Goal: Feedback & Contribution: Submit feedback/report problem

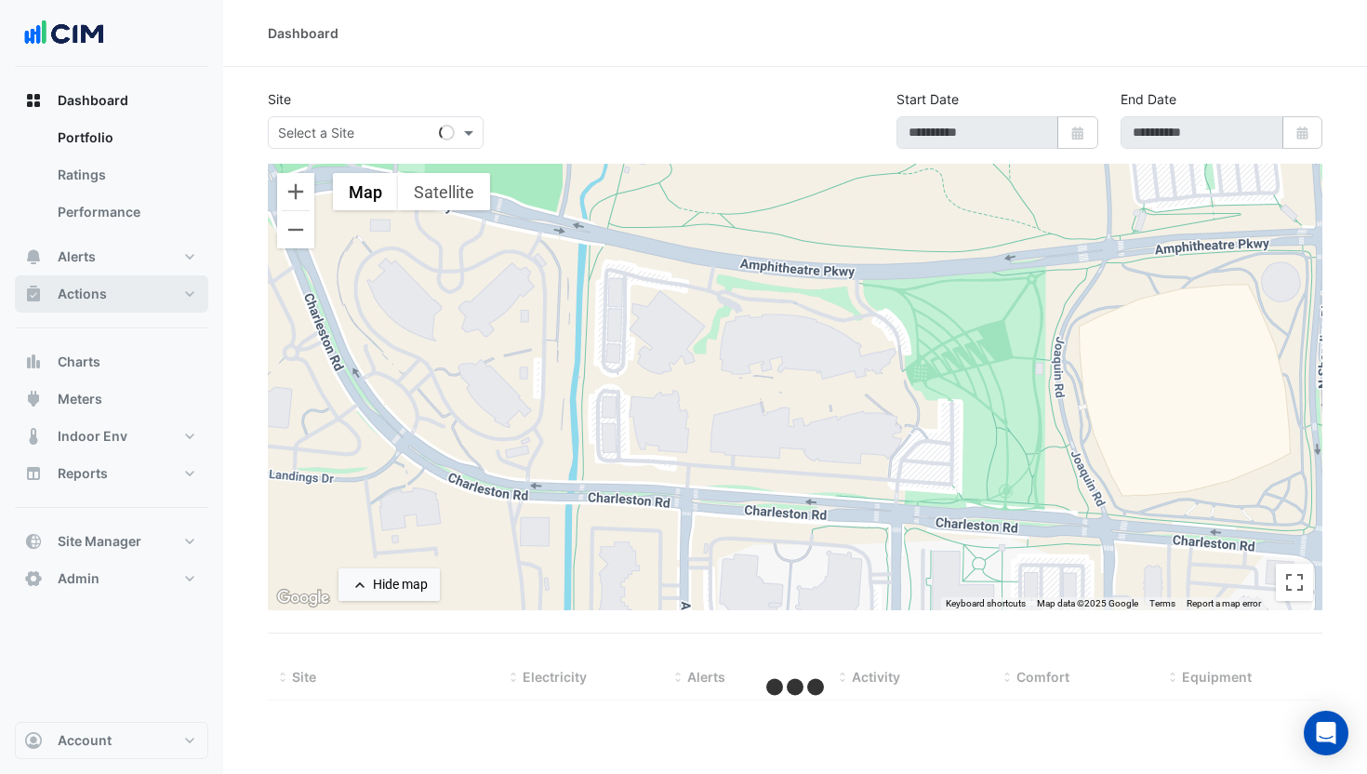
click at [147, 292] on button "Actions" at bounding box center [111, 293] width 193 height 37
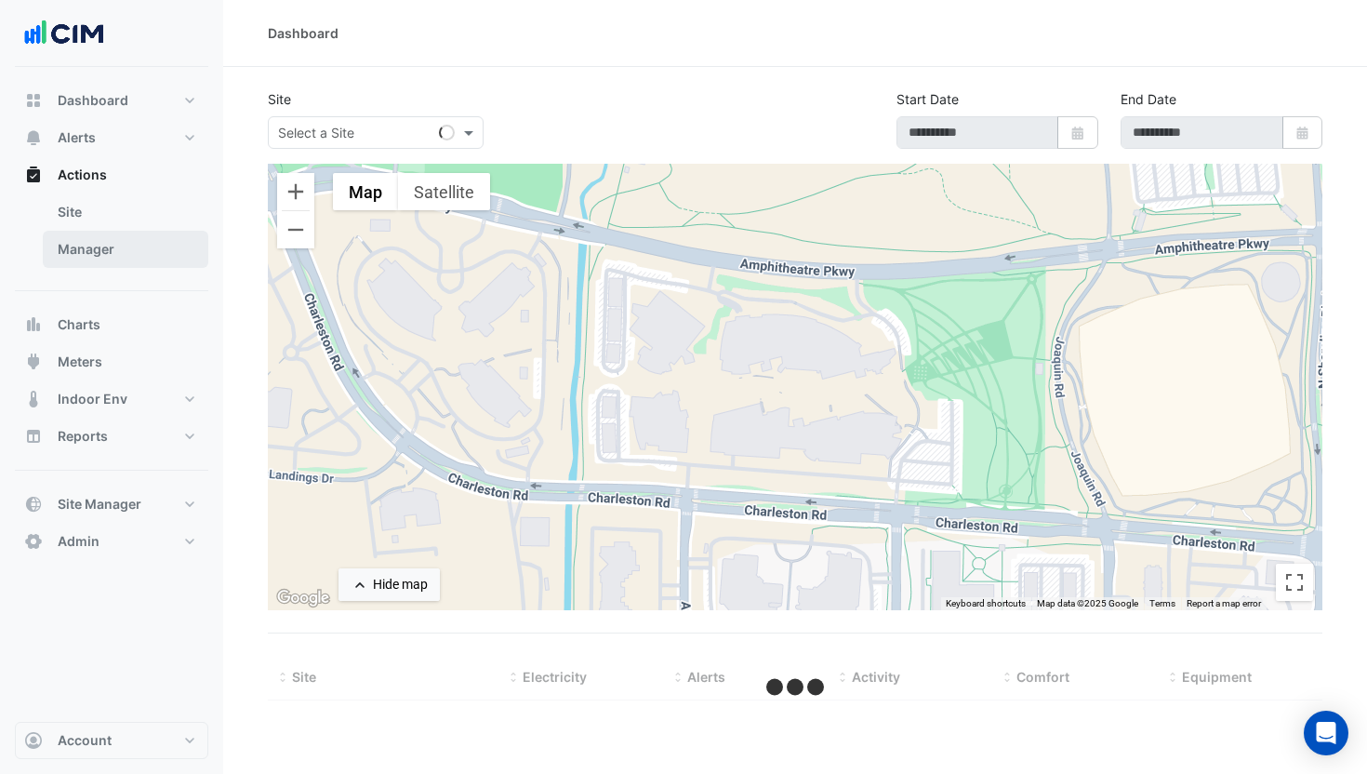
click at [143, 246] on link "Manager" at bounding box center [126, 249] width 166 height 37
click at [126, 252] on link "Manager" at bounding box center [126, 249] width 166 height 37
click at [136, 254] on link "Manager" at bounding box center [126, 249] width 166 height 37
click at [126, 253] on link "Manager" at bounding box center [126, 249] width 166 height 37
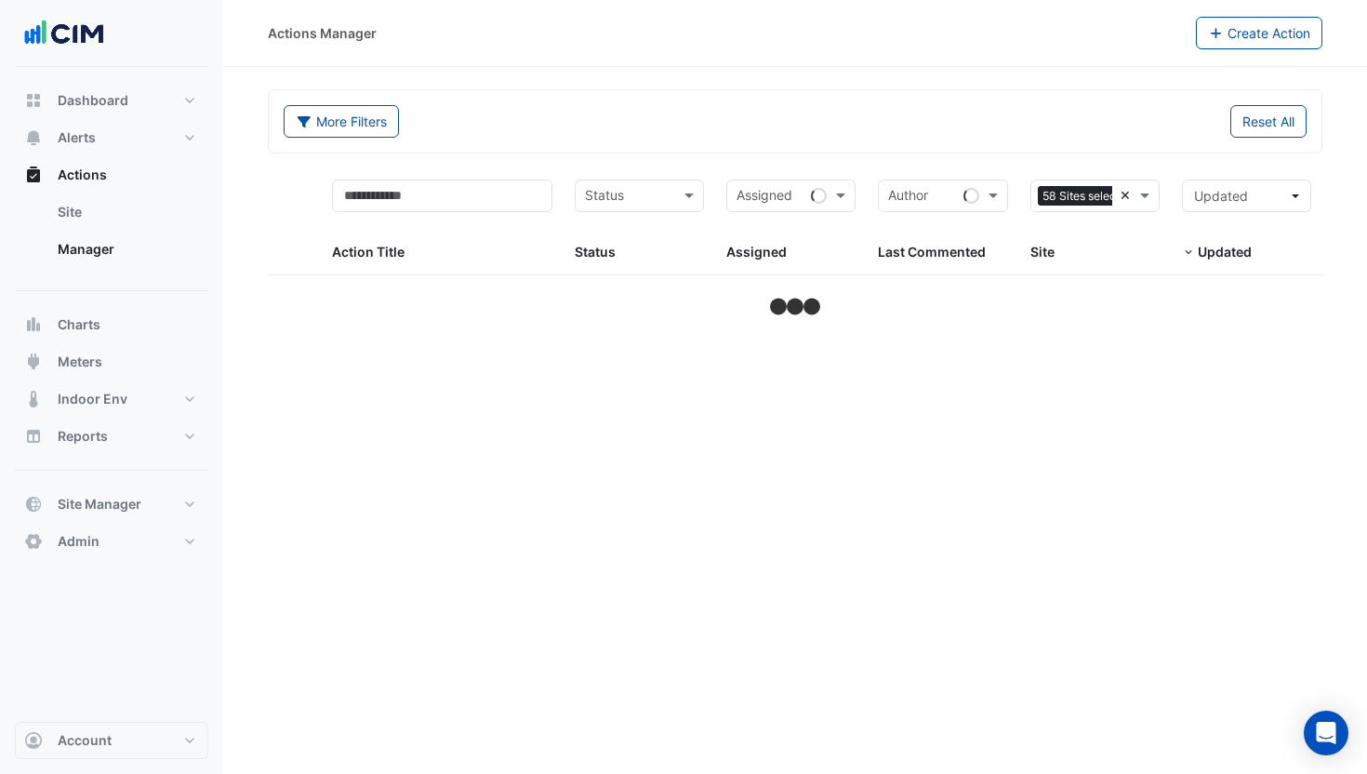
select select "**"
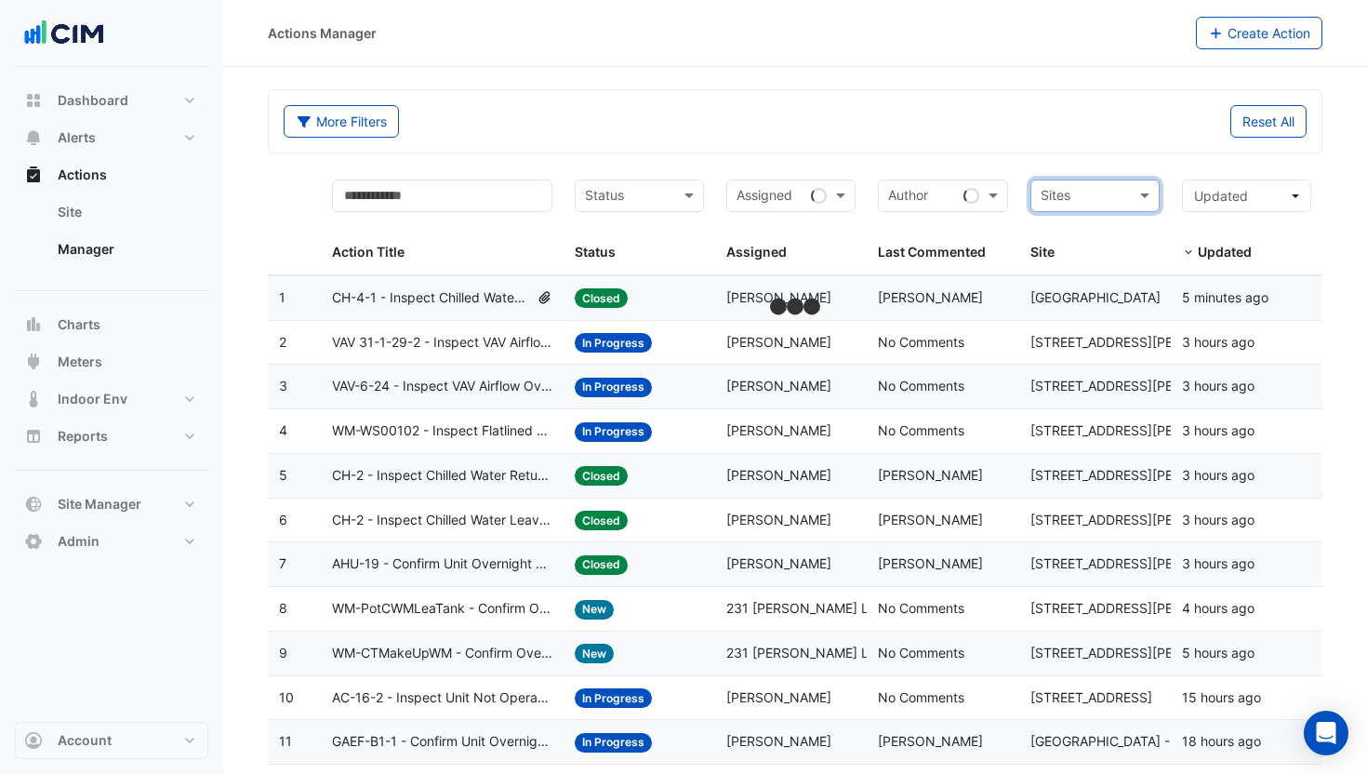
click at [1074, 175] on datatable-header-cell "Sites Site" at bounding box center [1095, 221] width 152 height 107
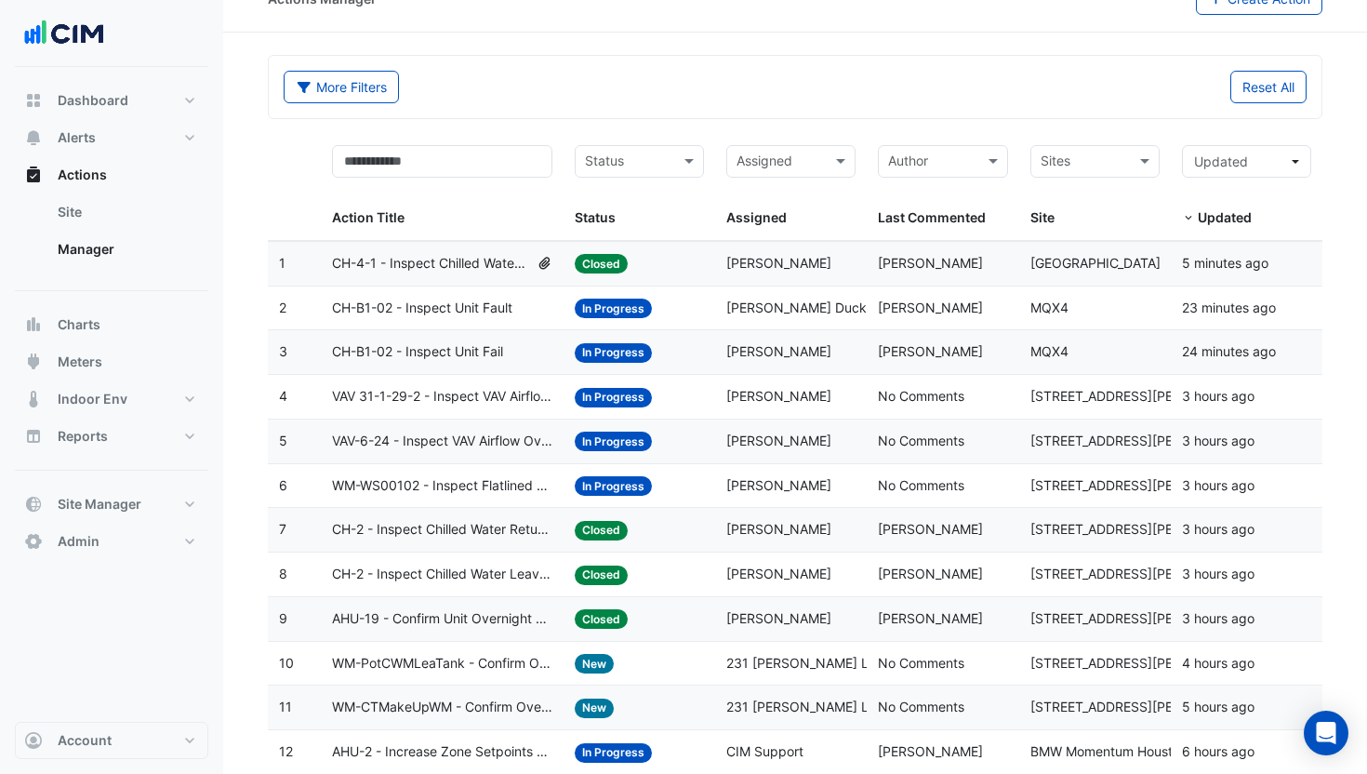
scroll to position [36, 0]
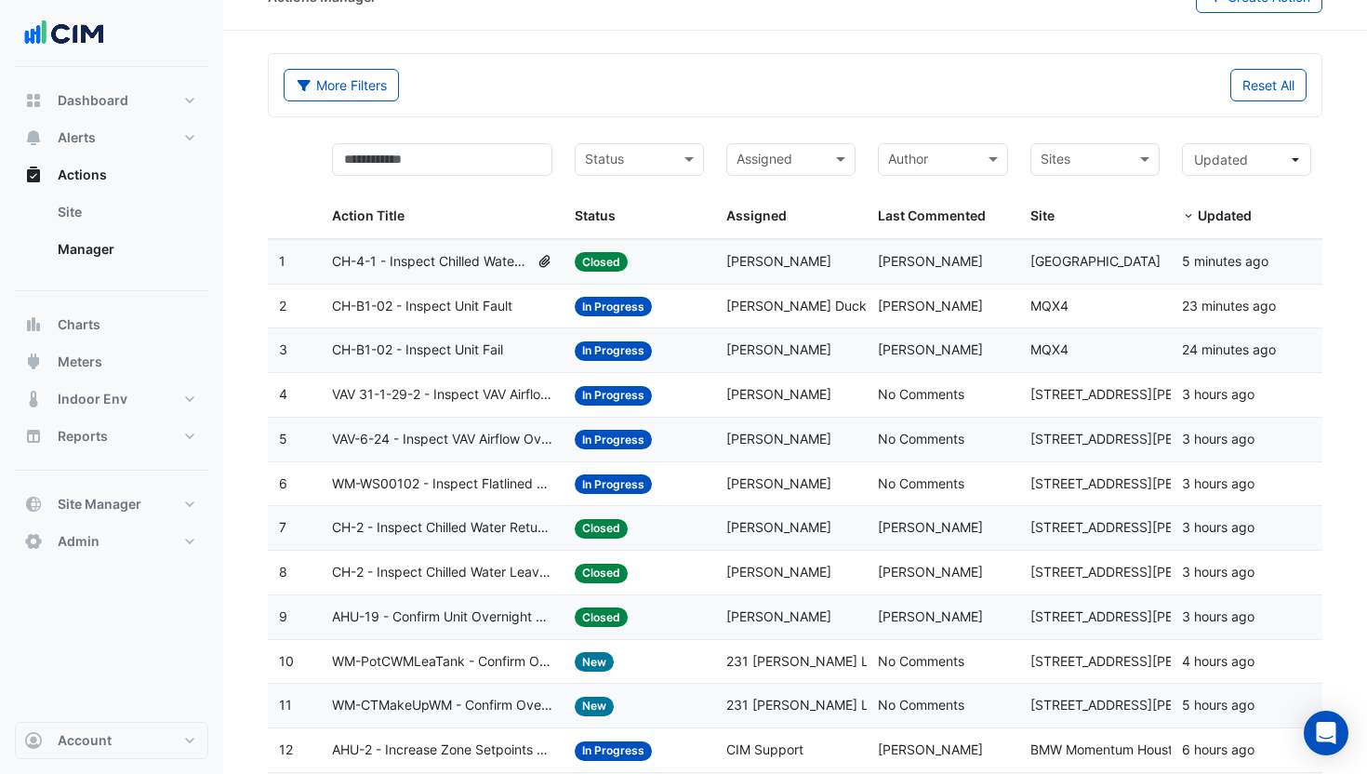
click at [737, 266] on span "[PERSON_NAME]" at bounding box center [778, 261] width 105 height 16
click at [725, 296] on datatable-body-cell "Assigned: [PERSON_NAME] Duck" at bounding box center [791, 307] width 152 height 44
click at [110, 401] on span "Indoor Env" at bounding box center [93, 399] width 70 height 19
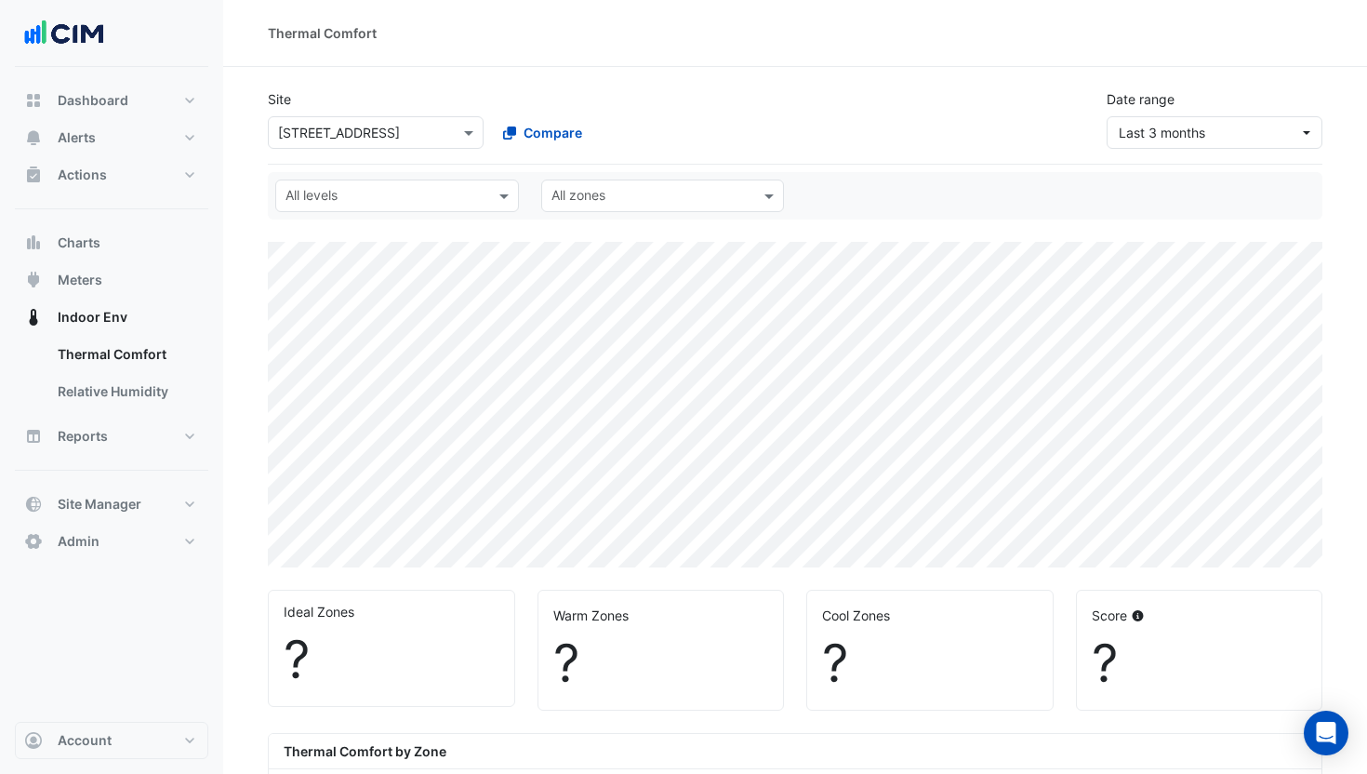
select select "**"
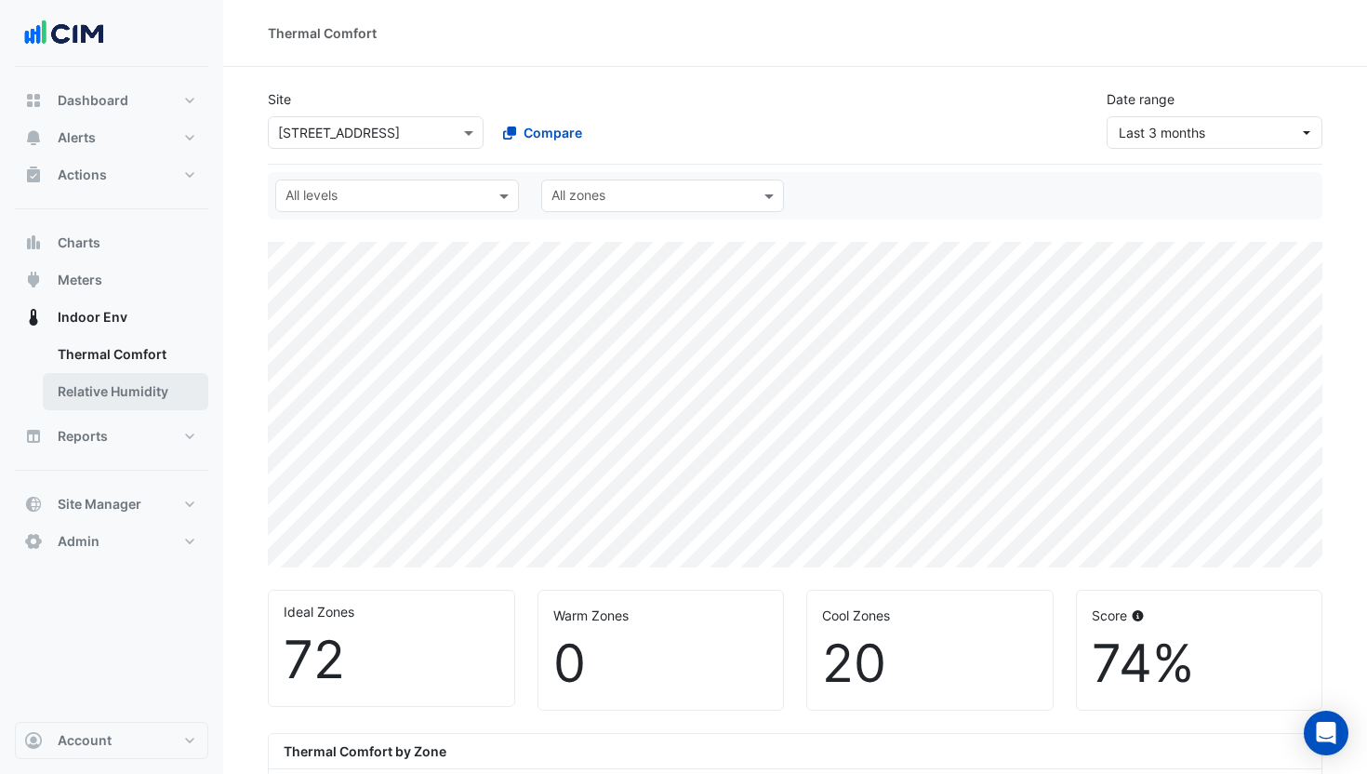
click at [106, 382] on link "Relative Humidity" at bounding box center [126, 391] width 166 height 37
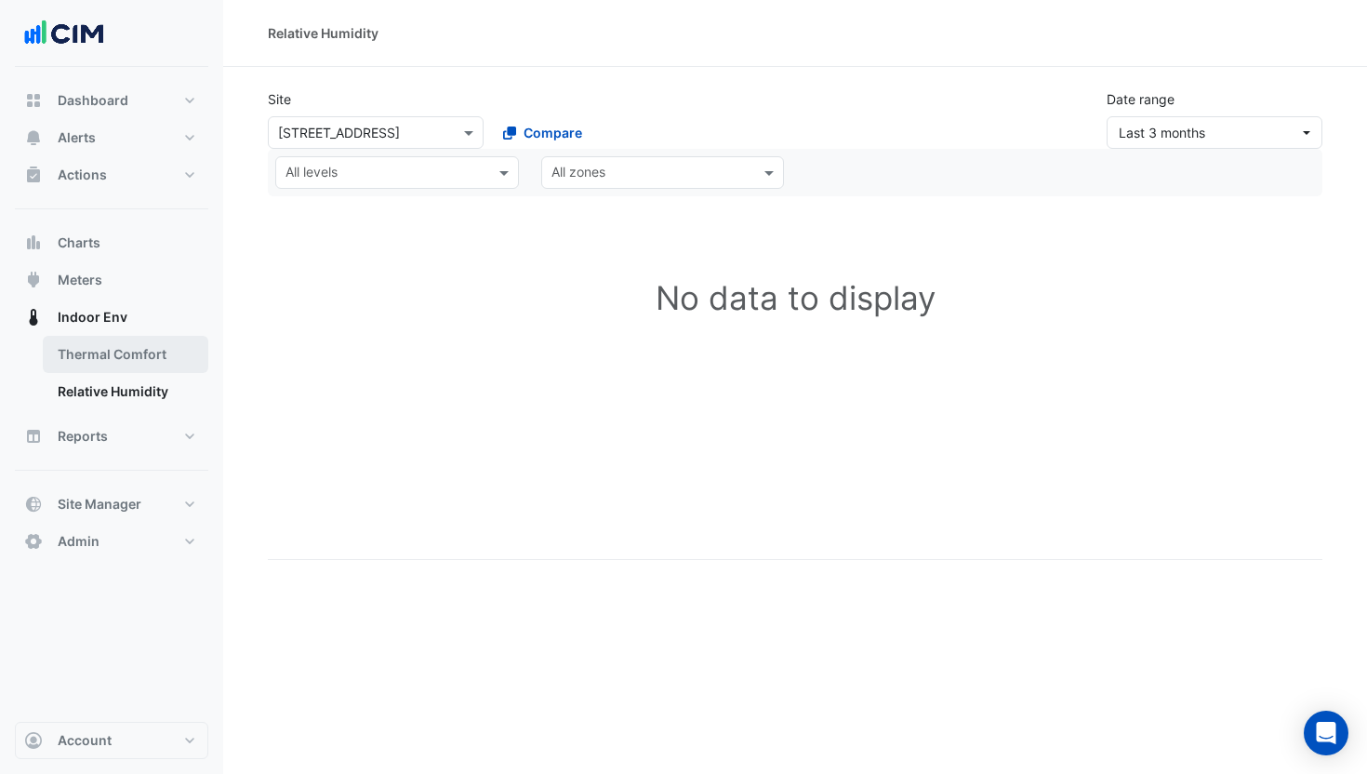
click at [101, 342] on link "Thermal Comfort" at bounding box center [126, 354] width 166 height 37
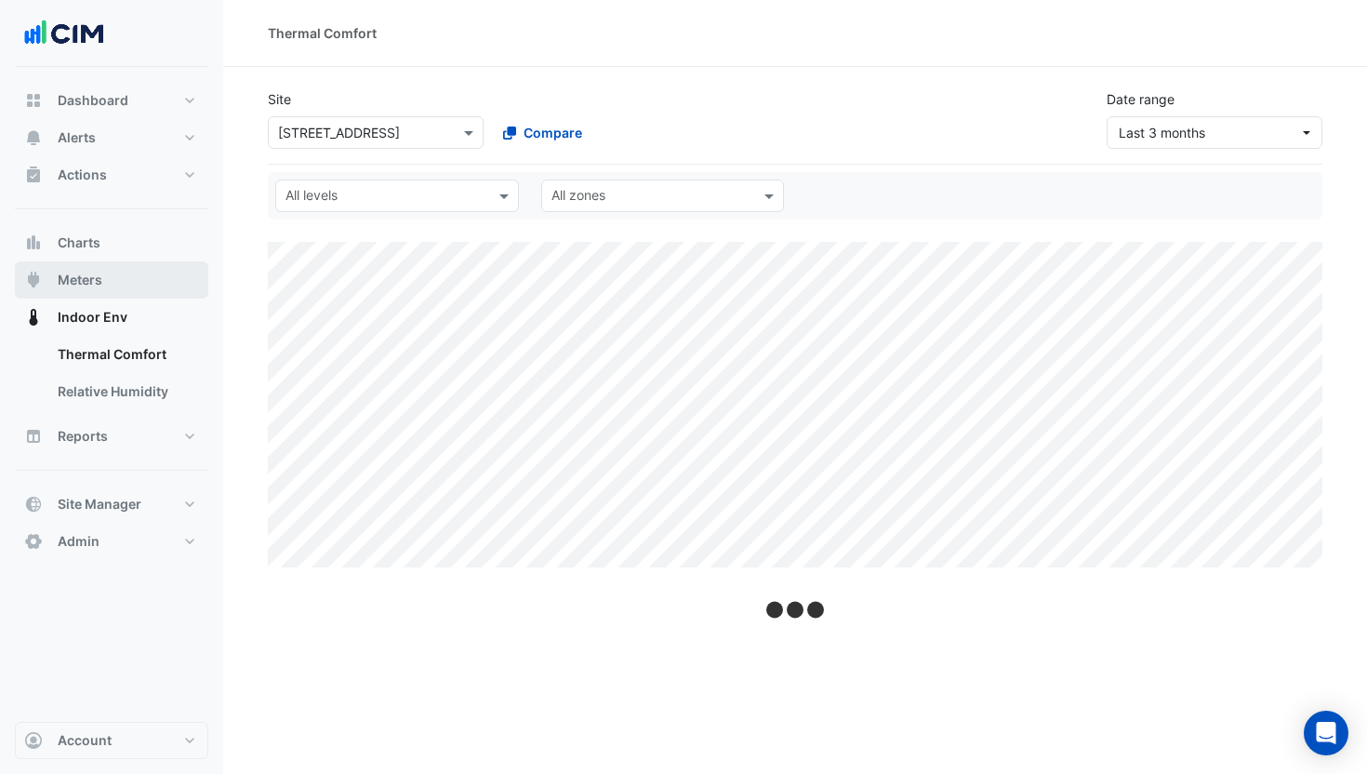
click at [73, 274] on span "Meters" at bounding box center [80, 280] width 45 height 19
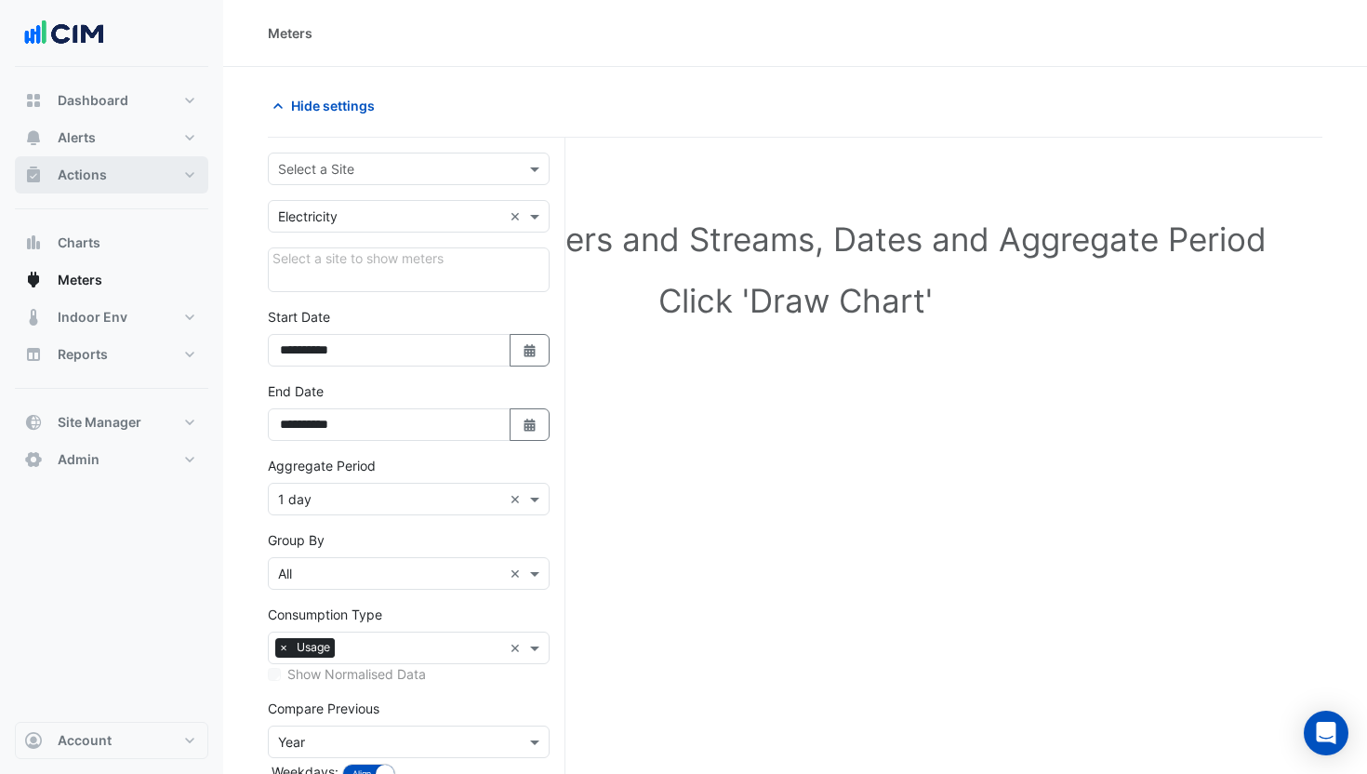
click at [79, 190] on button "Actions" at bounding box center [111, 174] width 193 height 37
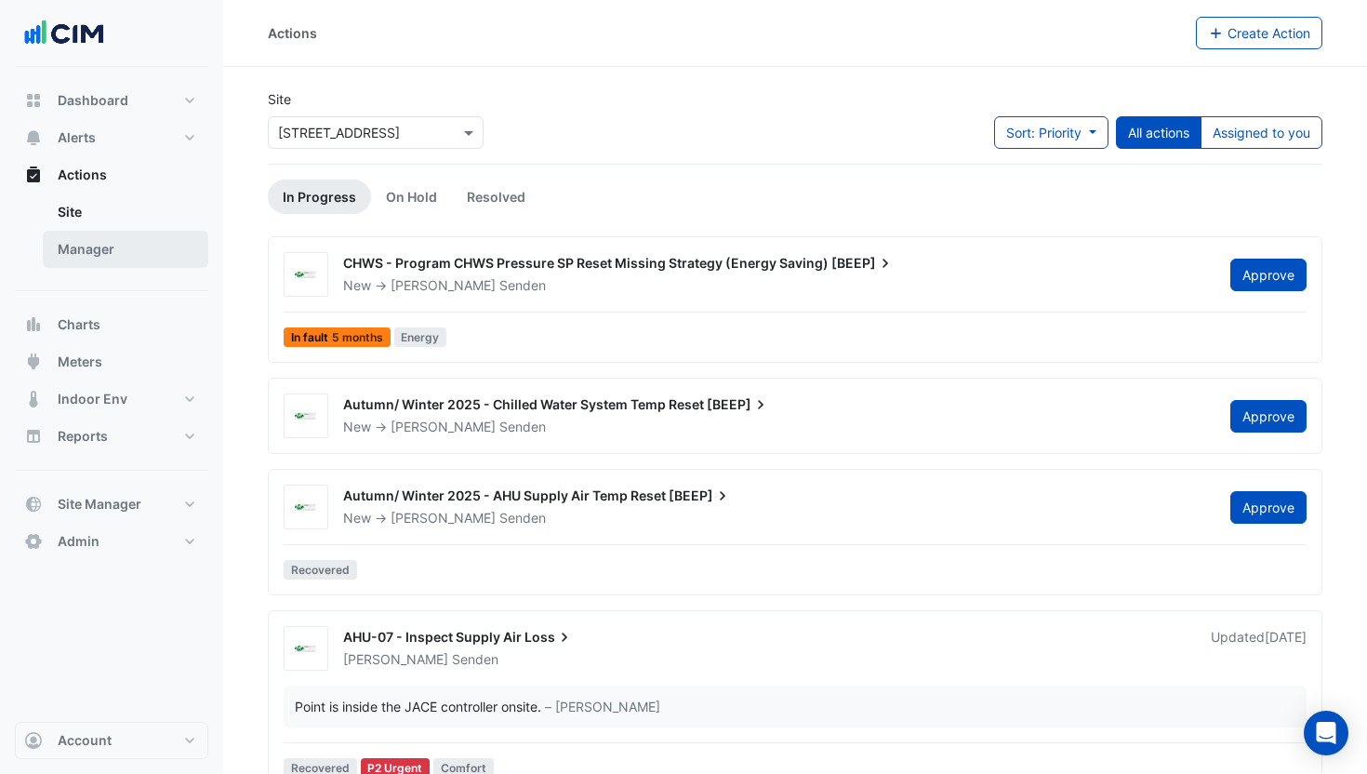
click at [96, 242] on link "Manager" at bounding box center [126, 249] width 166 height 37
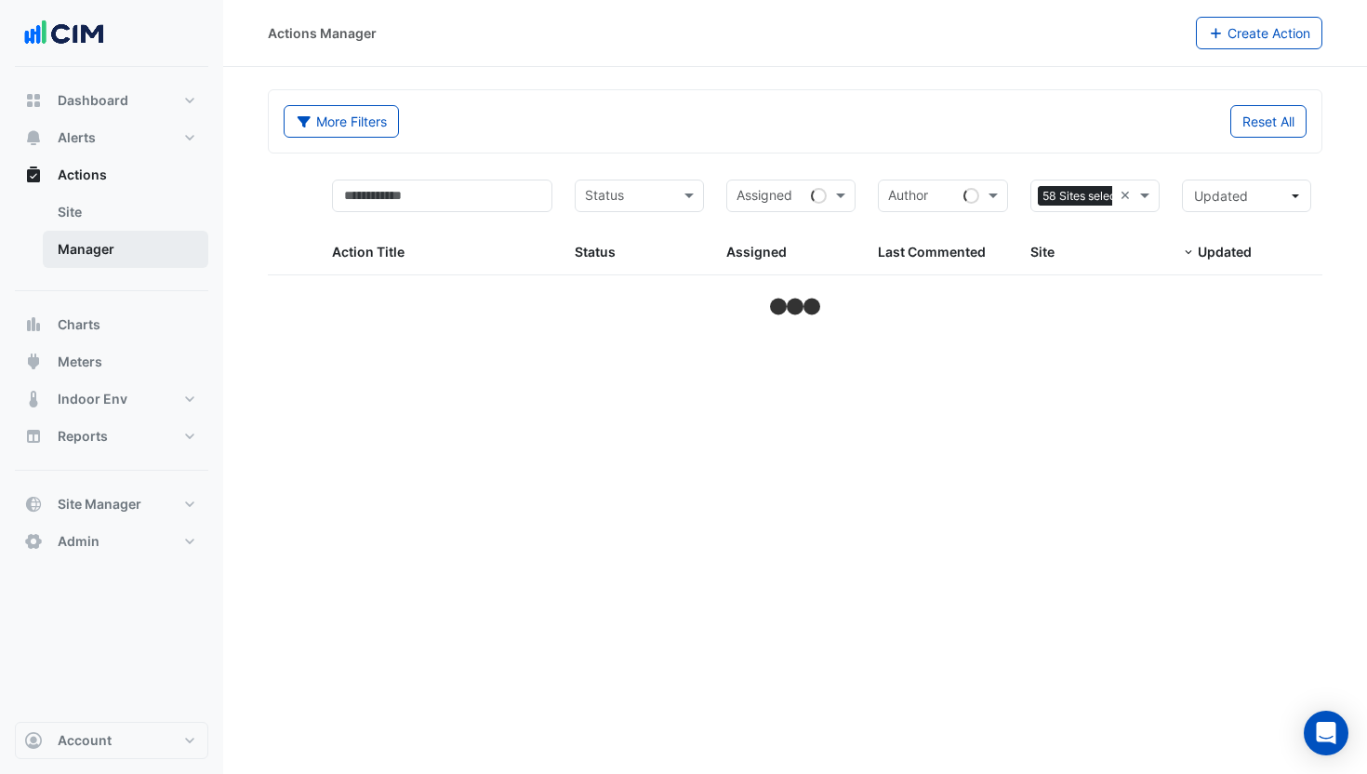
select select "**"
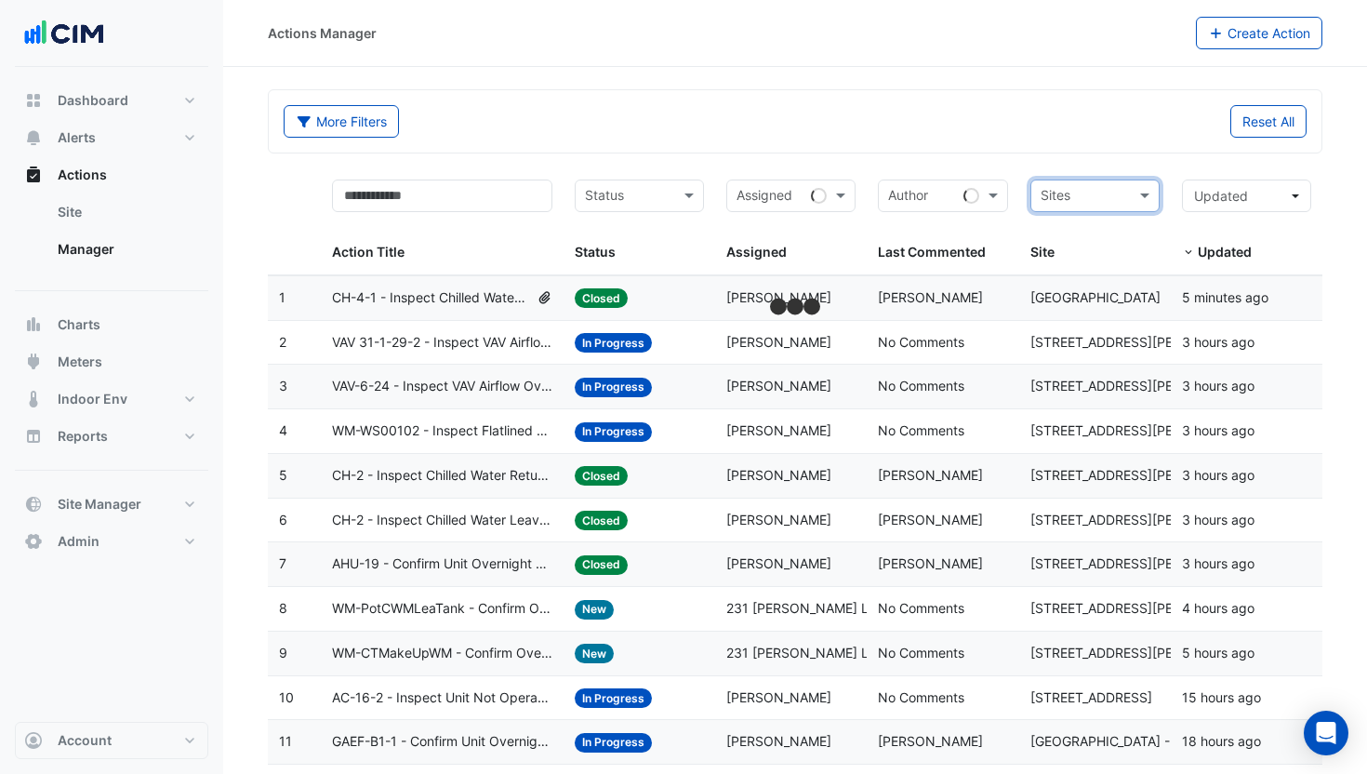
click at [1088, 149] on div "More Filters Reset All" at bounding box center [795, 121] width 1053 height 62
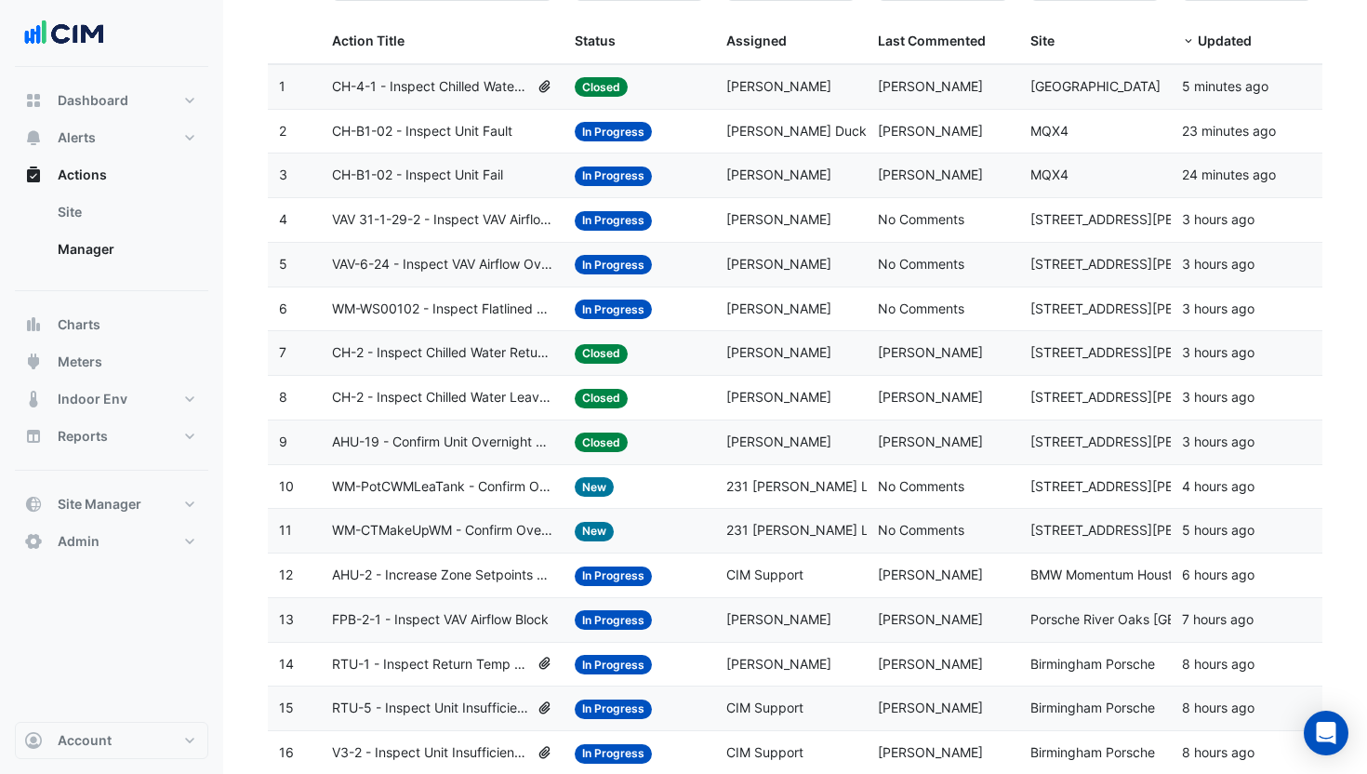
scroll to position [245, 0]
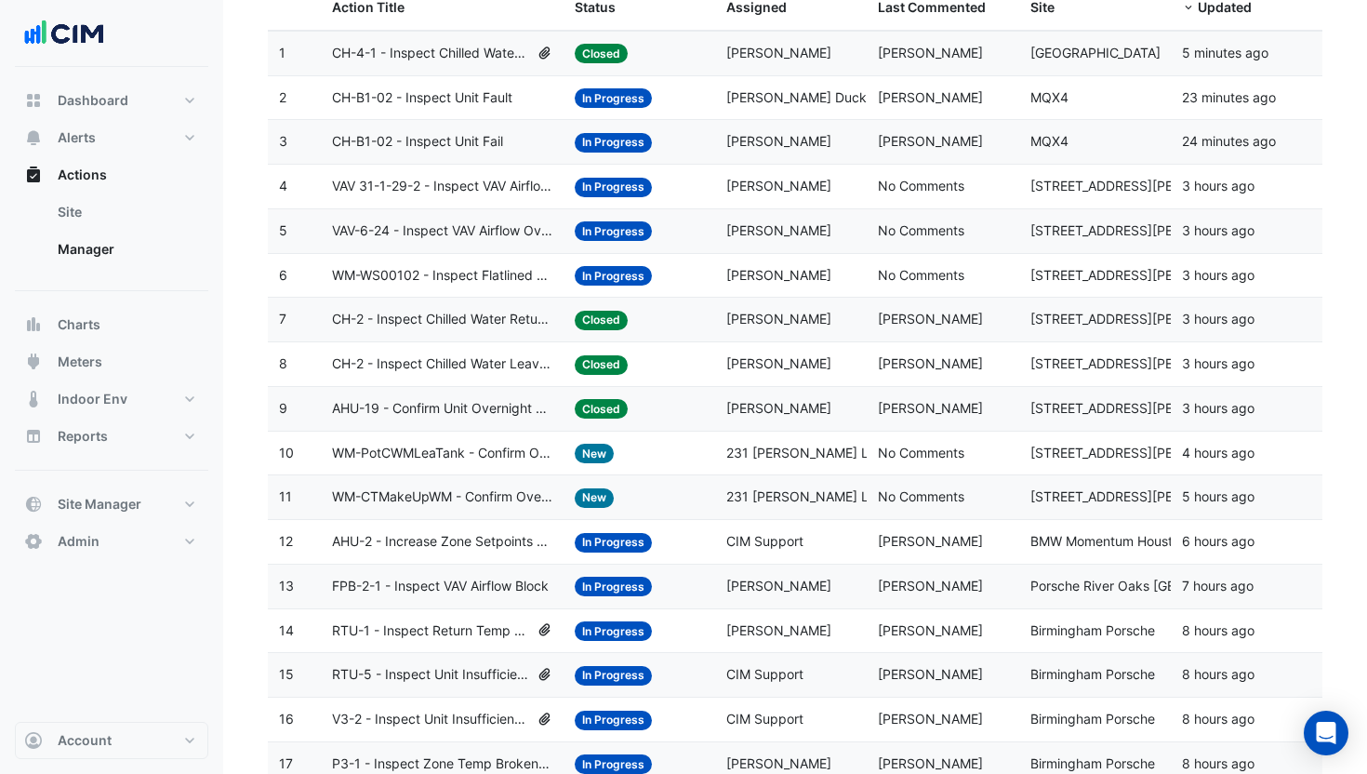
click at [526, 311] on span "CH-2 - Inspect Chilled Water Return Temp Broken Sensor" at bounding box center [442, 319] width 220 height 21
click at [504, 355] on span "CH-2 - Inspect Chilled Water Leave Temp Broken Sensor" at bounding box center [442, 363] width 220 height 21
click at [471, 416] on span "AHU-19 - Confirm Unit Overnight Operation (Energy Waste)" at bounding box center [442, 408] width 220 height 21
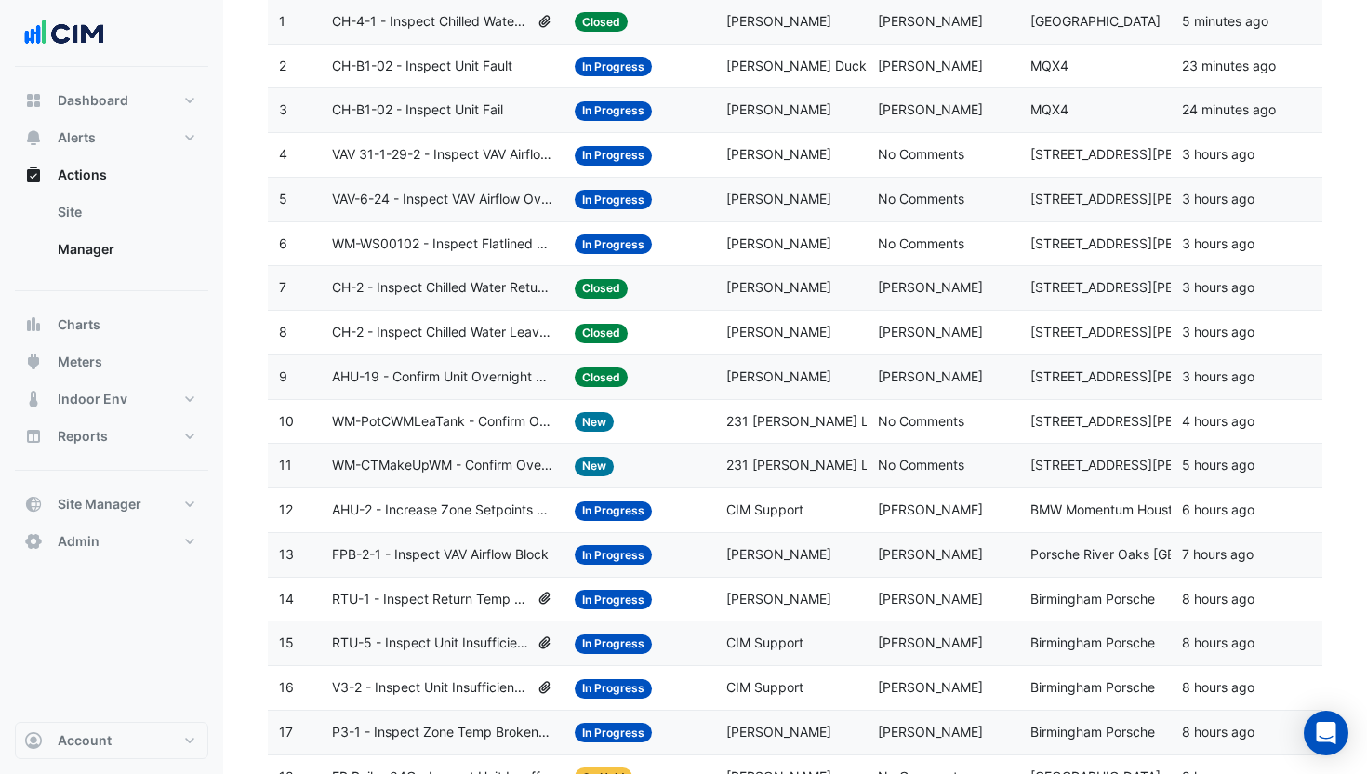
scroll to position [320, 0]
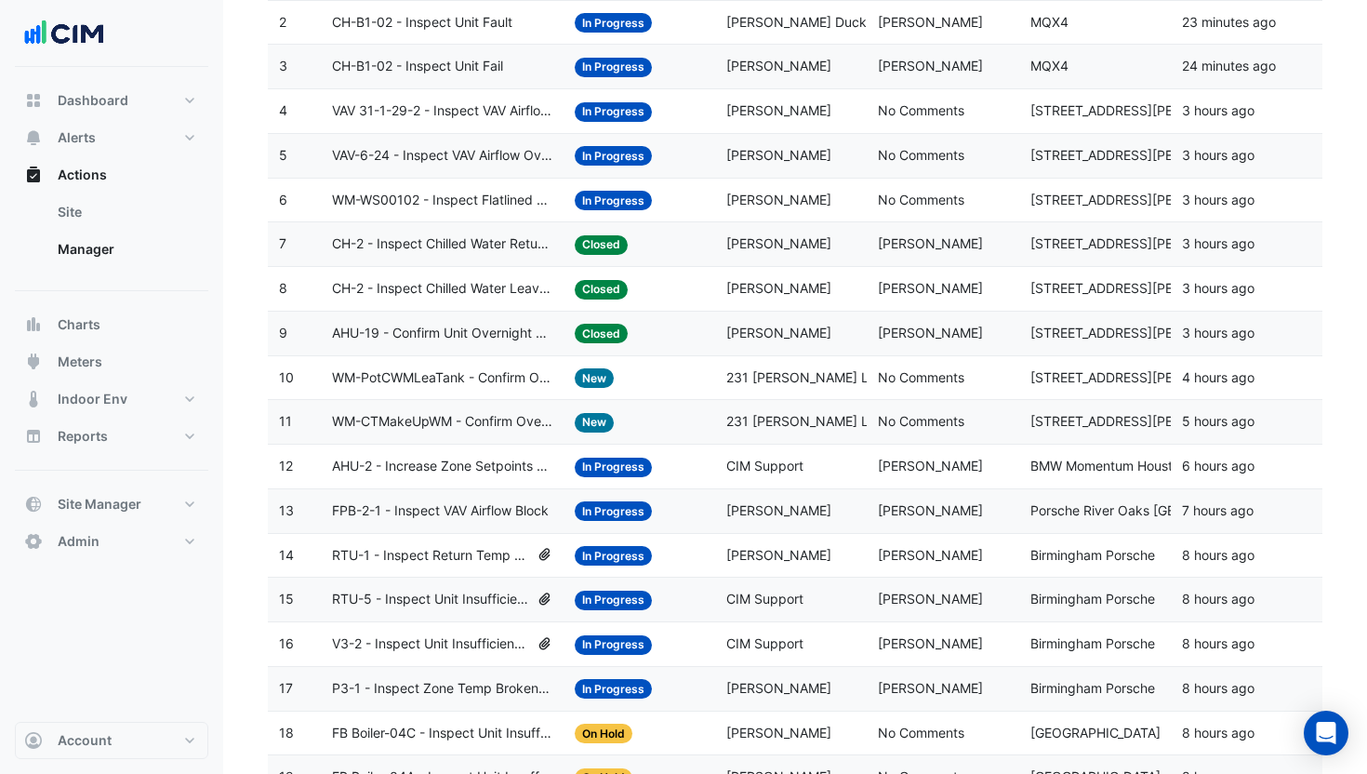
click at [458, 462] on span "AHU-2 - Increase Zone Setpoints Too Low (Energy Saving)" at bounding box center [442, 466] width 220 height 21
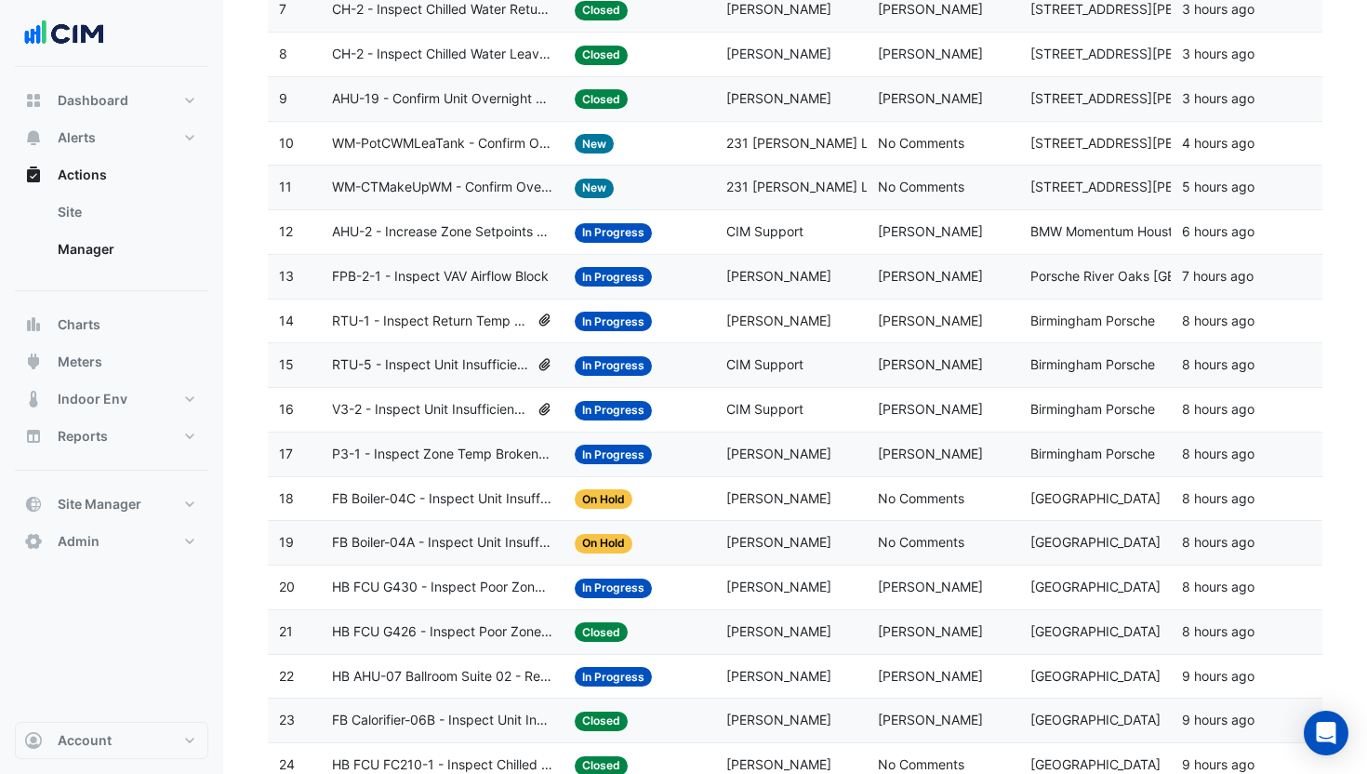
click at [598, 320] on span "In Progress" at bounding box center [613, 322] width 77 height 20
click at [579, 364] on span "In Progress" at bounding box center [613, 366] width 77 height 20
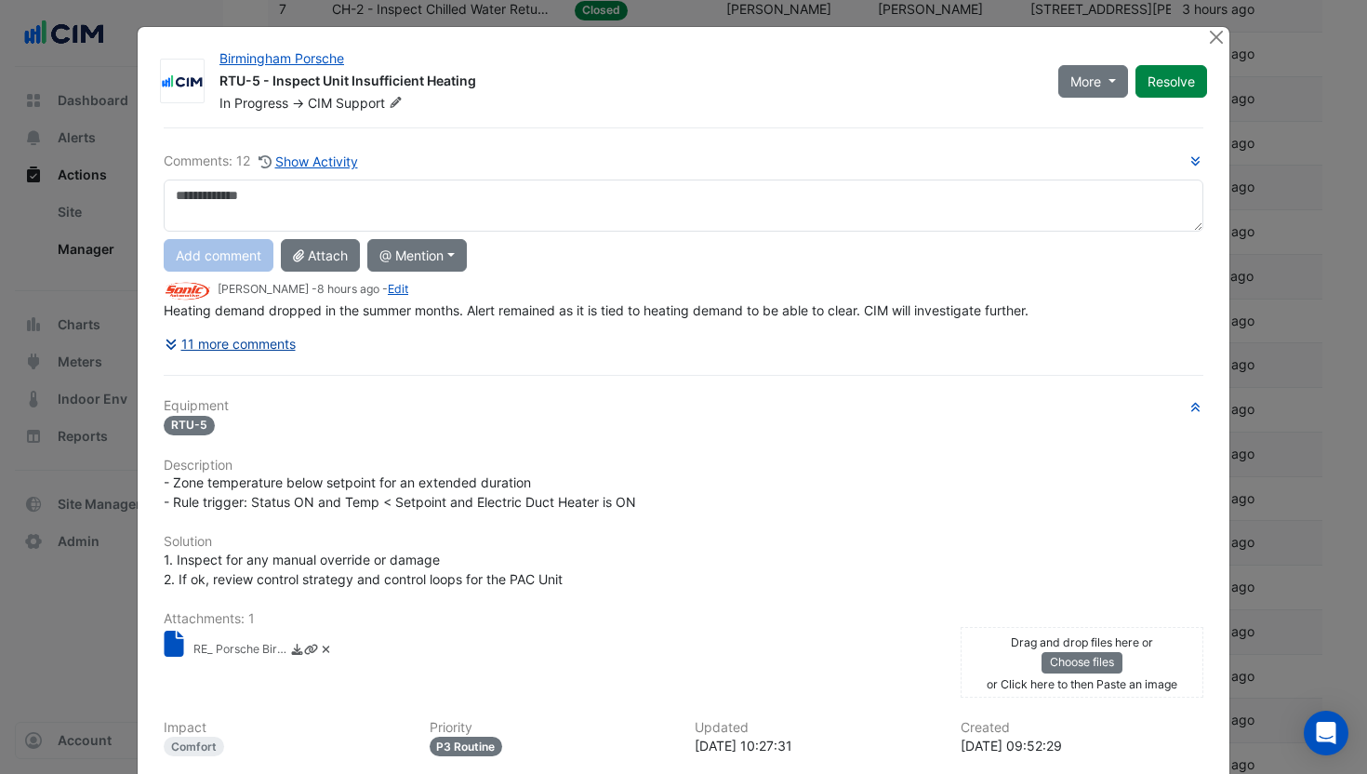
click at [230, 349] on button "11 more comments" at bounding box center [230, 343] width 133 height 33
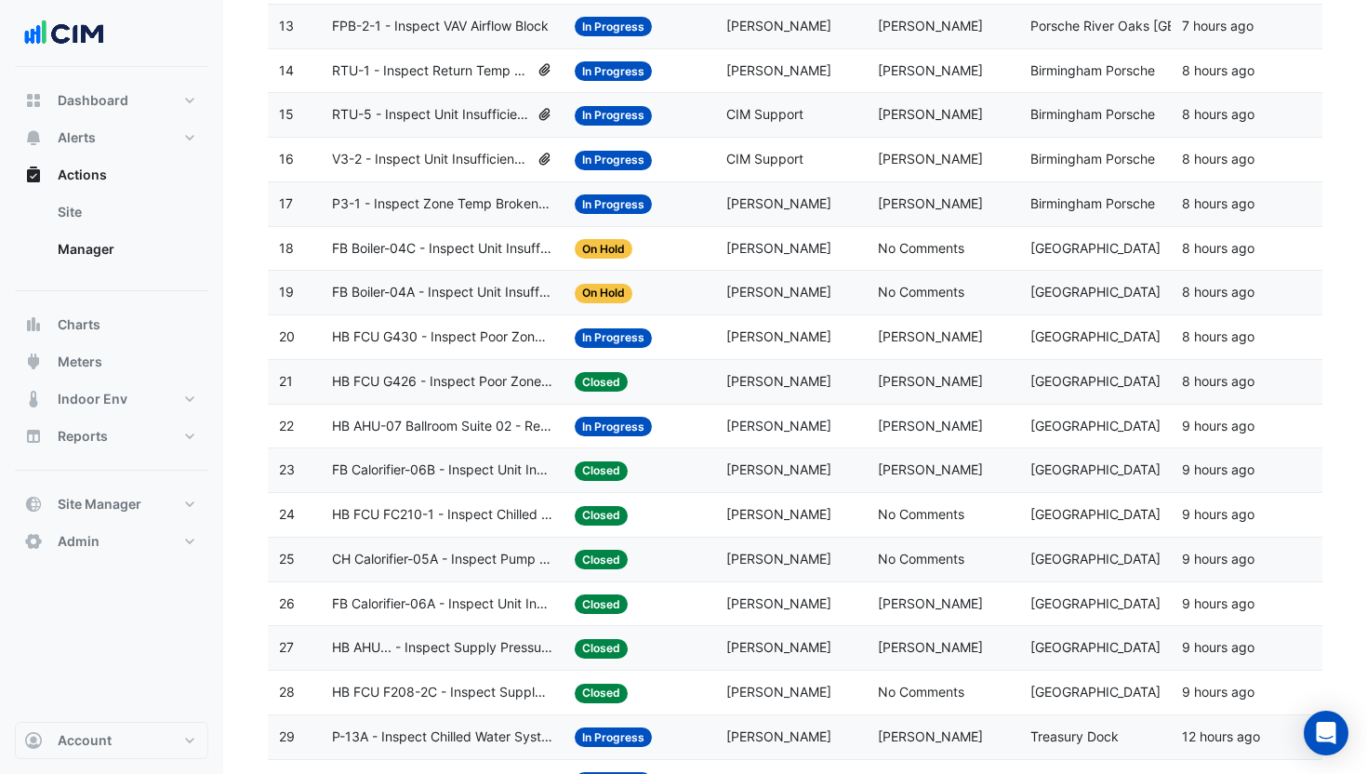
scroll to position [823, 0]
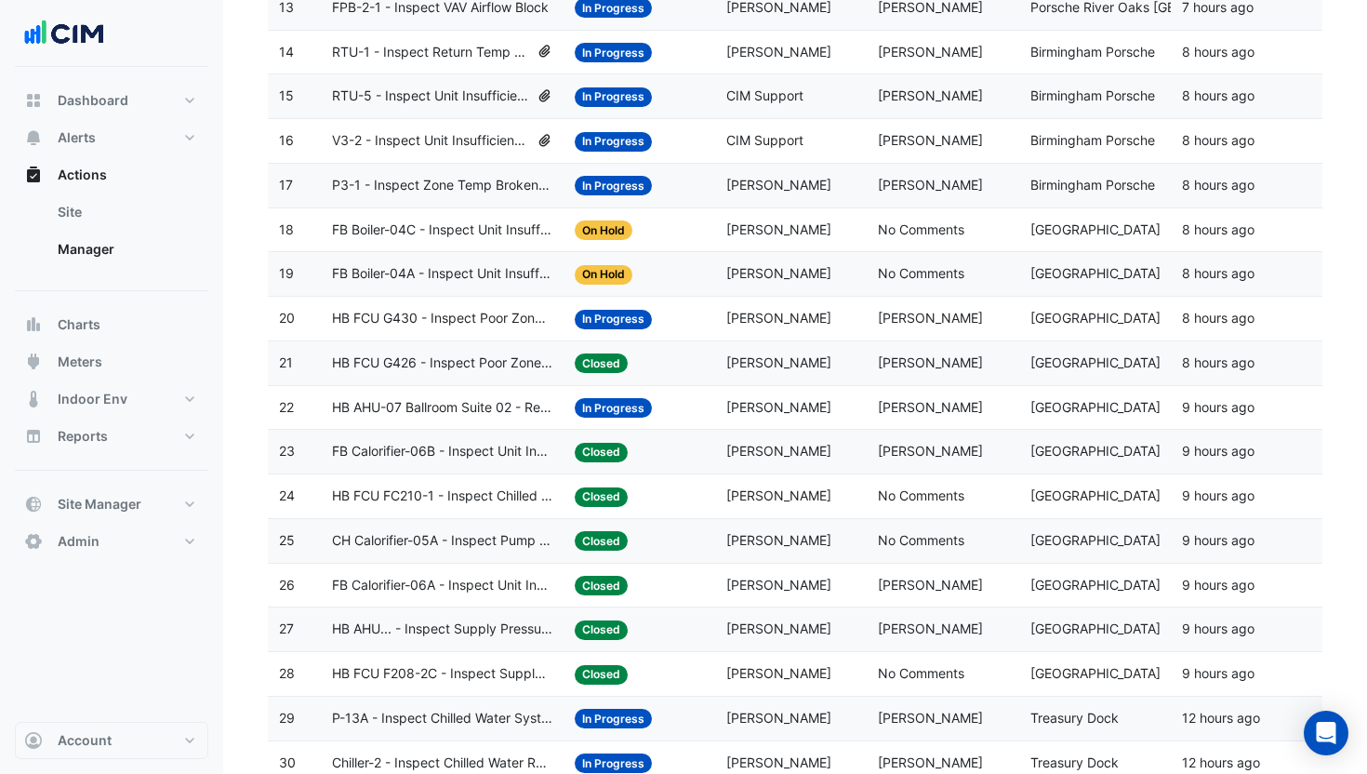
click at [688, 326] on div "Status: In Progress" at bounding box center [639, 318] width 129 height 21
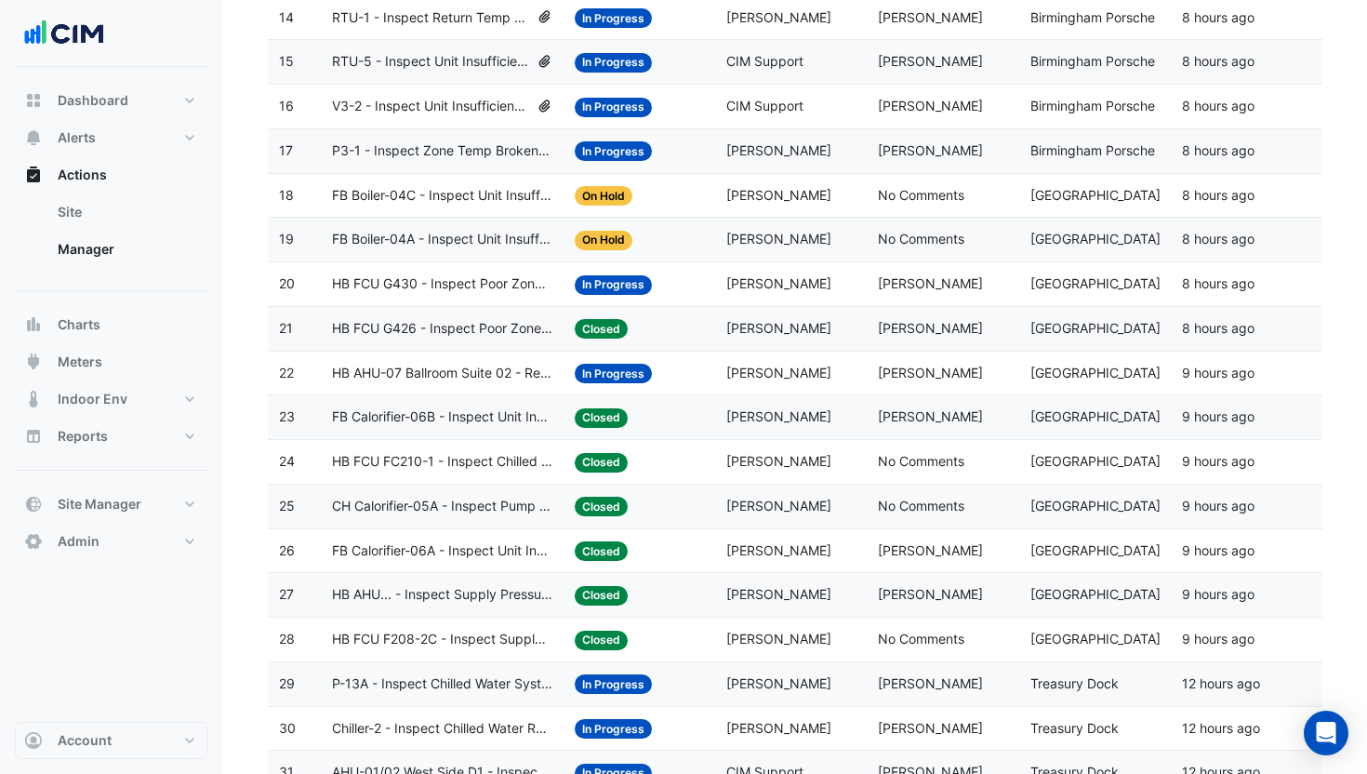
scroll to position [272, 0]
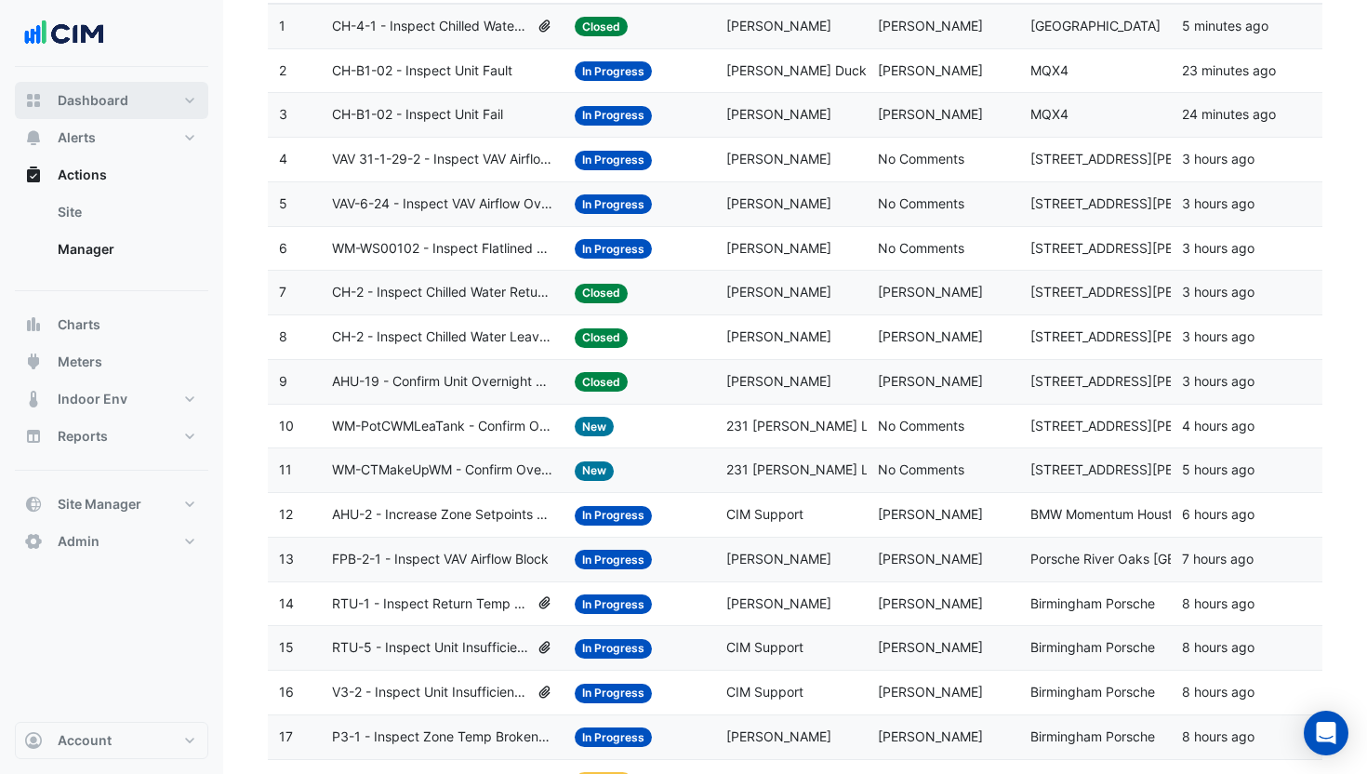
click at [127, 86] on button "Dashboard" at bounding box center [111, 100] width 193 height 37
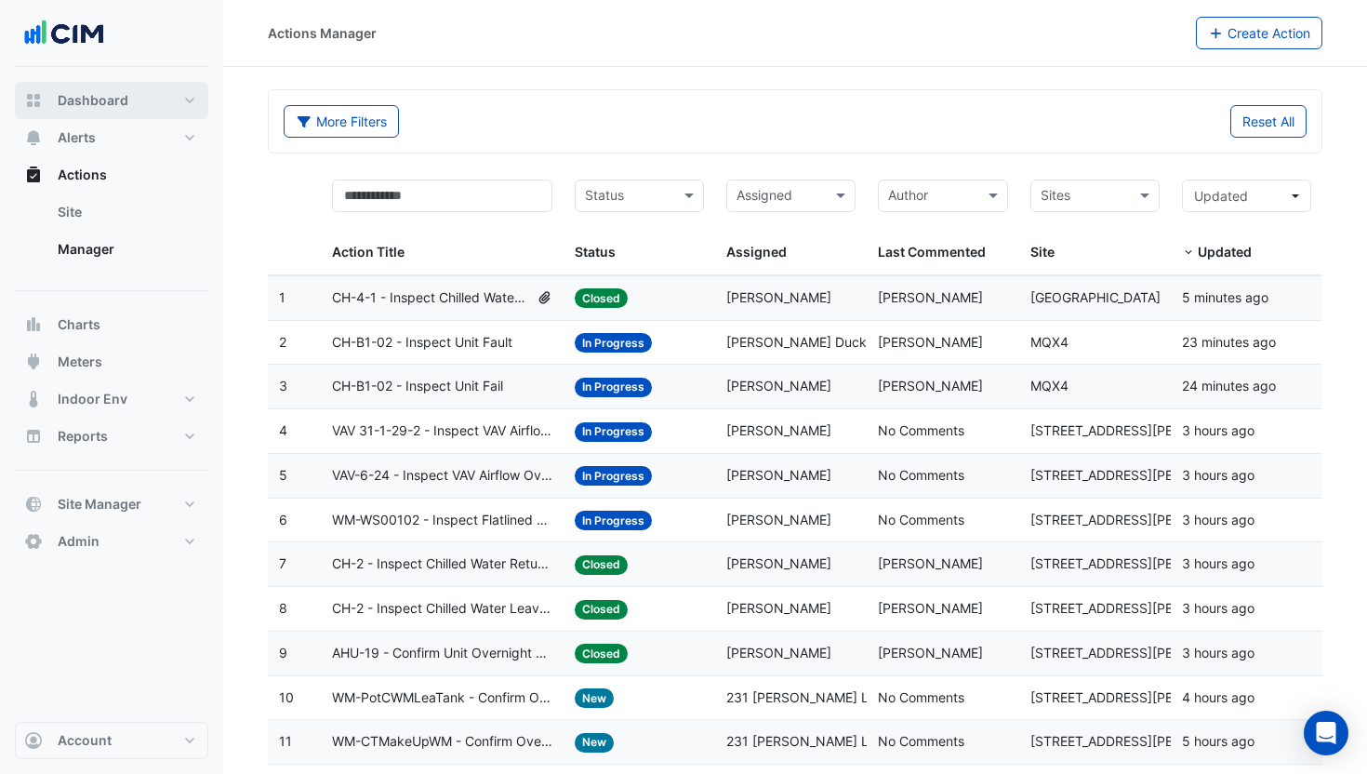
select select "**"
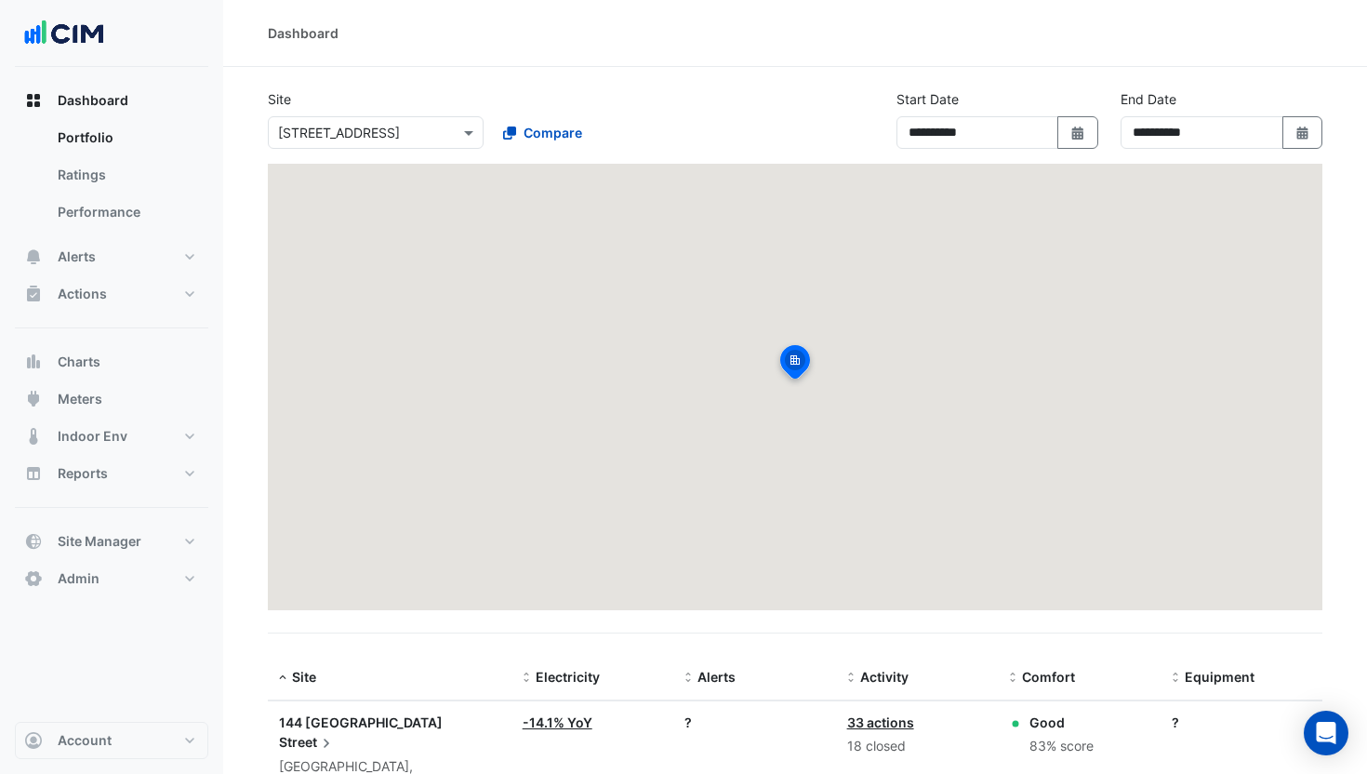
click at [384, 127] on input "text" at bounding box center [357, 134] width 158 height 20
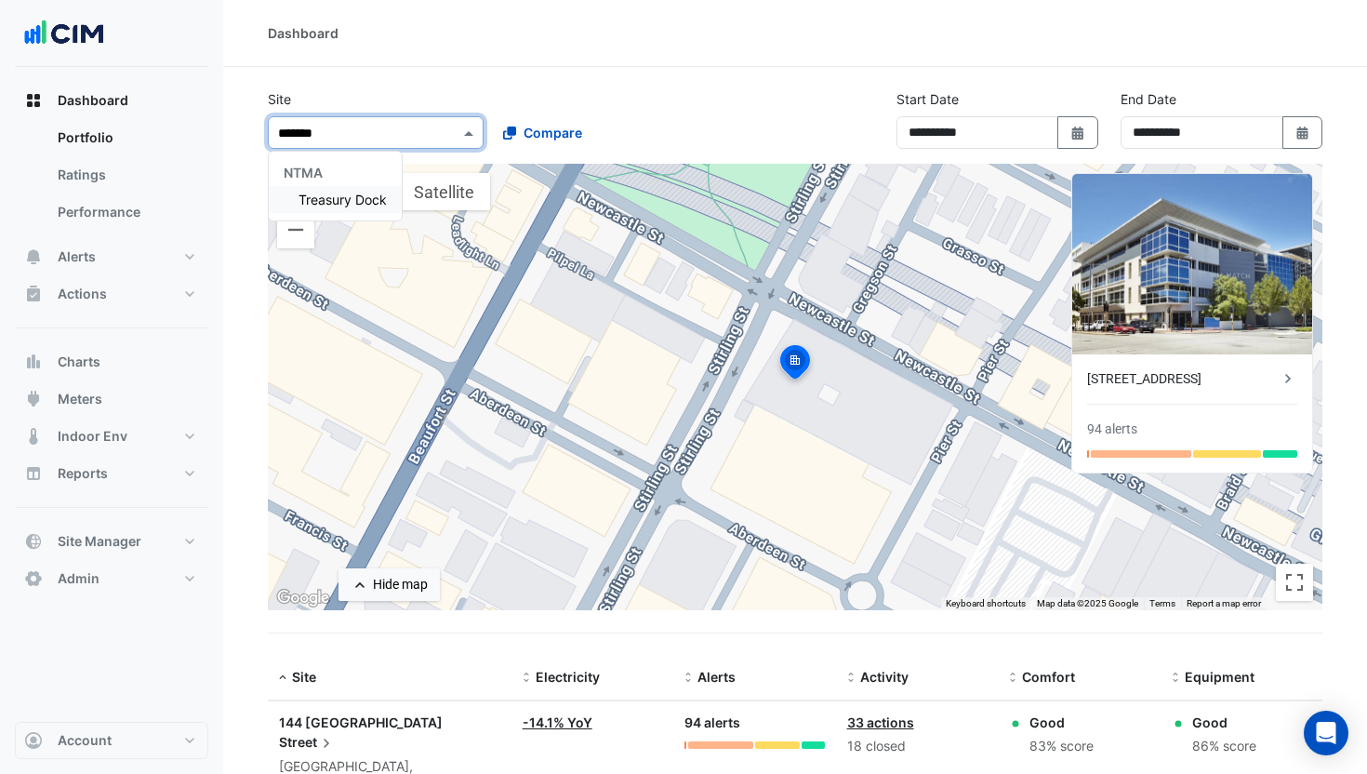
type input "********"
click at [365, 193] on span "Treasury Dock" at bounding box center [343, 200] width 88 height 16
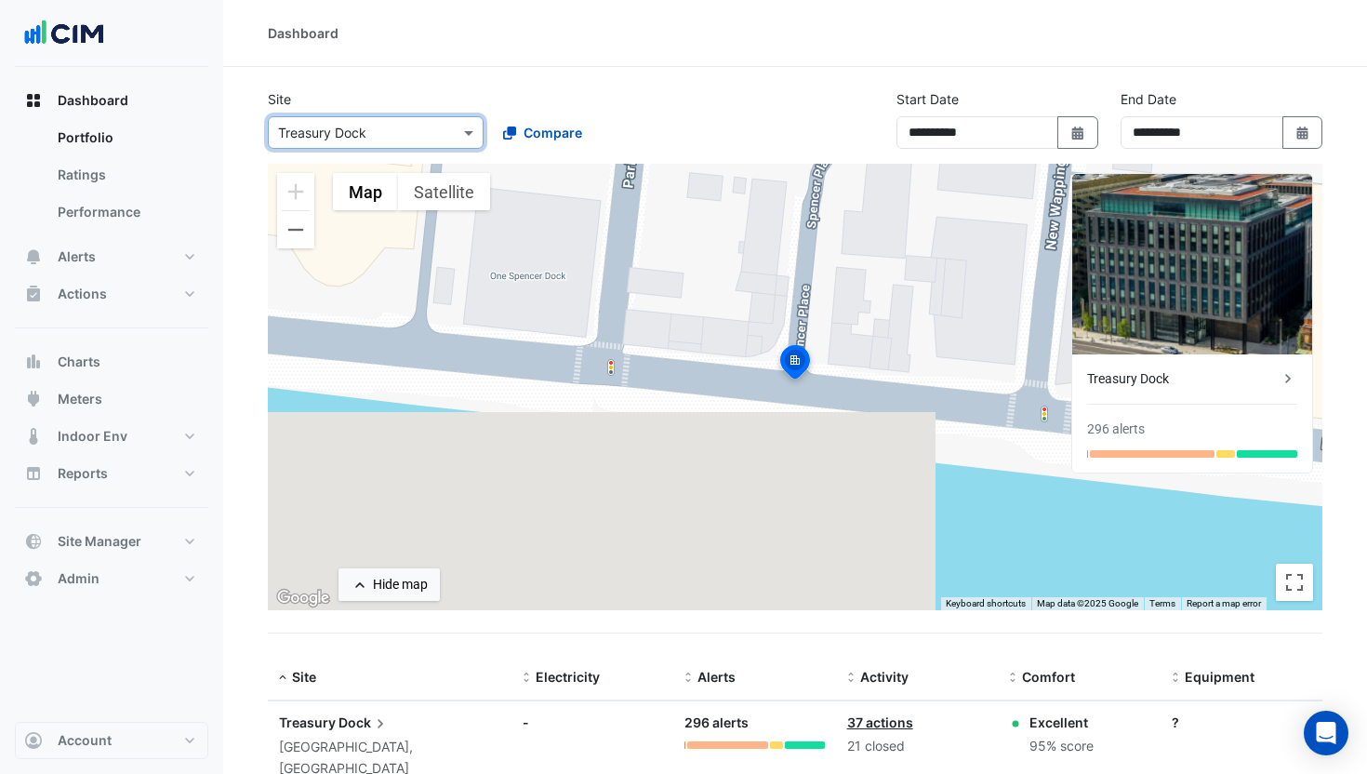
click at [586, 93] on div "Site Select a Site × Treasury Dock Compare" at bounding box center [487, 119] width 461 height 60
click at [436, 139] on div at bounding box center [376, 132] width 214 height 21
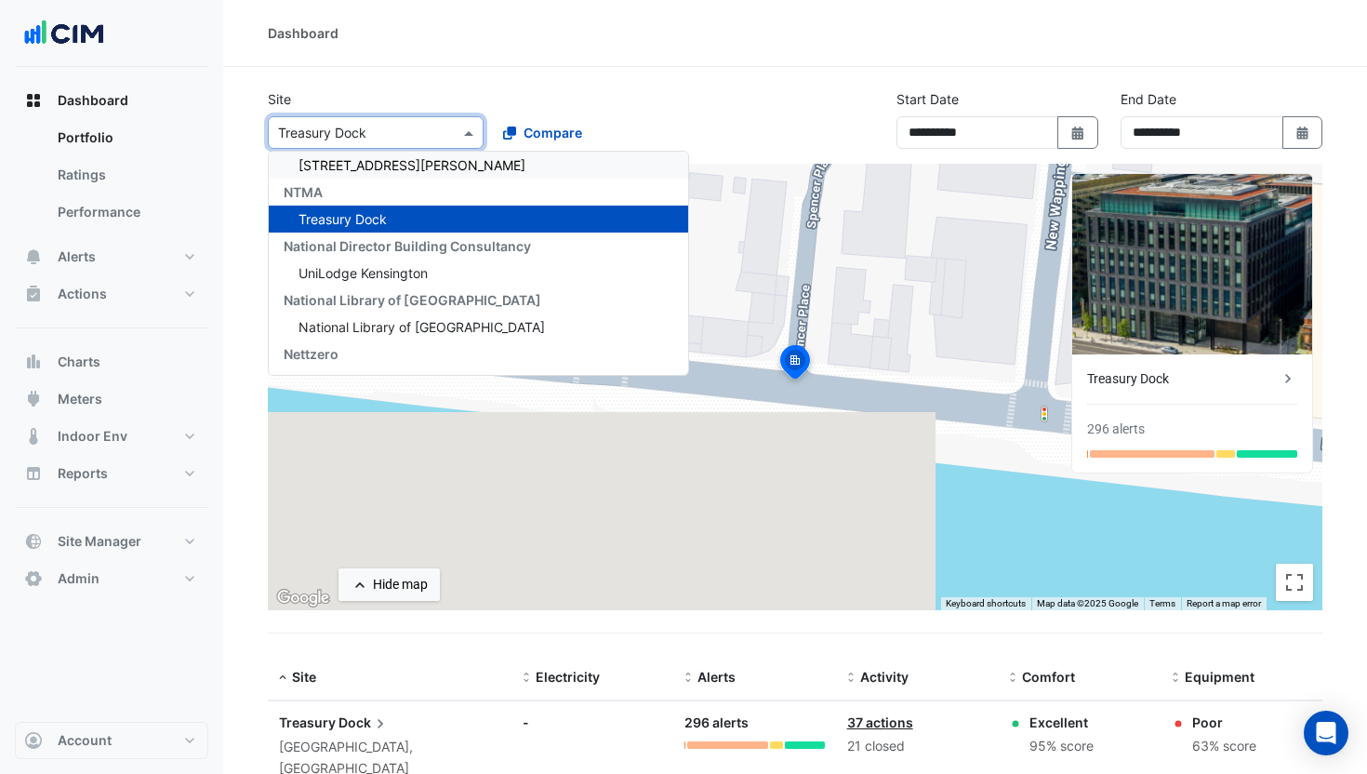
scroll to position [21259, 0]
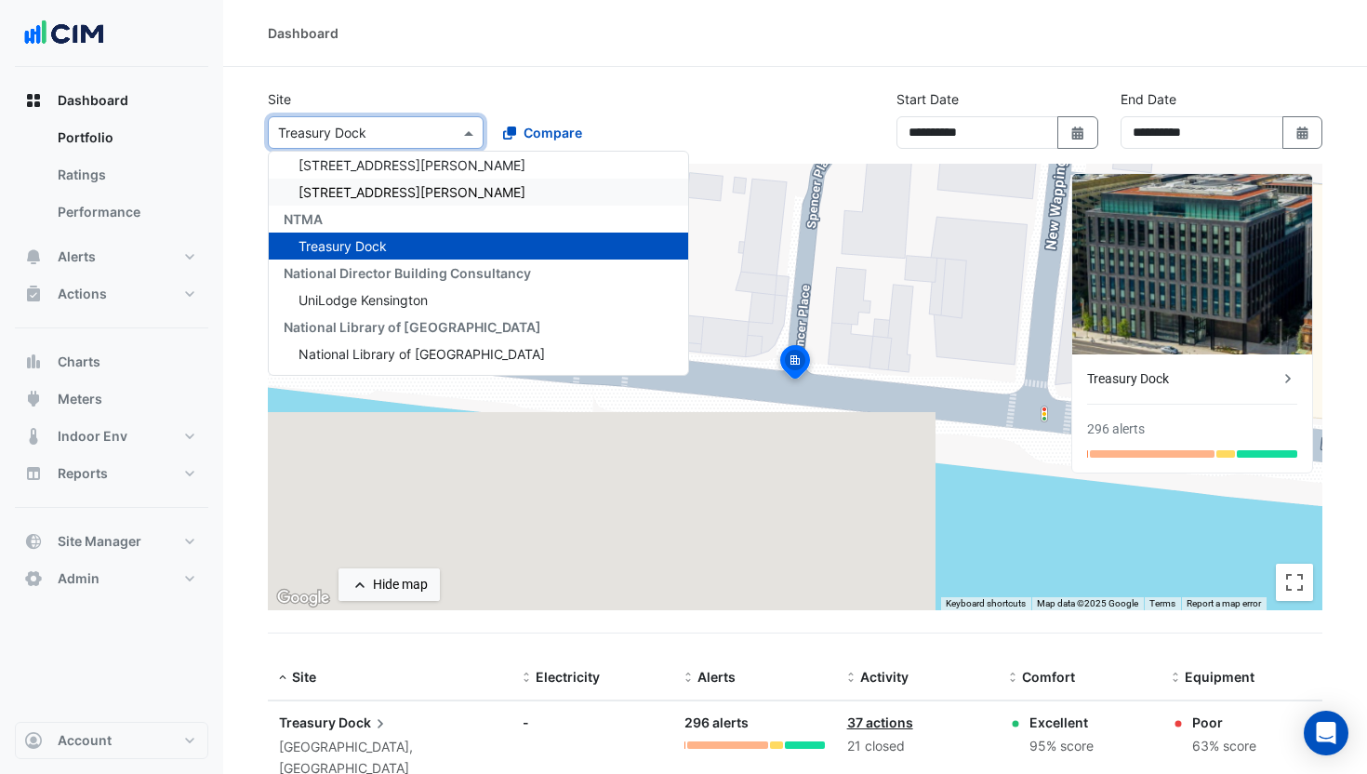
click at [380, 179] on div "88 George Street" at bounding box center [478, 192] width 419 height 27
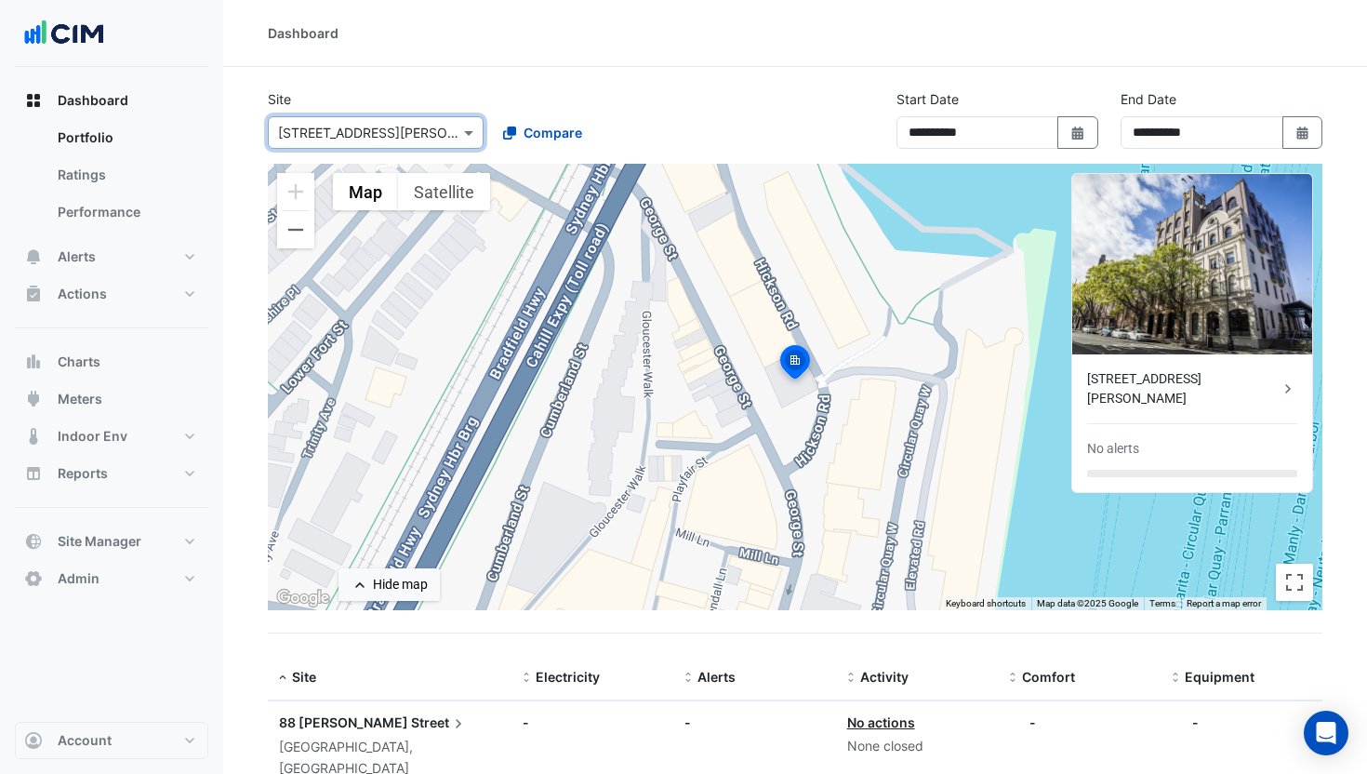
click at [373, 124] on input "text" at bounding box center [357, 134] width 158 height 20
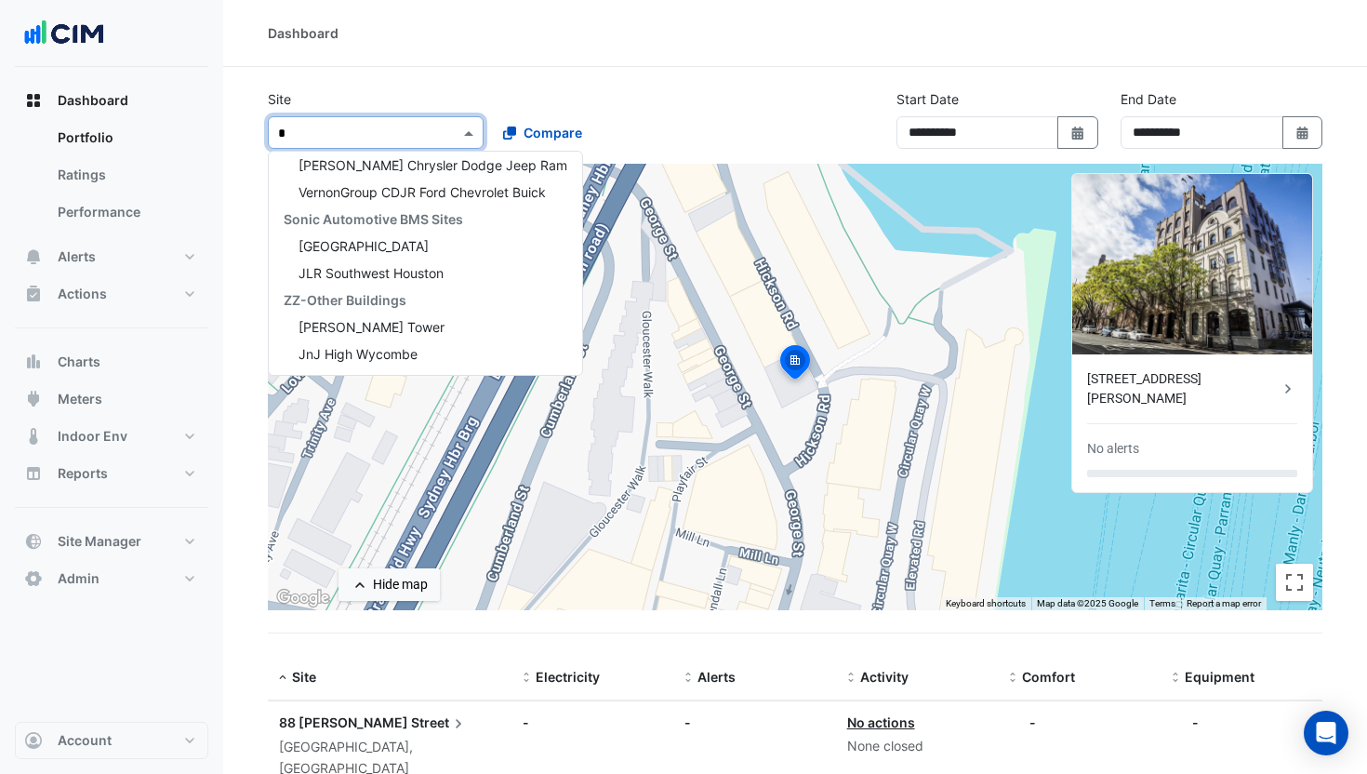
scroll to position [655, 0]
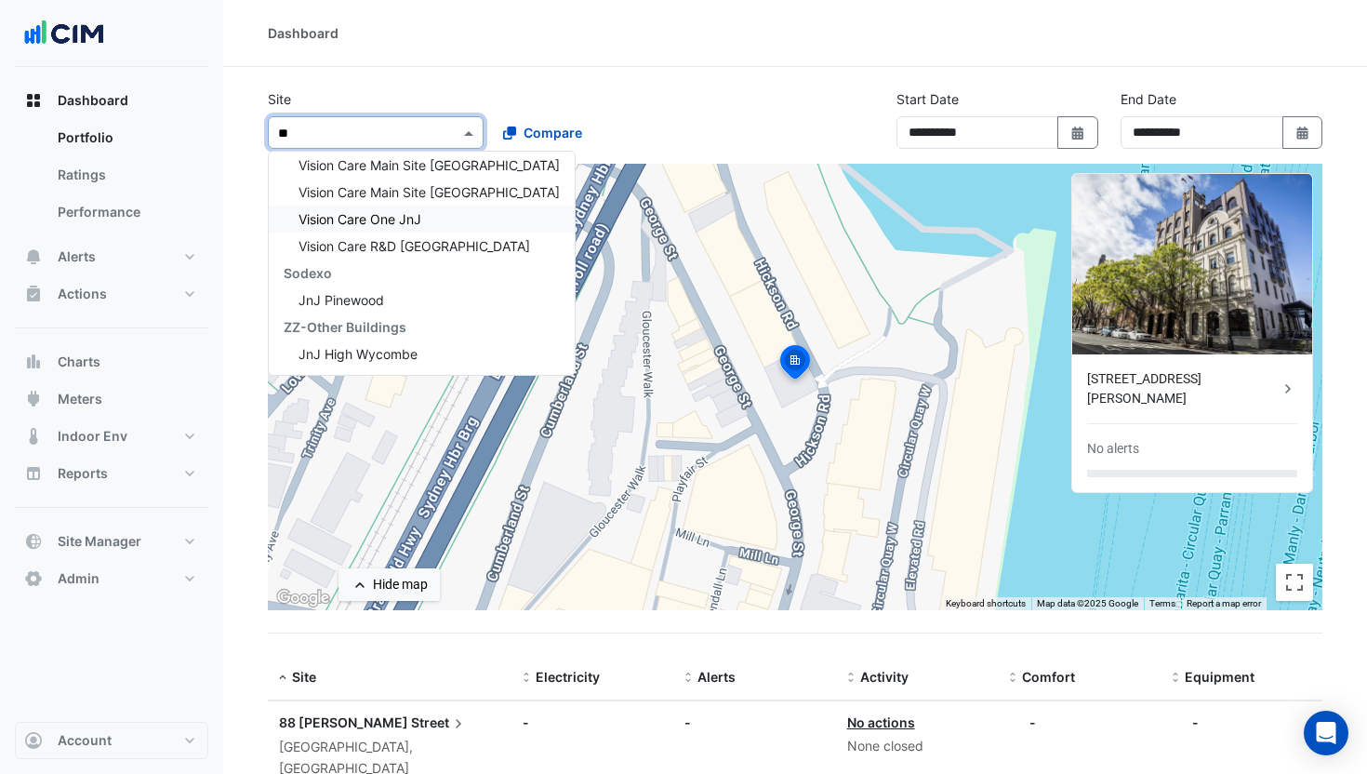
type input "***"
click at [383, 186] on span "Vision Care Main Site Limerick" at bounding box center [429, 192] width 261 height 16
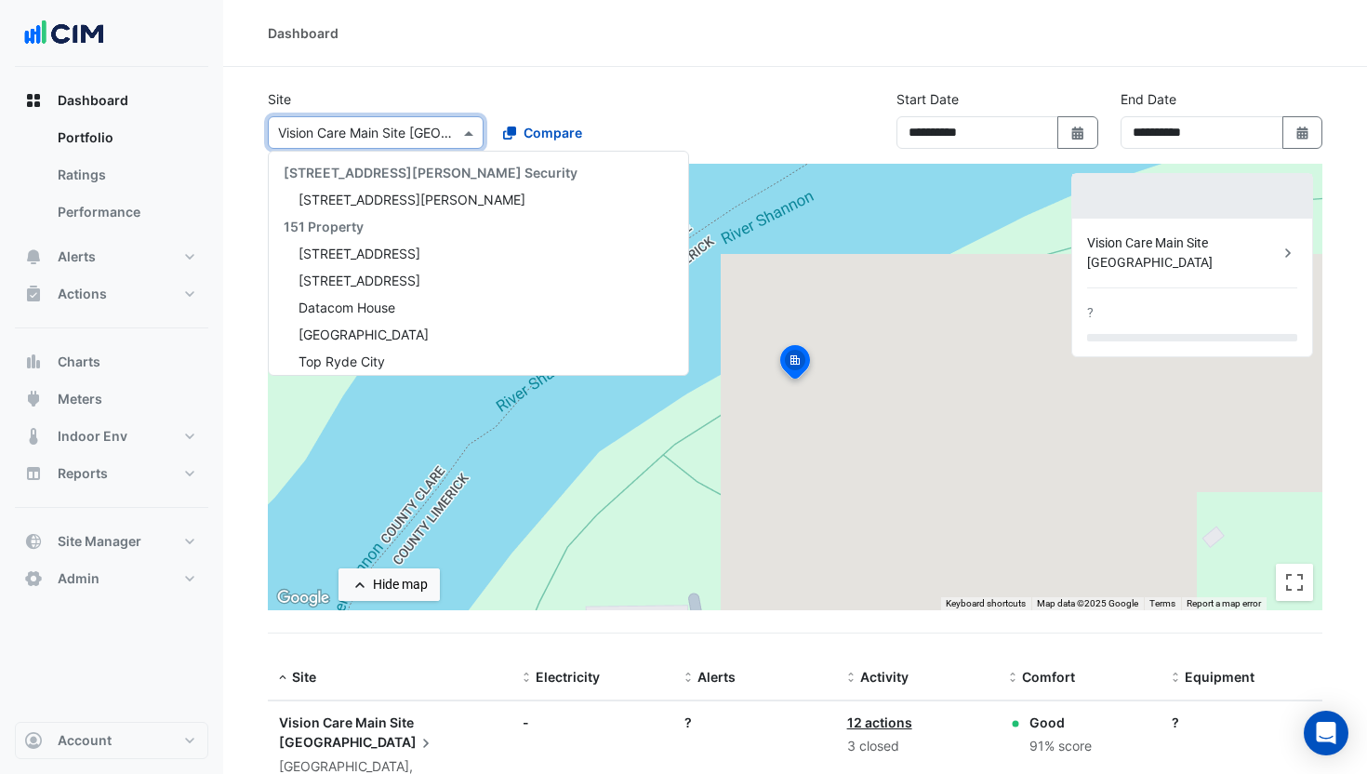
click at [353, 124] on input "text" at bounding box center [357, 134] width 158 height 20
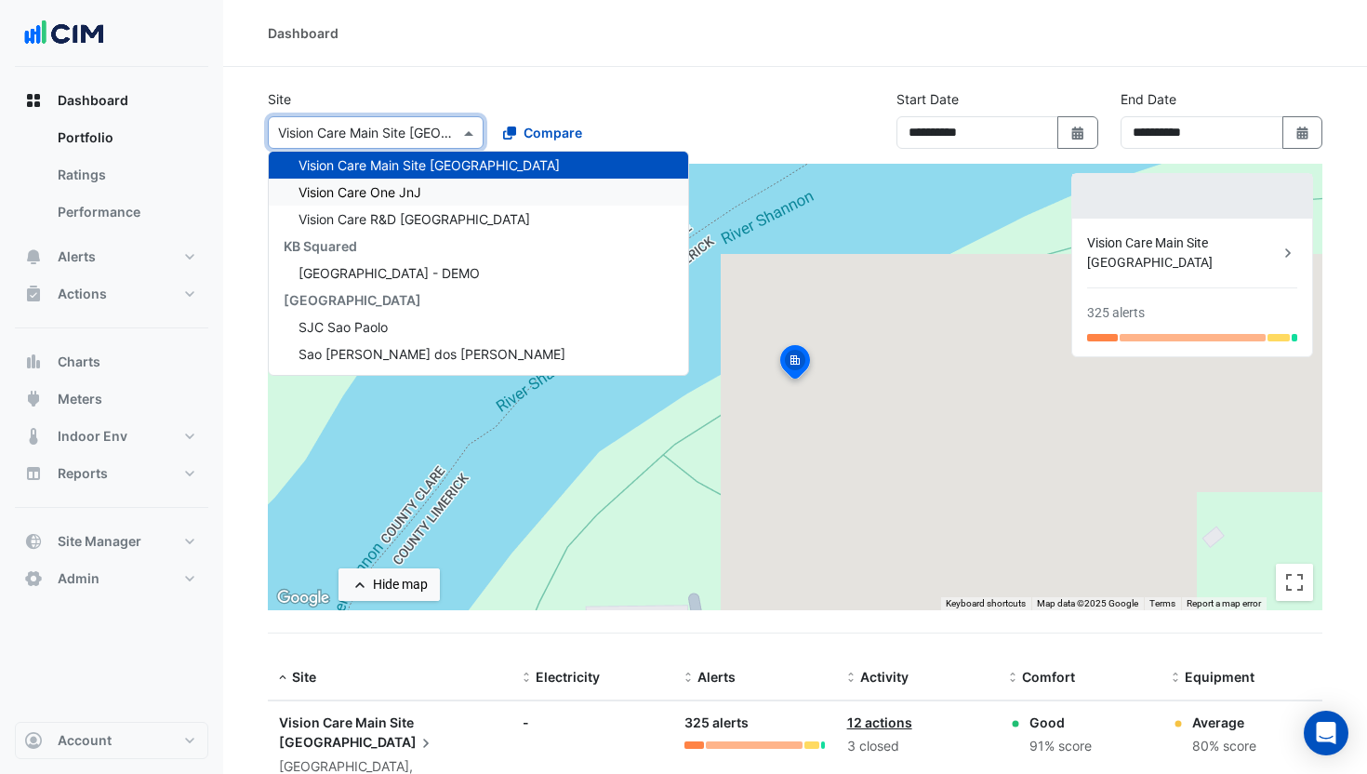
click at [352, 191] on span "Vision Care One JnJ" at bounding box center [360, 192] width 123 height 16
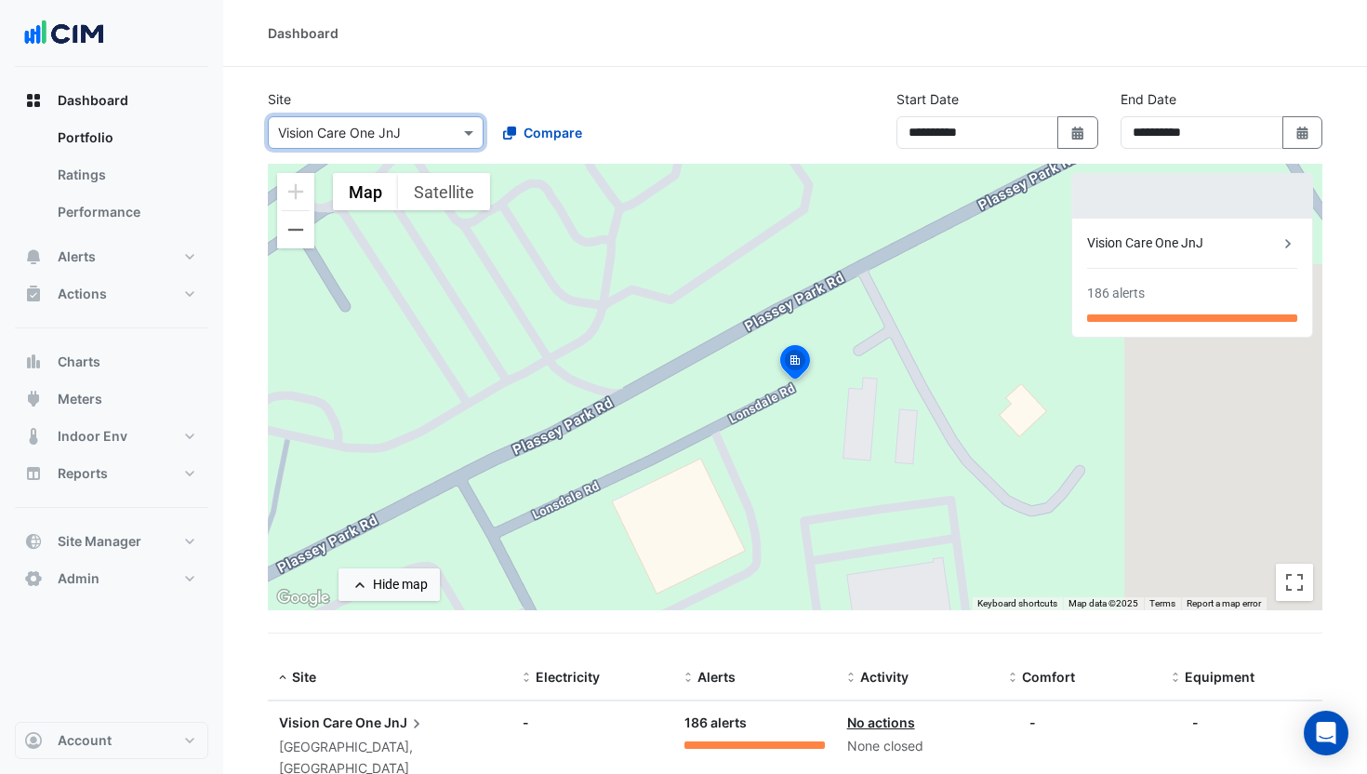
click at [347, 129] on input "text" at bounding box center [357, 134] width 158 height 20
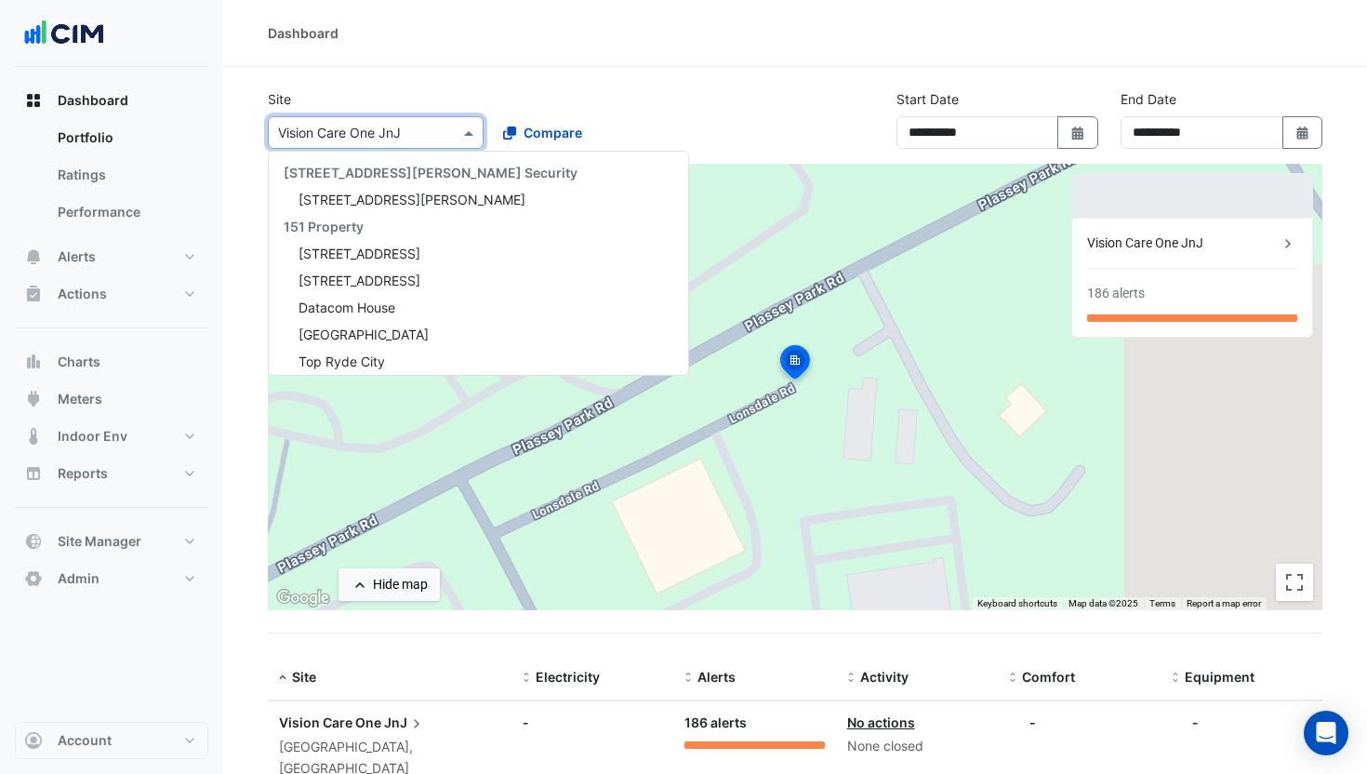
scroll to position [17699, 0]
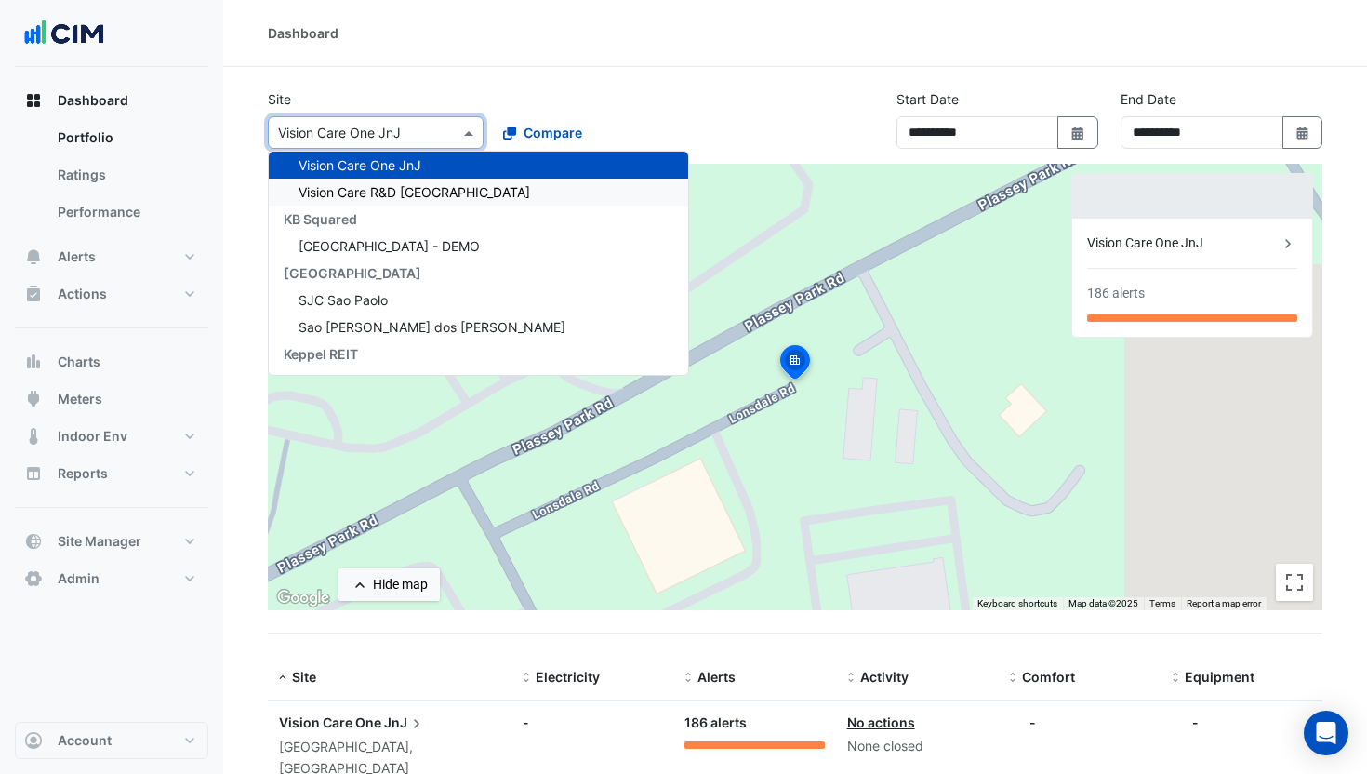
click at [354, 187] on span "Vision Care R&D Jacksonville" at bounding box center [415, 192] width 232 height 16
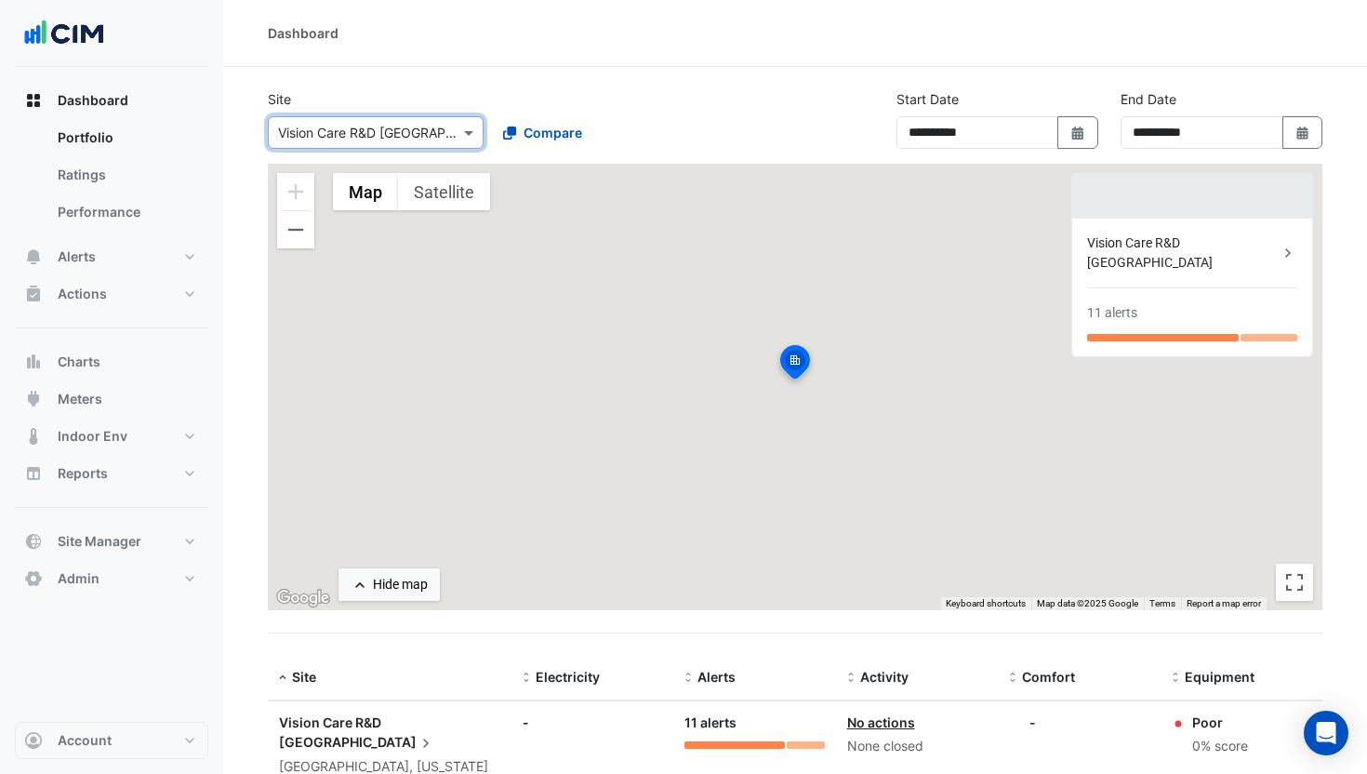
click at [352, 133] on input "text" at bounding box center [357, 134] width 158 height 20
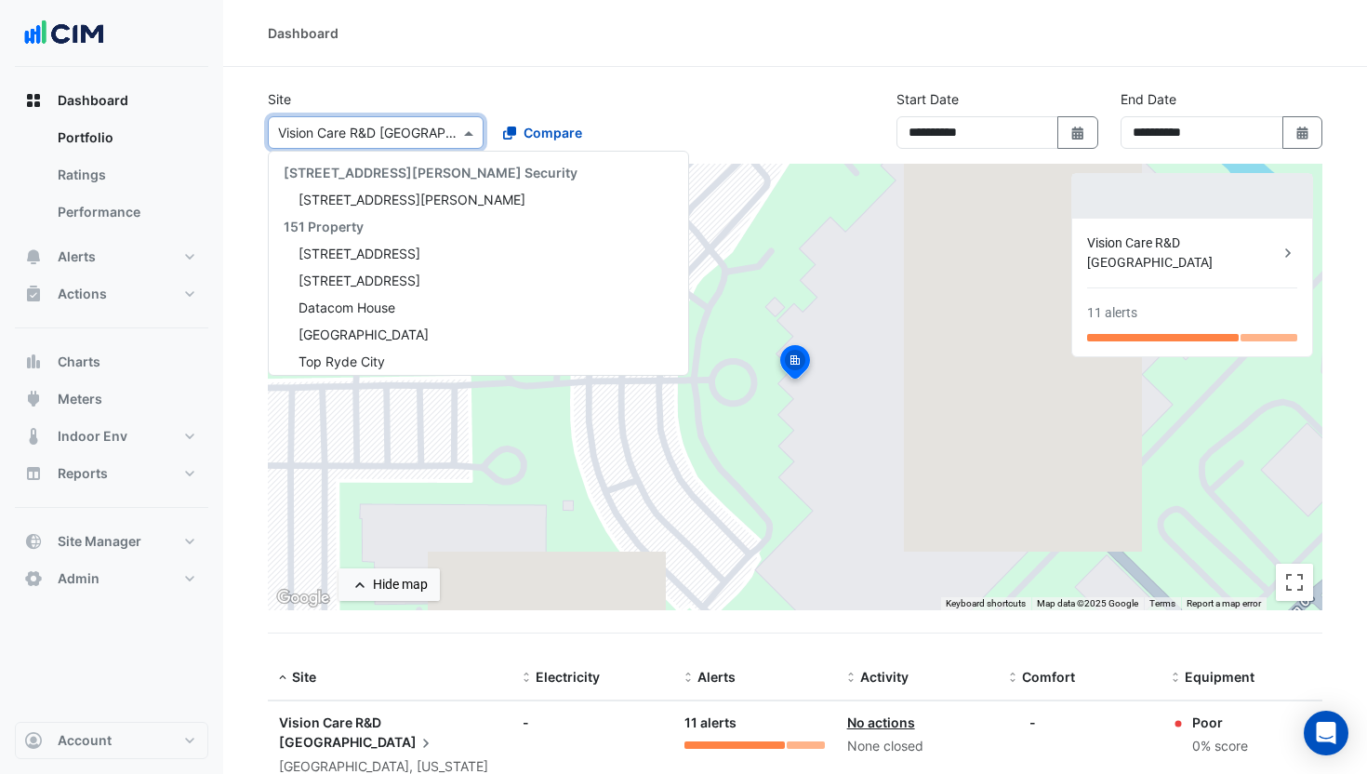
scroll to position [17726, 0]
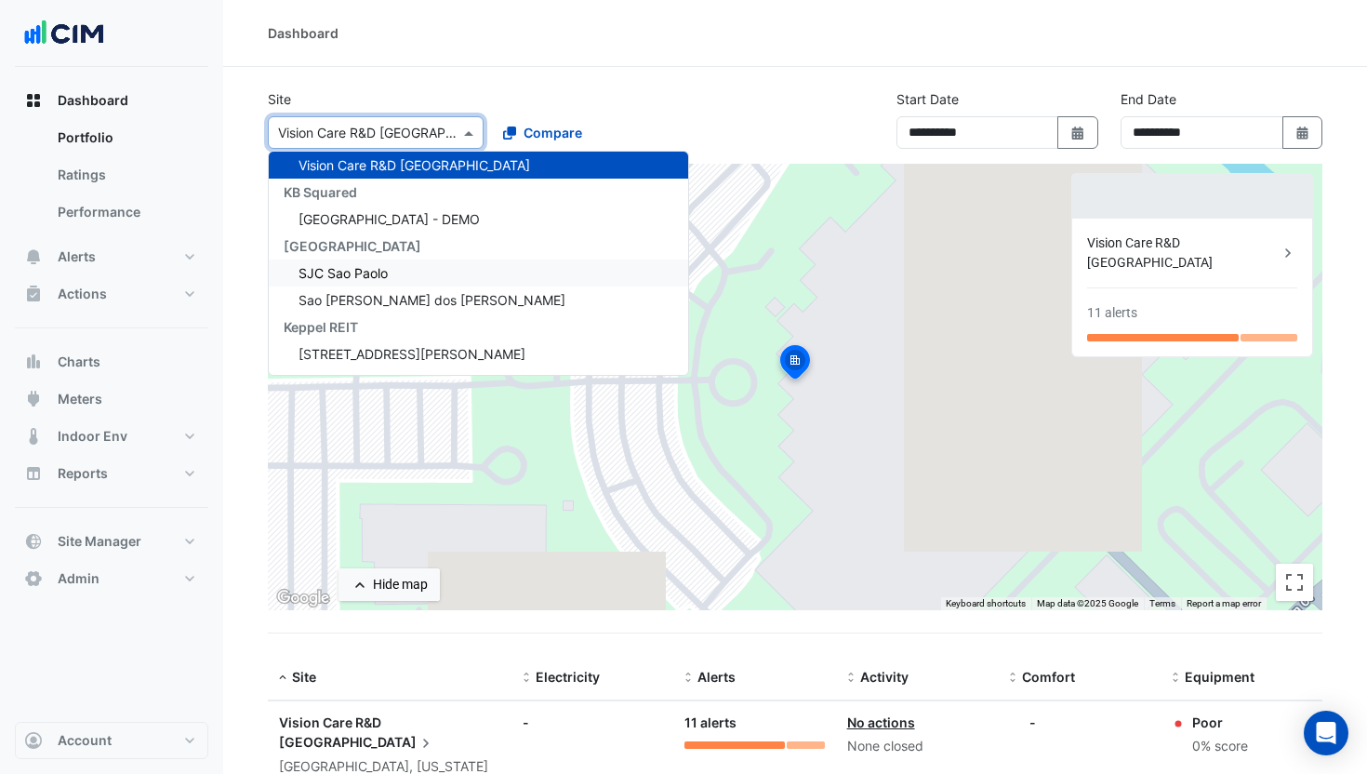
click at [360, 274] on span "SJC Sao Paolo" at bounding box center [343, 273] width 89 height 16
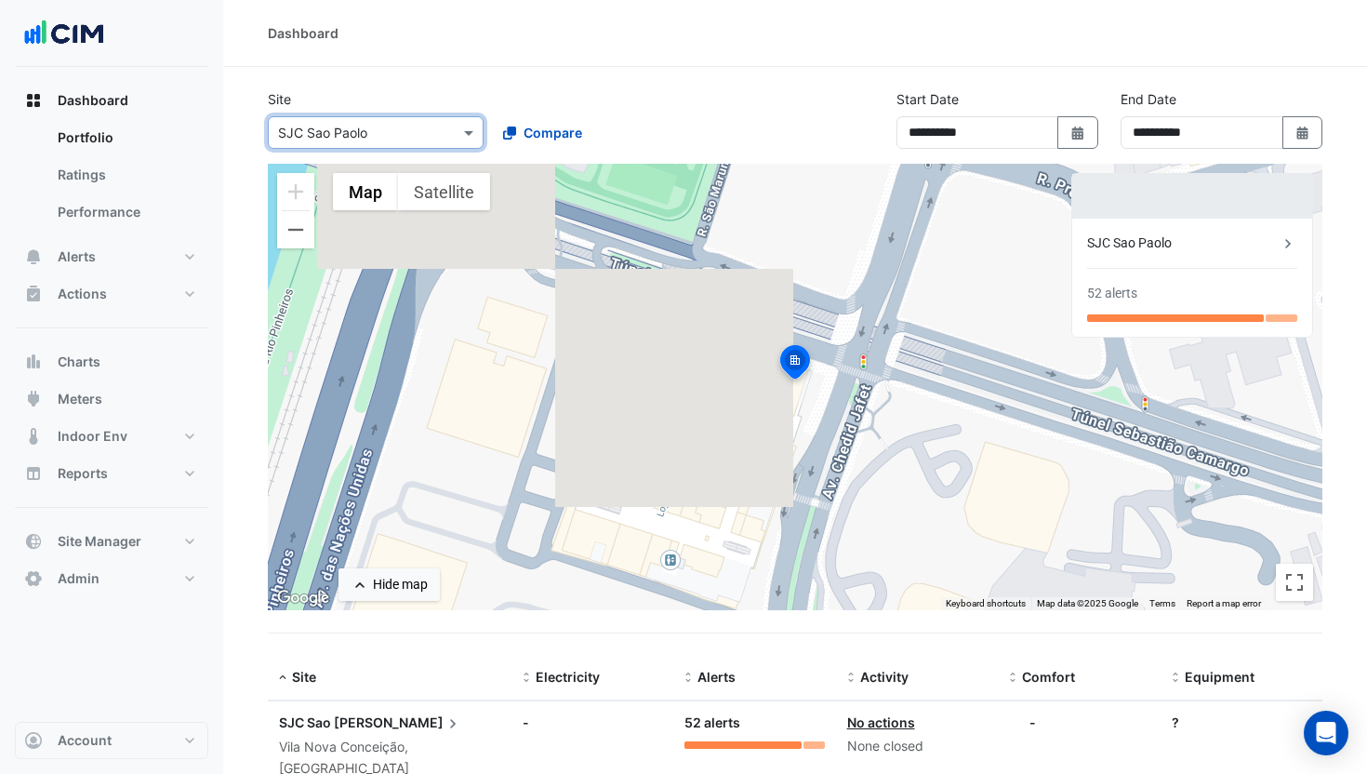
click at [364, 134] on input "text" at bounding box center [357, 134] width 158 height 20
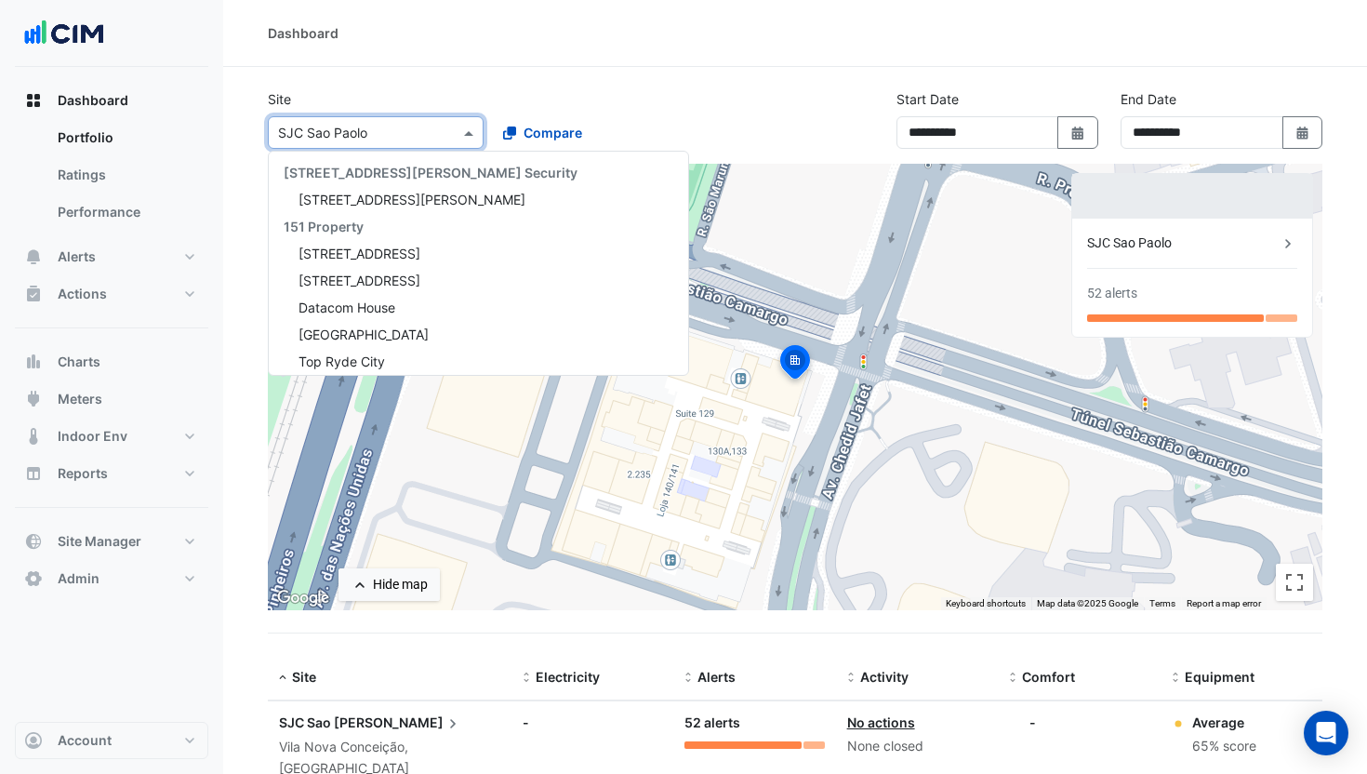
scroll to position [17834, 0]
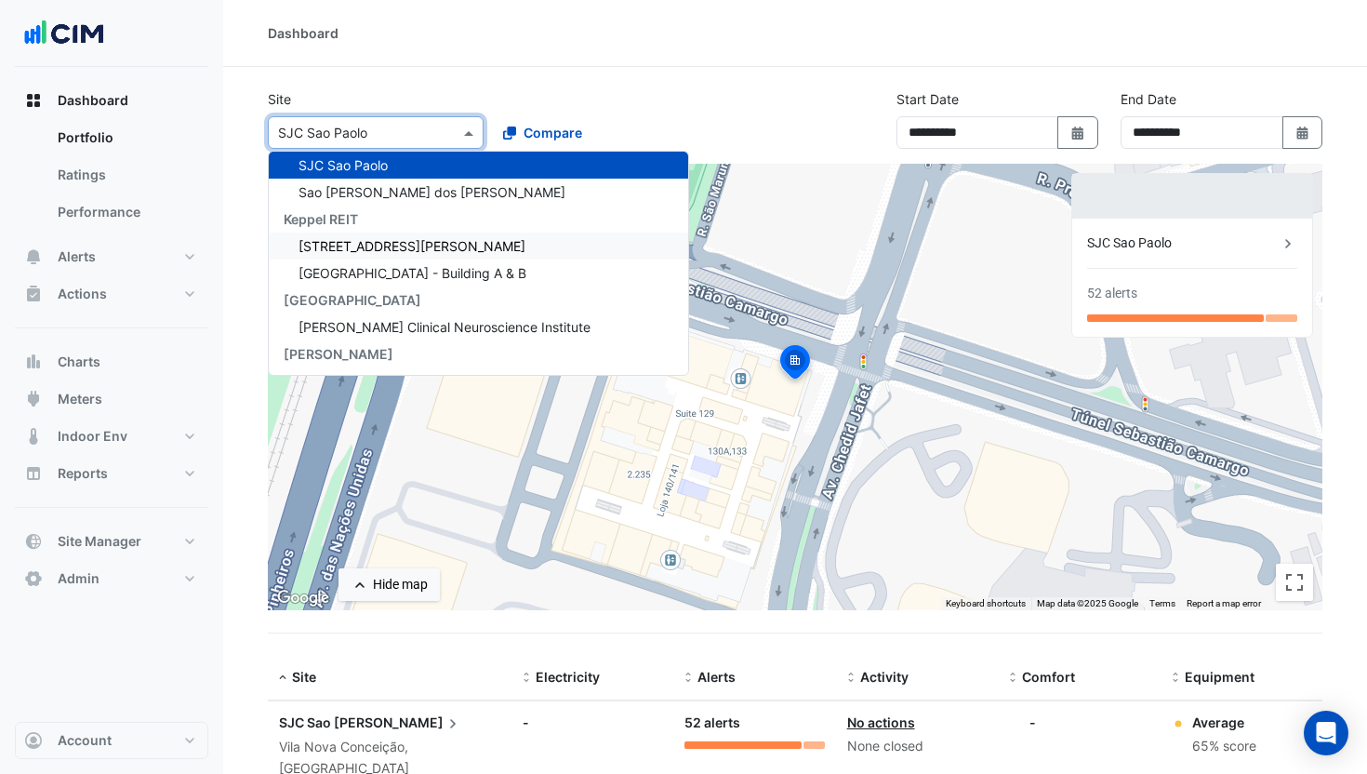
click at [371, 236] on div "160 Ann St" at bounding box center [478, 245] width 419 height 27
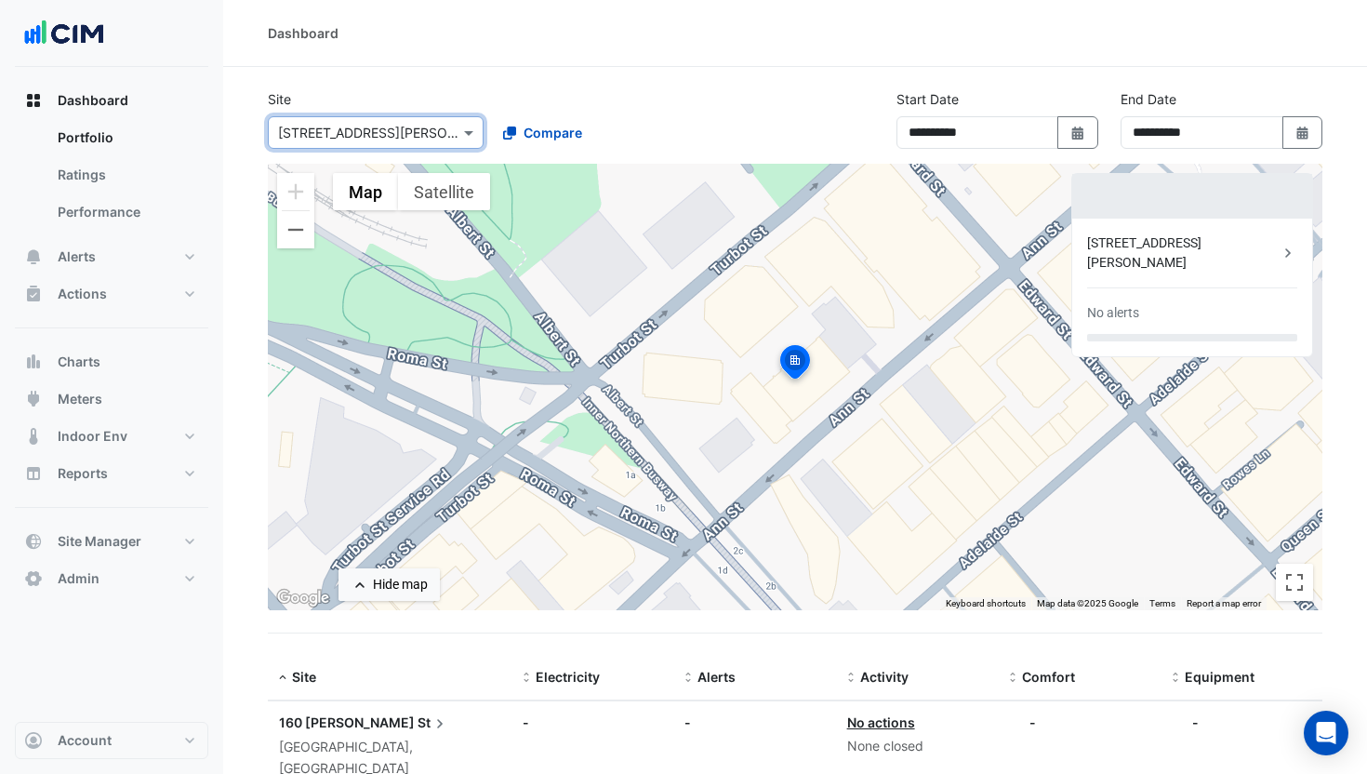
click at [368, 135] on input "text" at bounding box center [357, 134] width 158 height 20
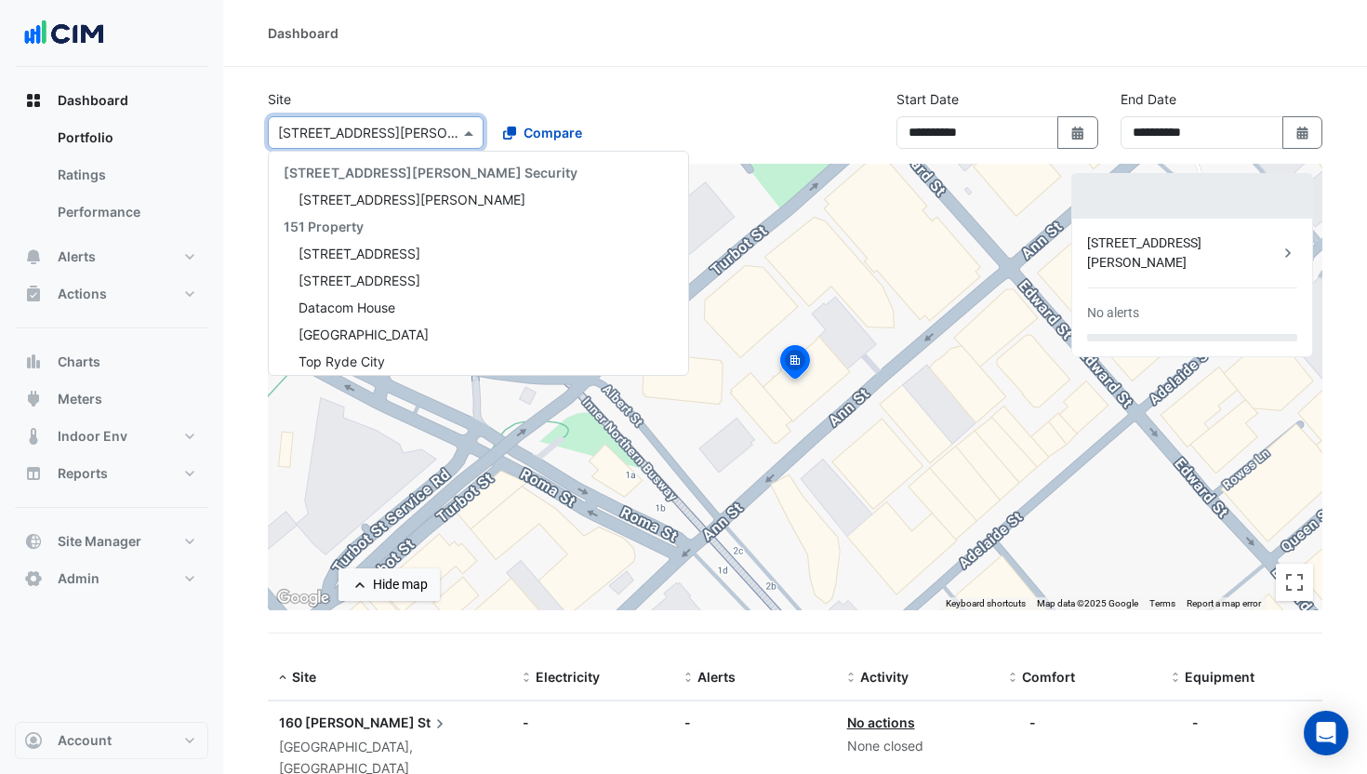
scroll to position [17915, 0]
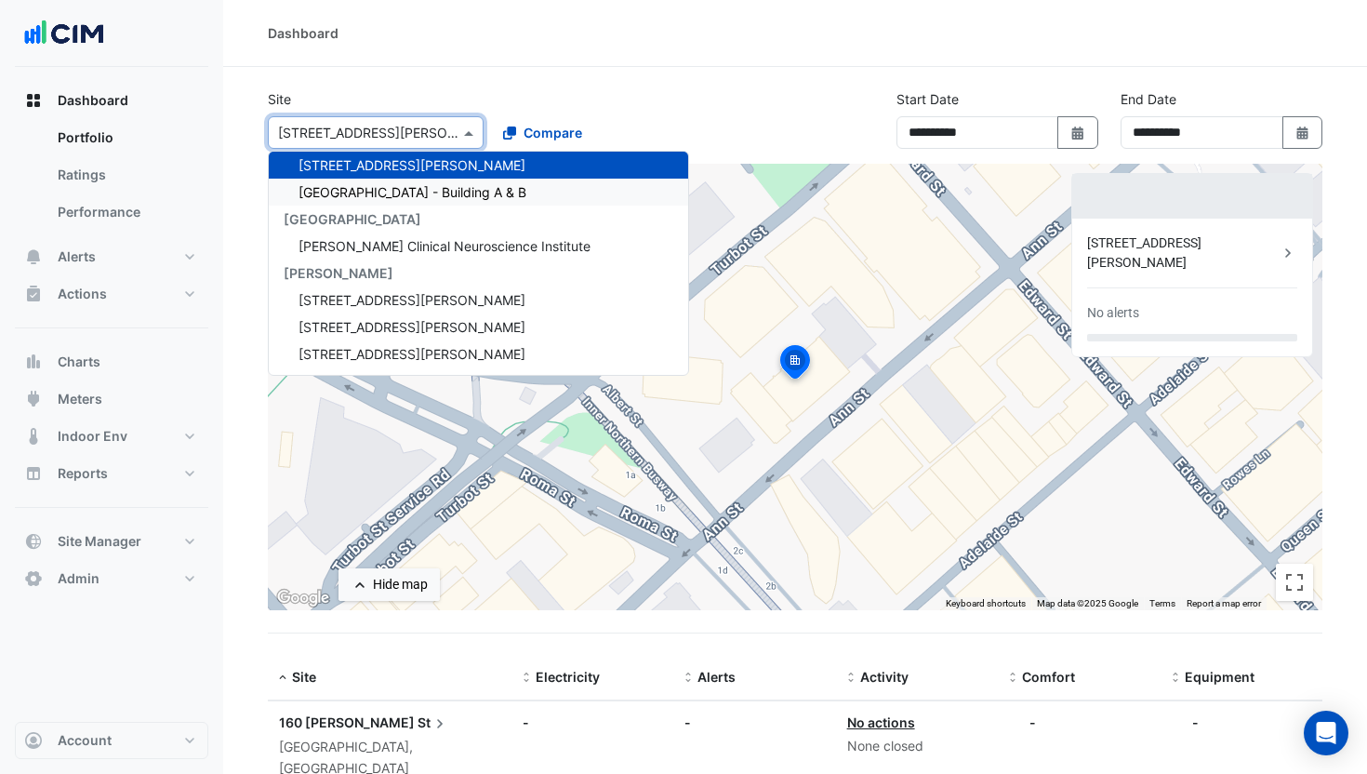
click at [372, 184] on span "Pinnacle Office Park - Building A & B" at bounding box center [413, 192] width 228 height 16
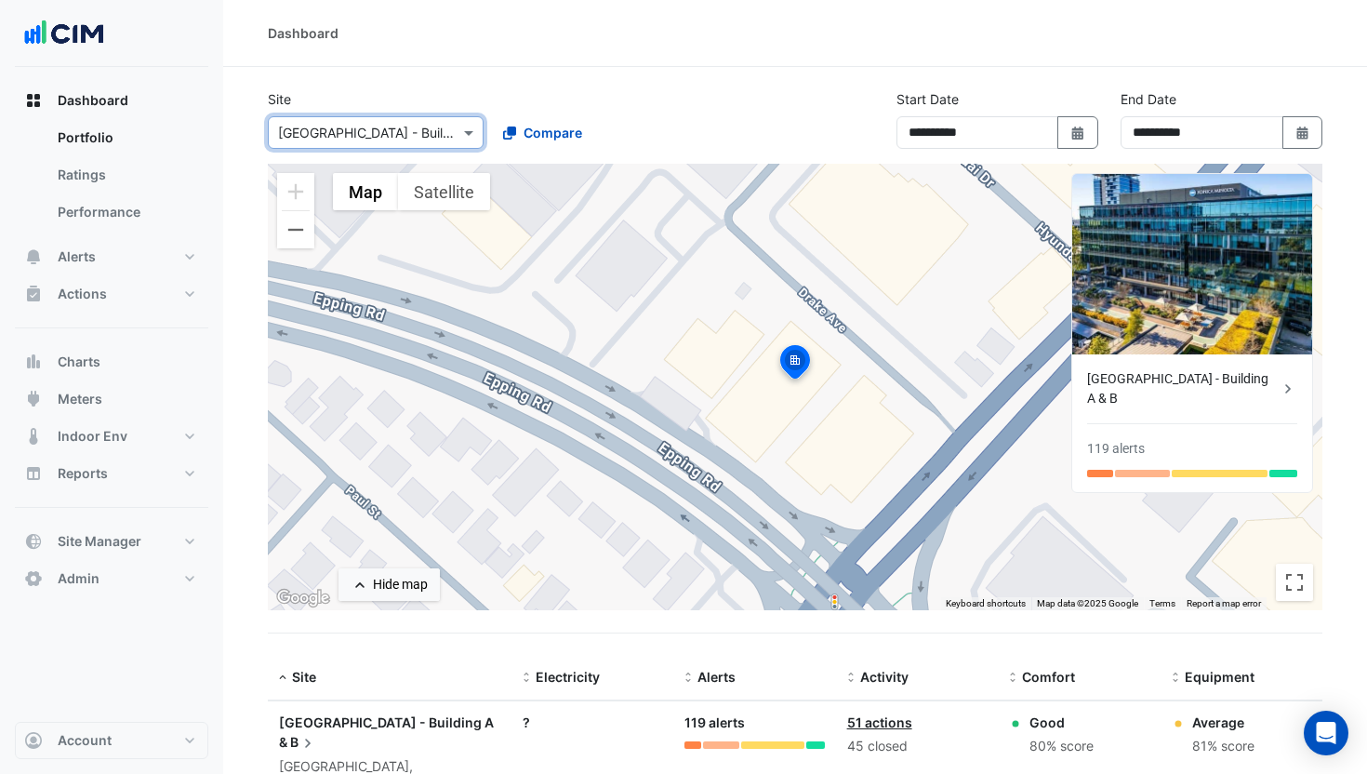
click at [368, 124] on input "text" at bounding box center [357, 134] width 158 height 20
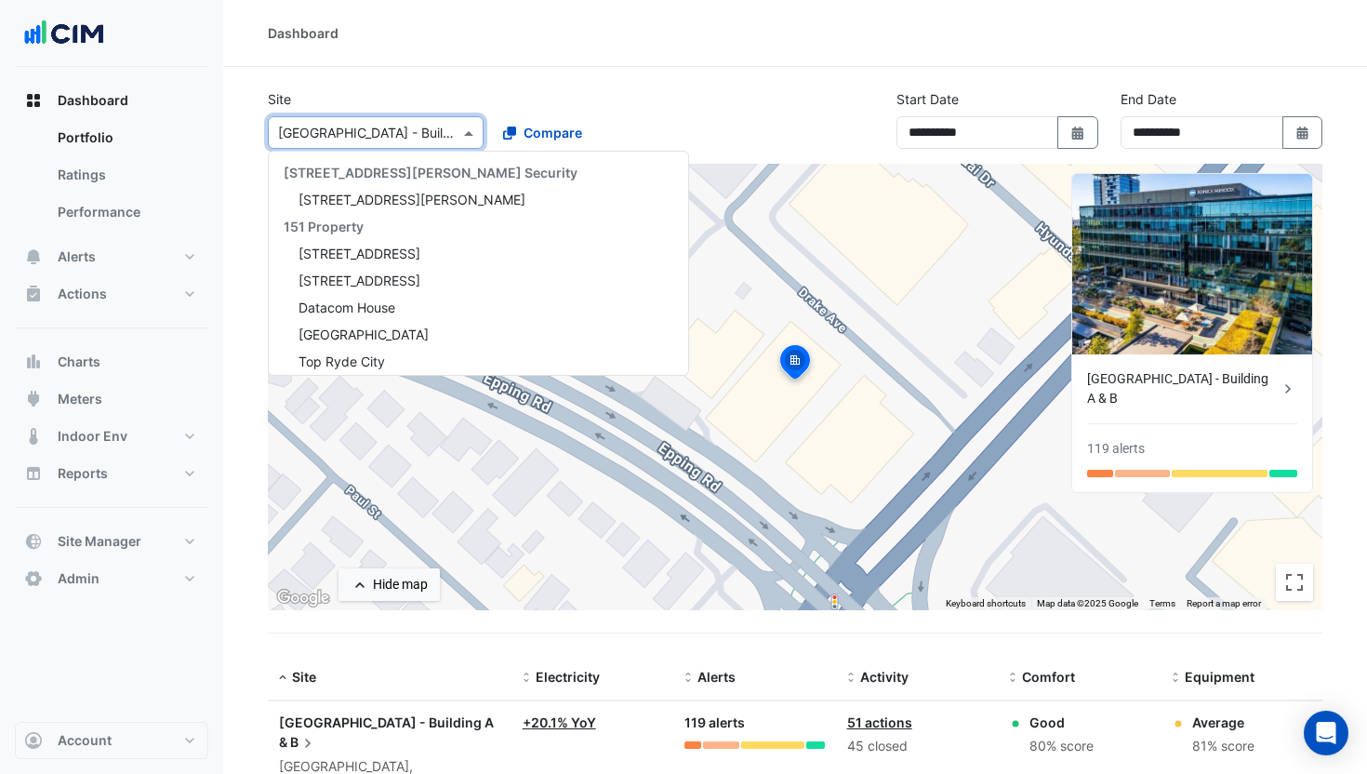
scroll to position [17942, 0]
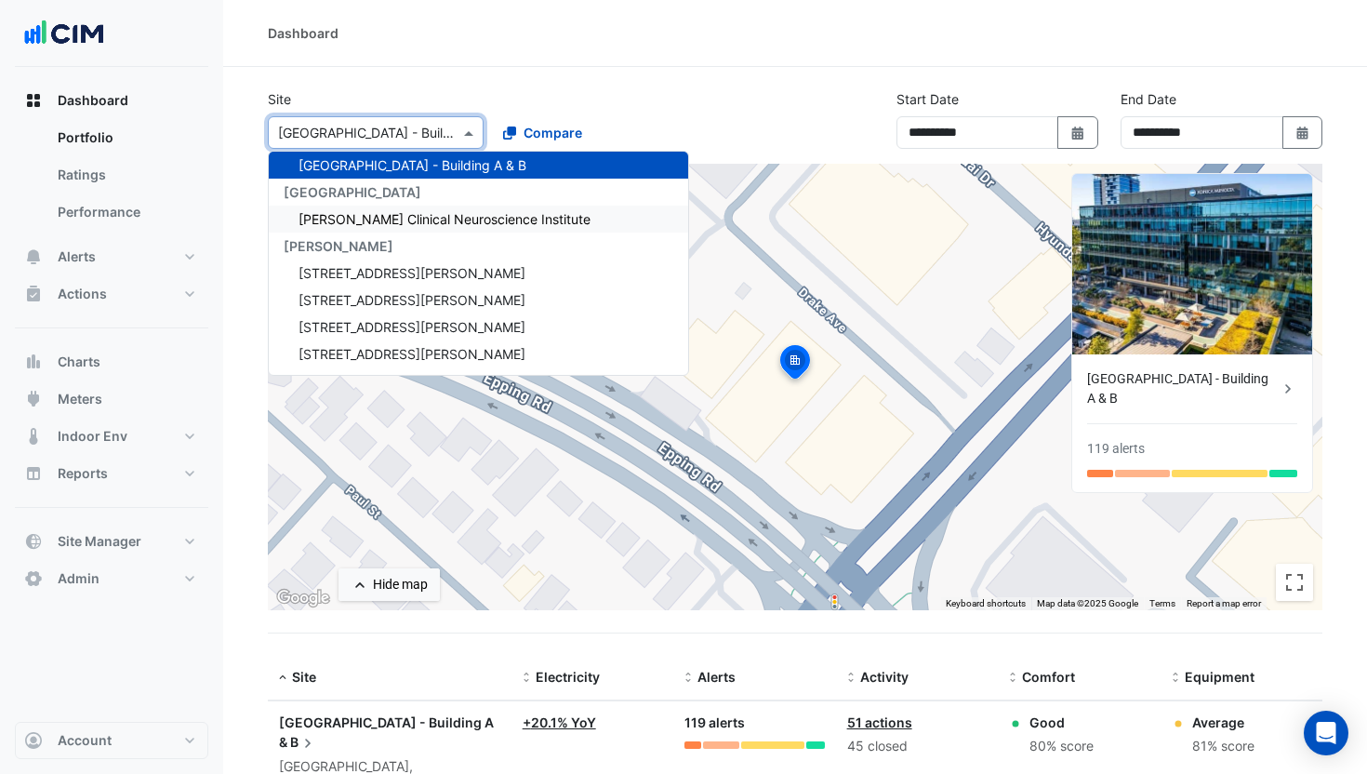
click at [378, 216] on span "Maurice Wohl Clinical Neuroscience Institute" at bounding box center [445, 219] width 292 height 16
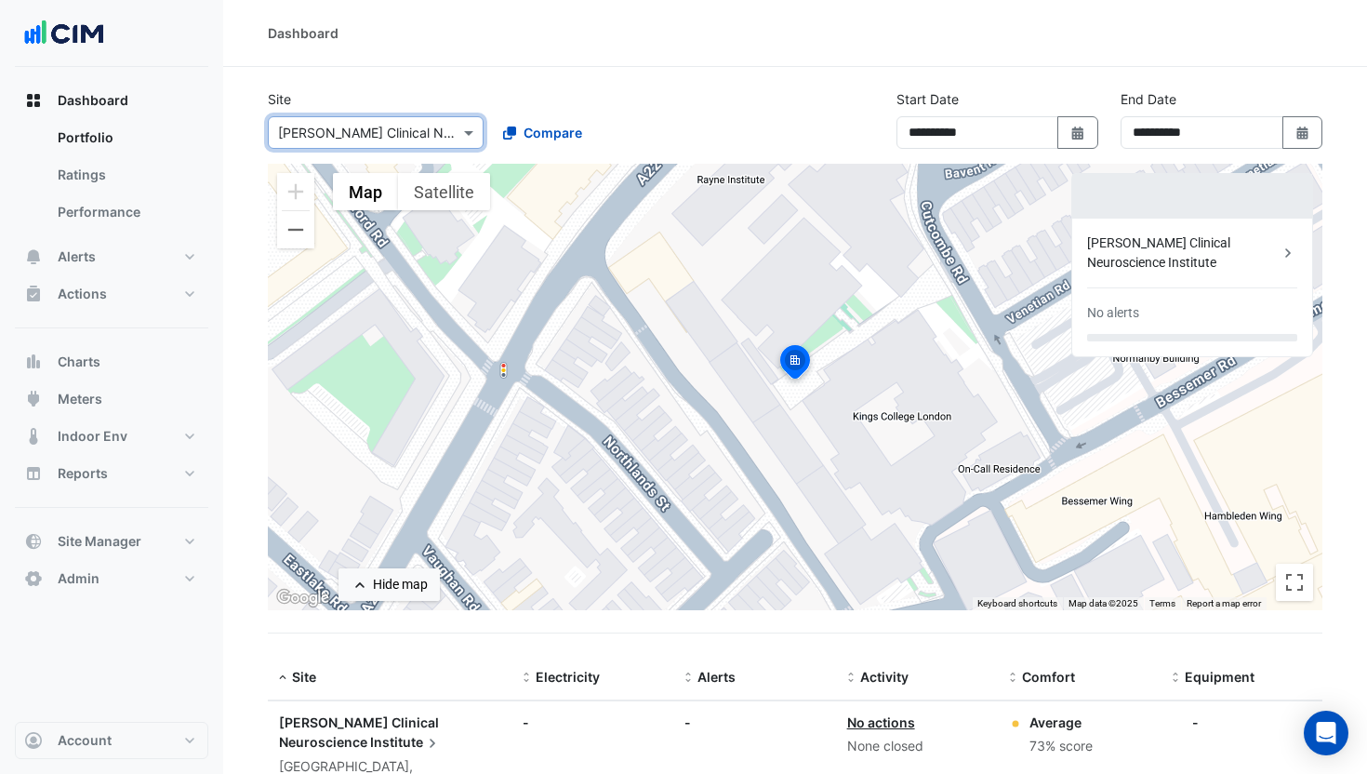
click at [375, 135] on input "text" at bounding box center [357, 134] width 158 height 20
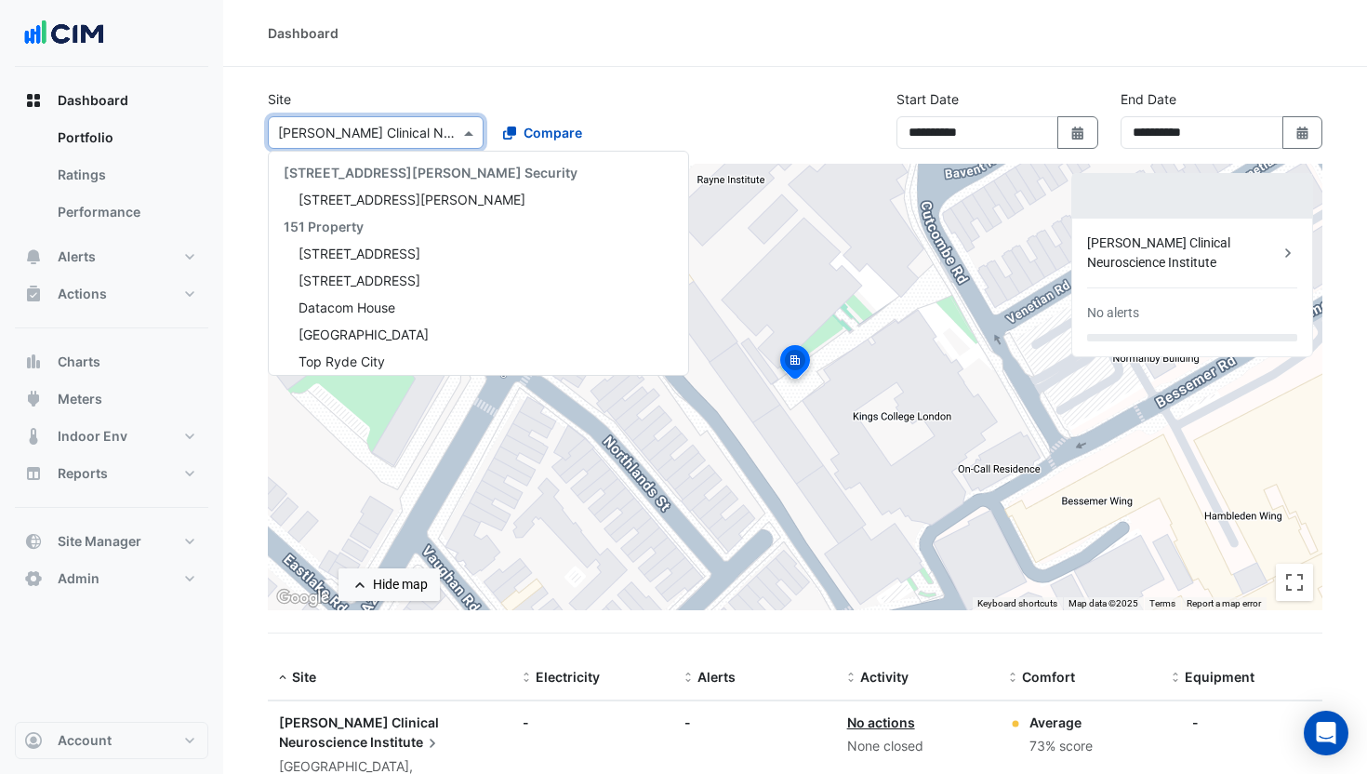
scroll to position [17996, 0]
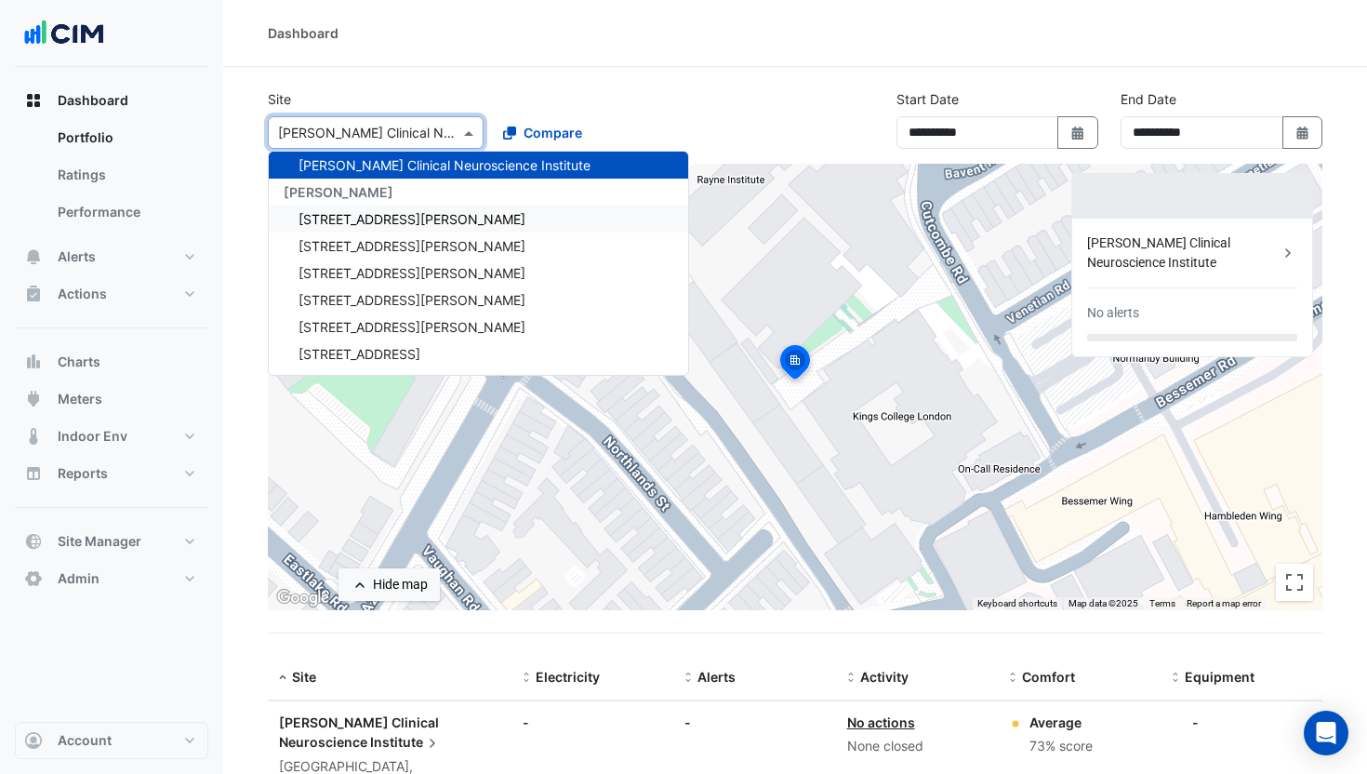
click at [353, 220] on span "1 Nicholson Street" at bounding box center [412, 219] width 227 height 16
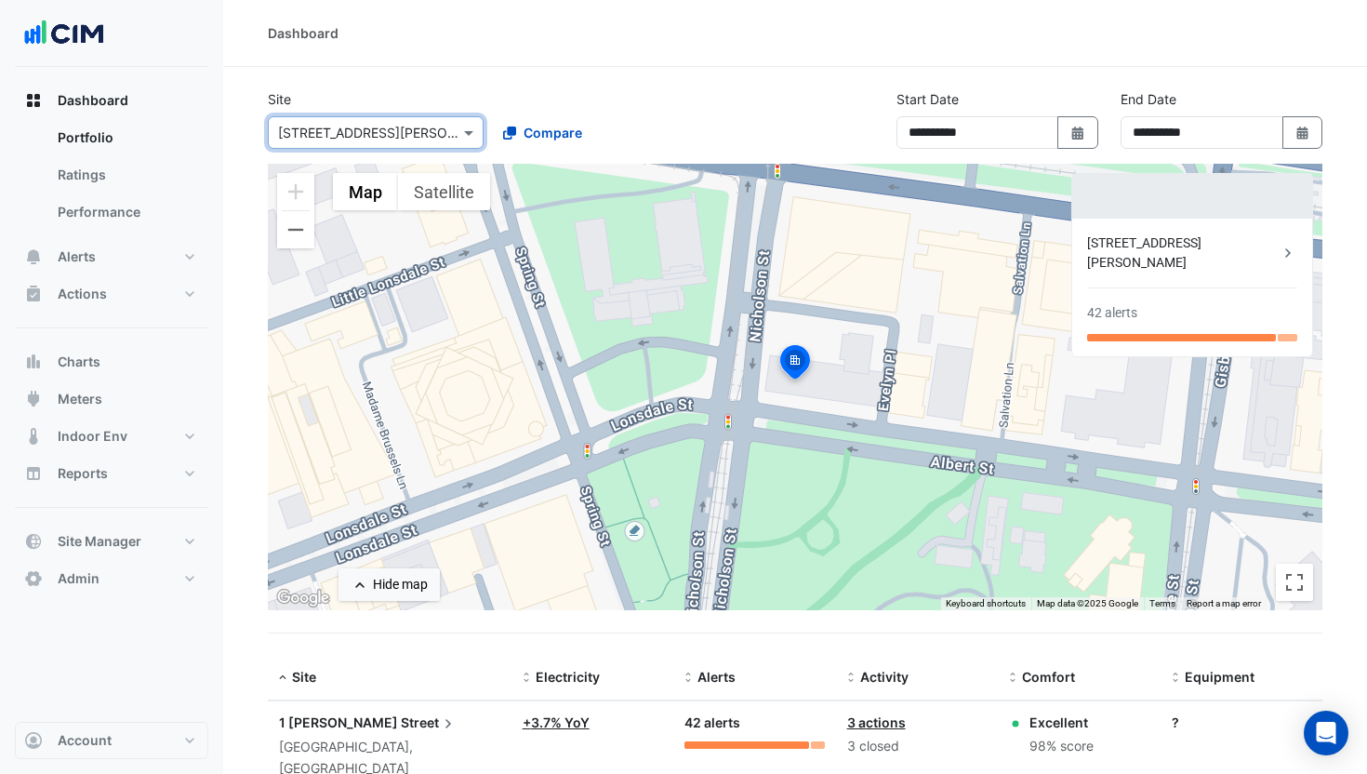
click at [351, 138] on input "text" at bounding box center [357, 134] width 158 height 20
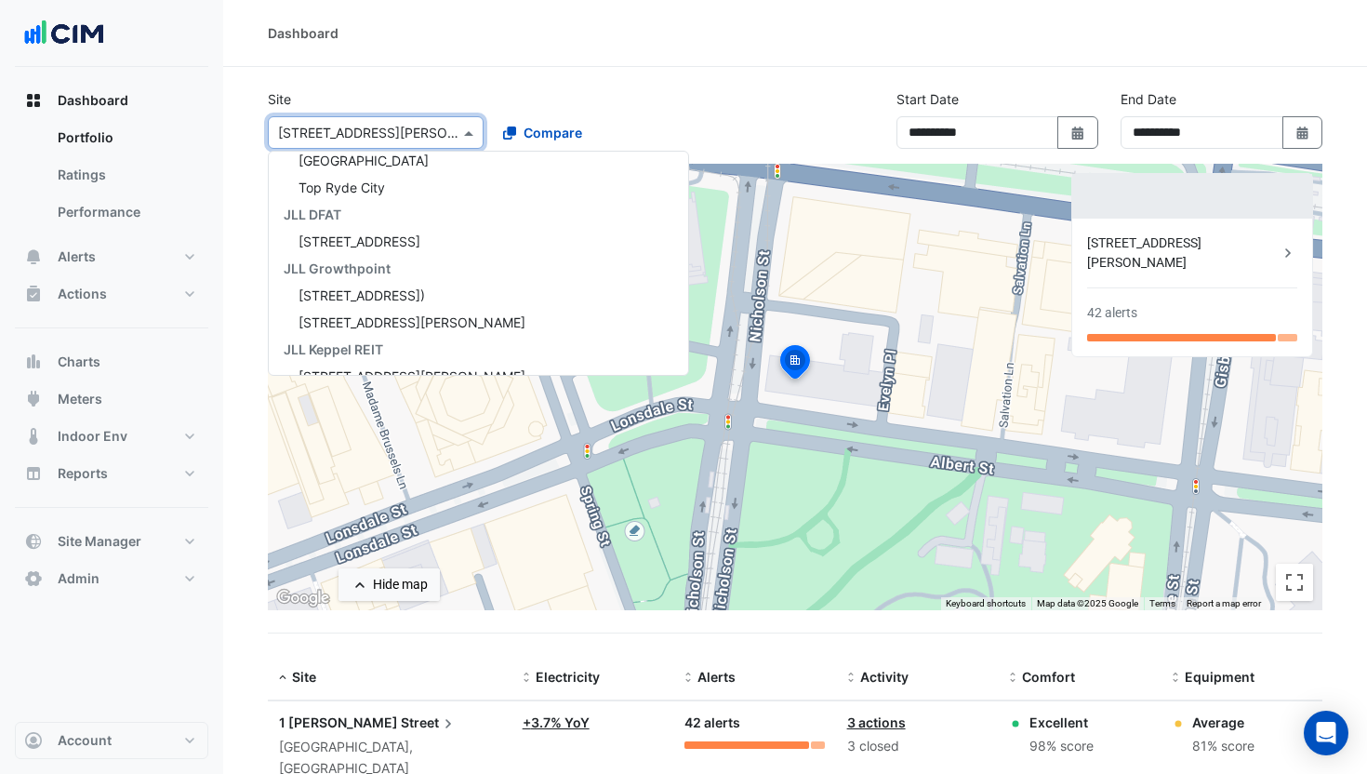
scroll to position [15436, 0]
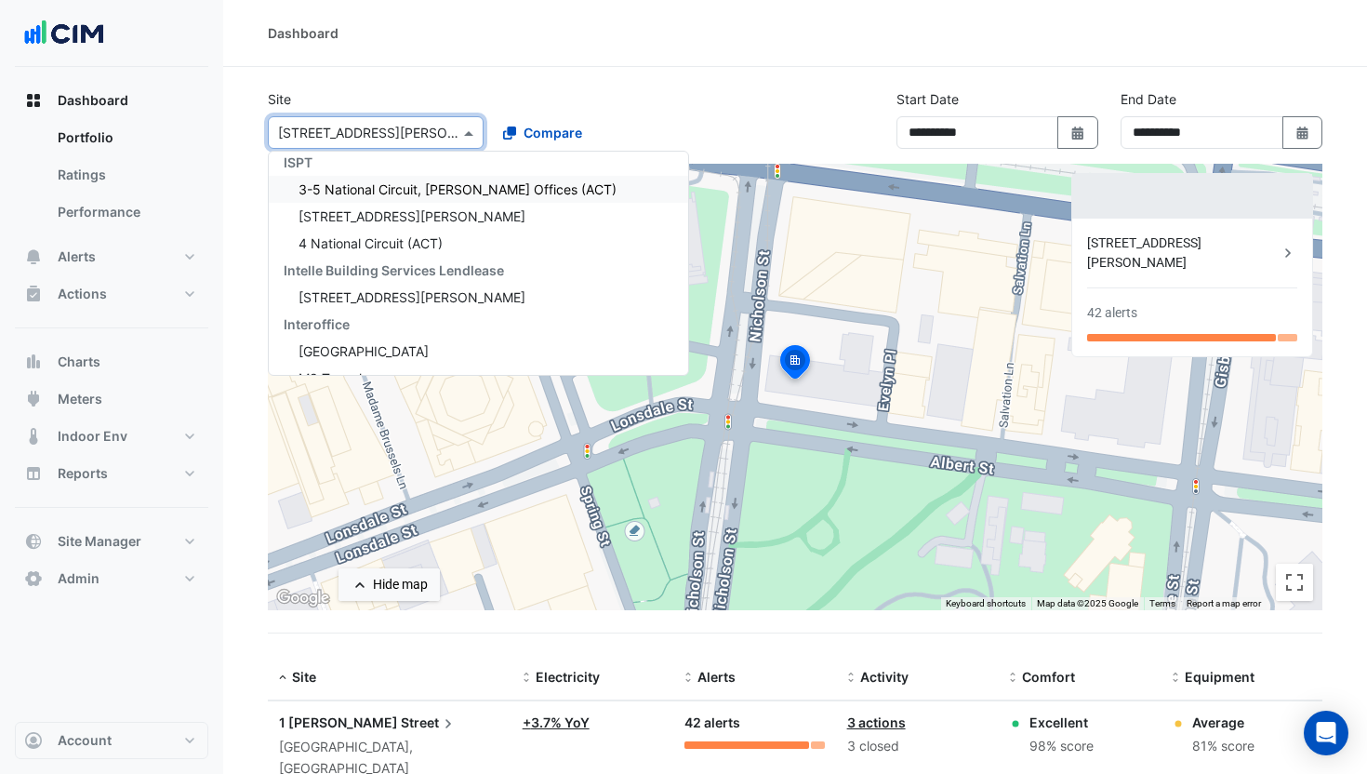
click at [684, 109] on div "Select a Site × 1 Nicholson Street 141 Walker Street Security 141 Walker Street…" at bounding box center [487, 129] width 446 height 40
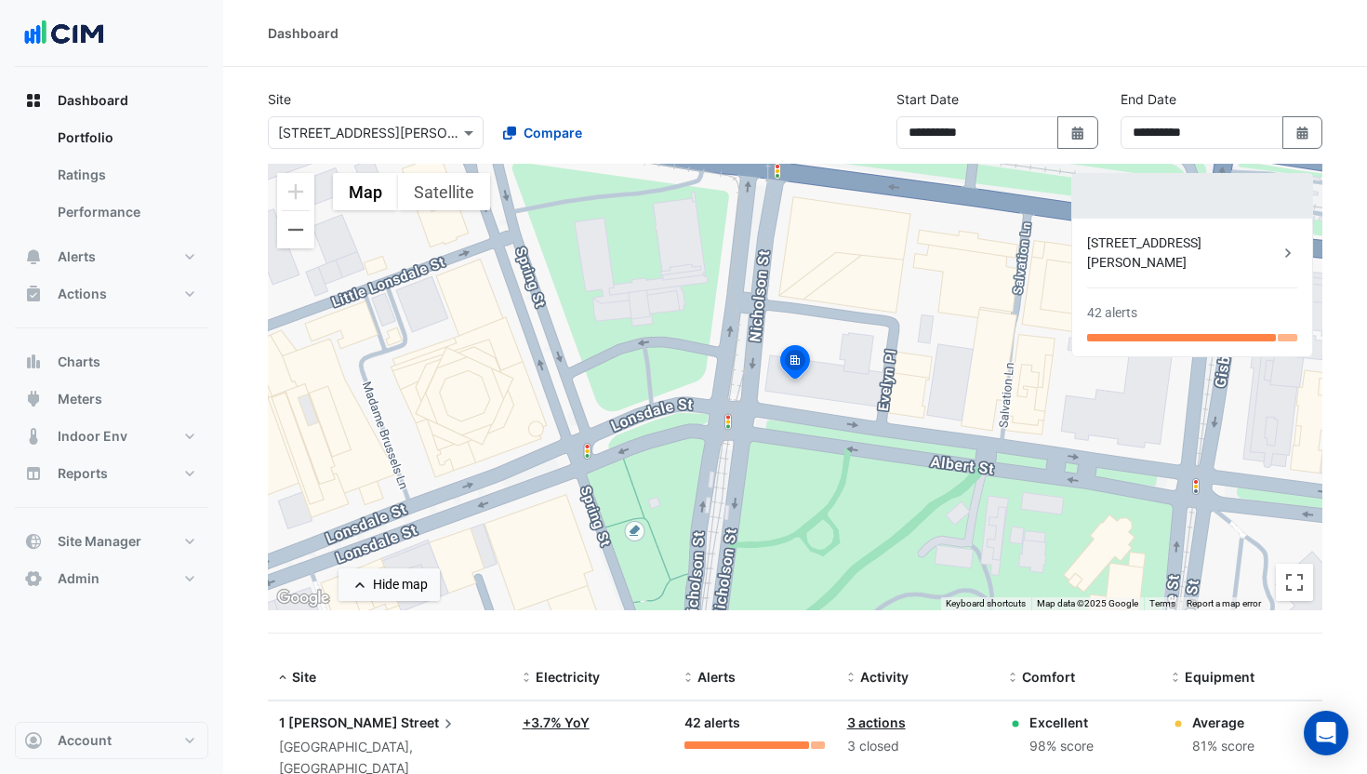
click at [388, 697] on div "Melbourne, Victoria" at bounding box center [389, 758] width 221 height 43
click at [162, 250] on button "Alerts" at bounding box center [111, 256] width 193 height 37
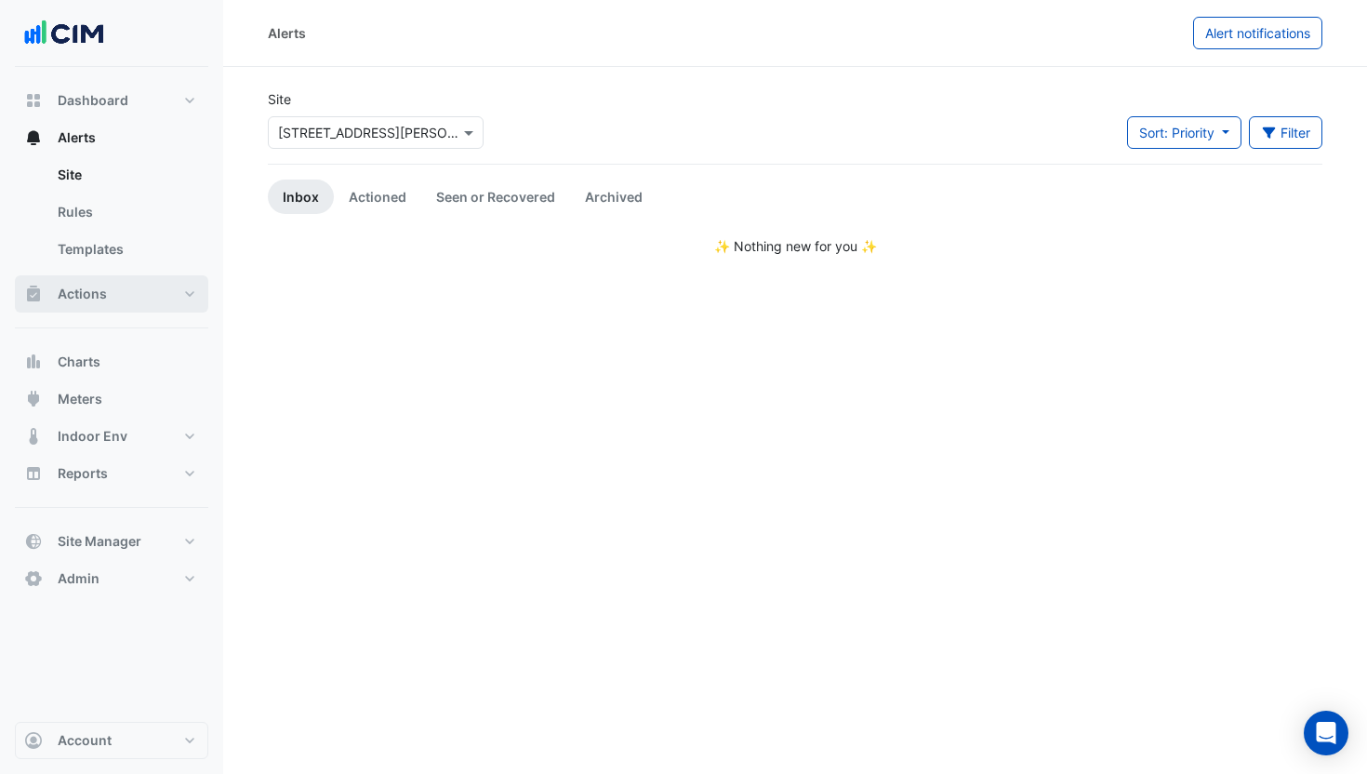
click at [123, 286] on button "Actions" at bounding box center [111, 293] width 193 height 37
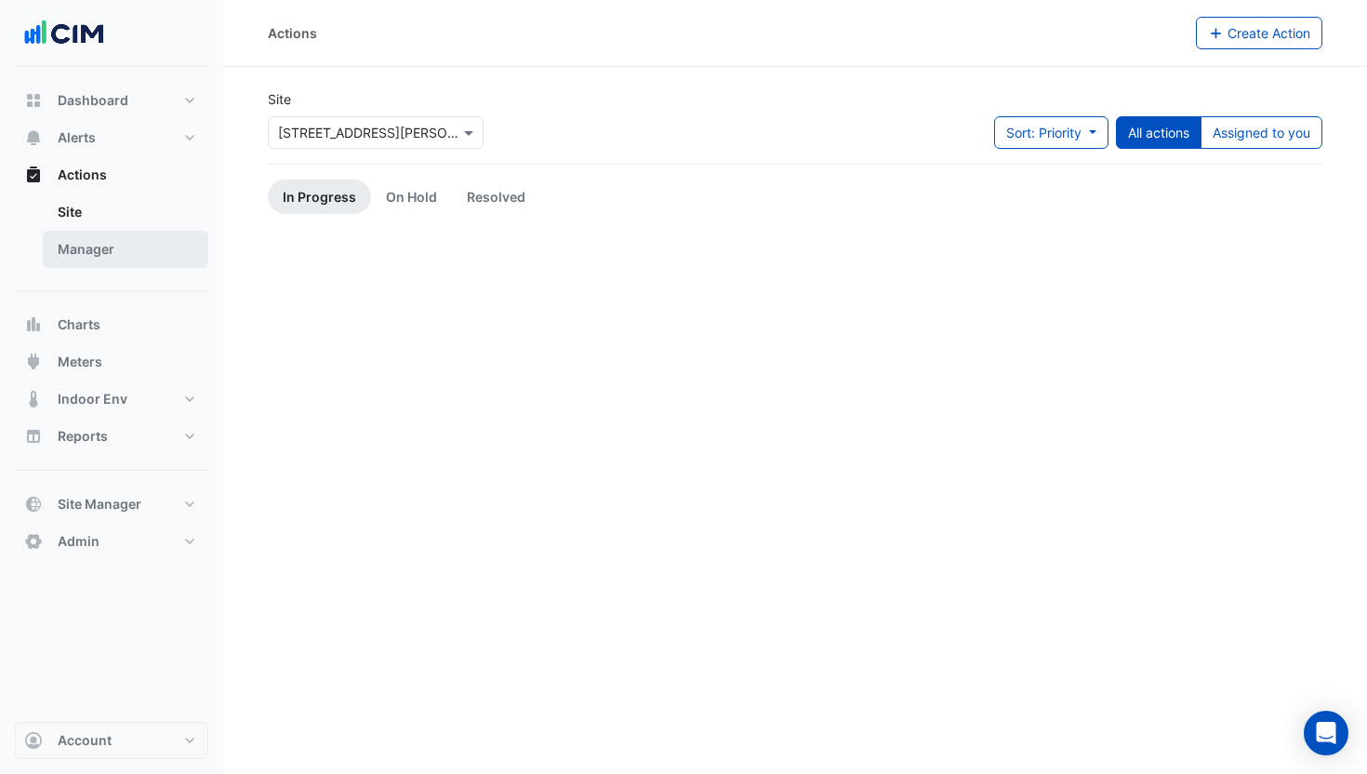
click at [136, 262] on link "Manager" at bounding box center [126, 249] width 166 height 37
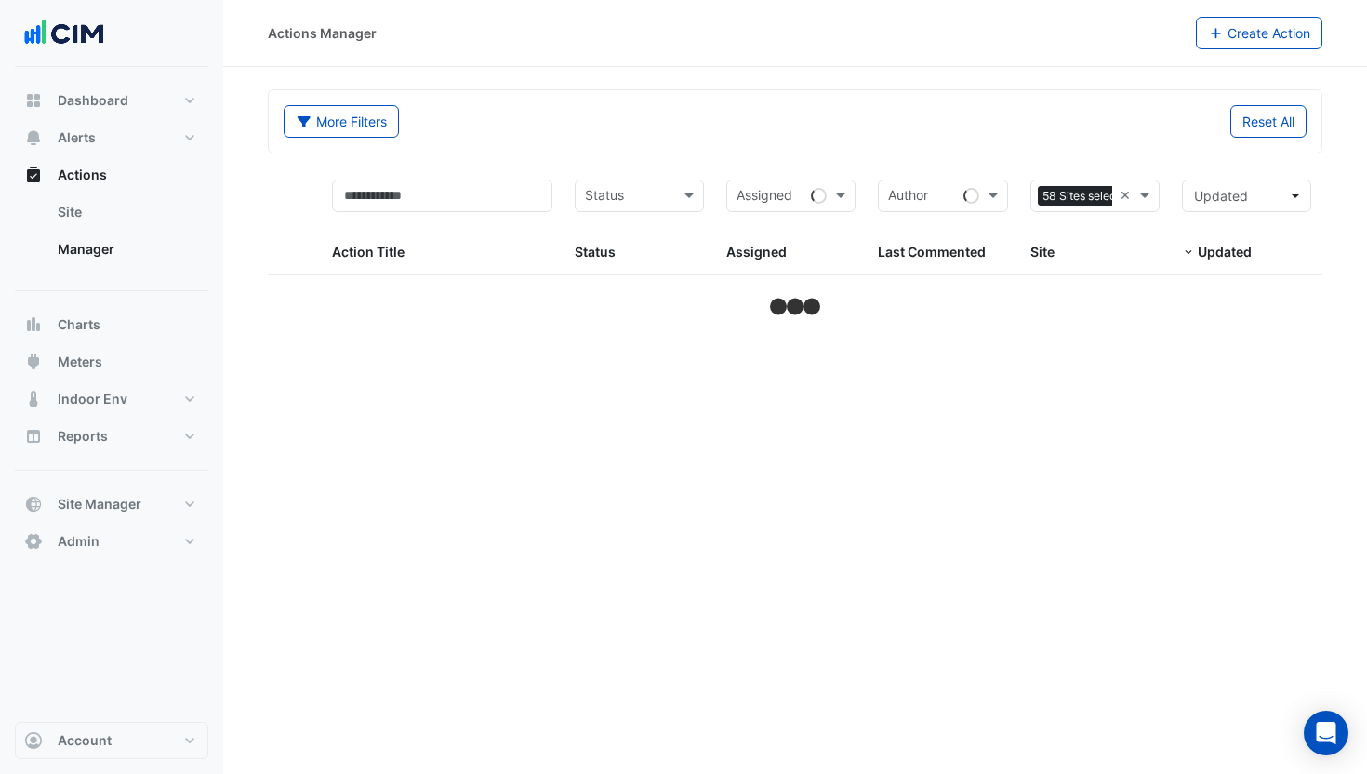
select select "**"
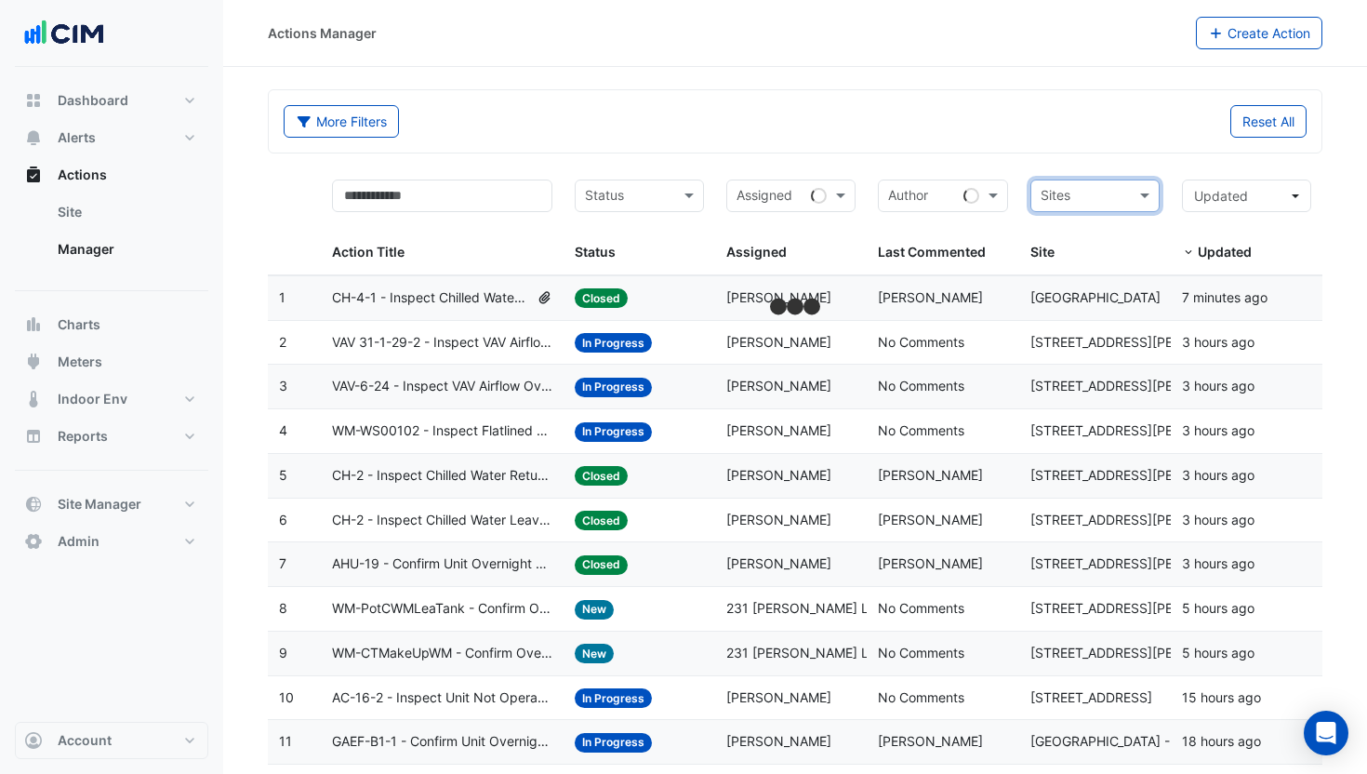
click at [995, 152] on div "More Filters Reset All" at bounding box center [795, 121] width 1053 height 62
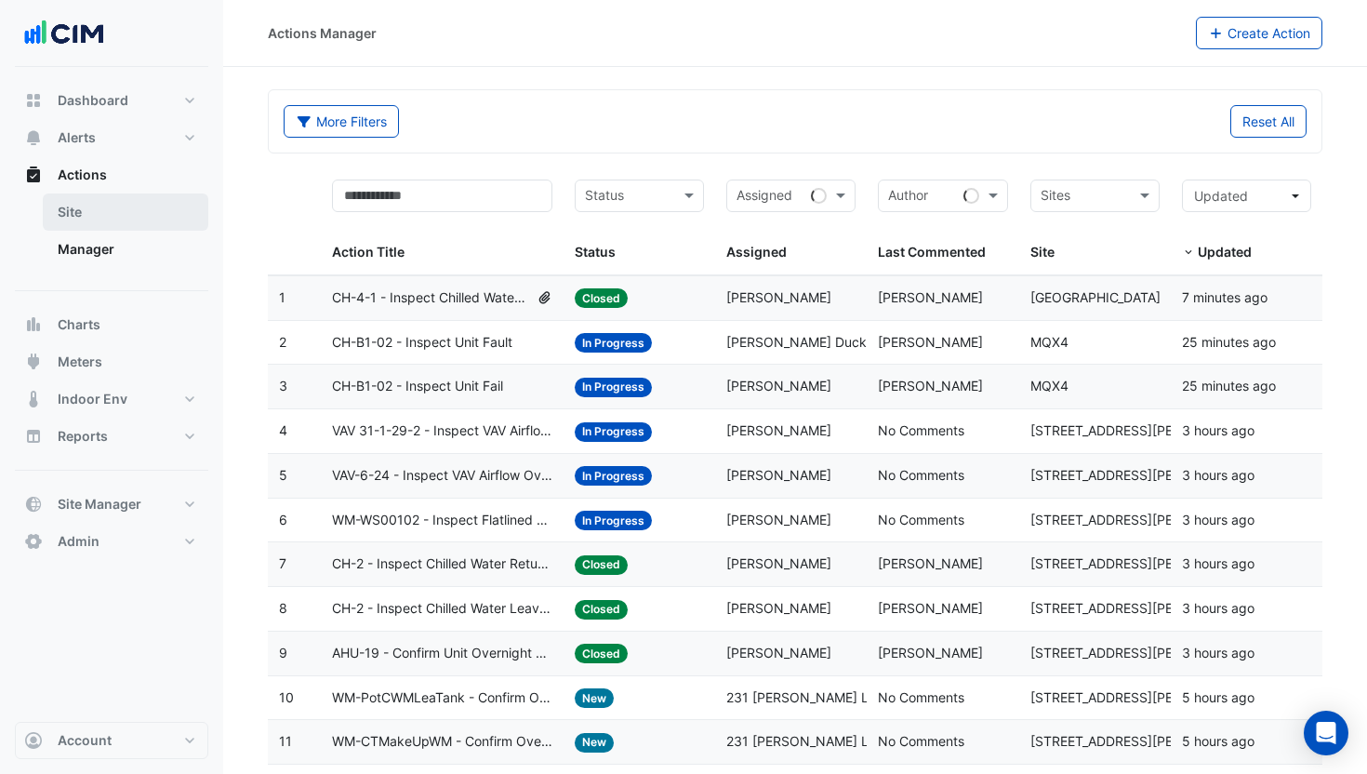
click at [87, 208] on link "Site" at bounding box center [126, 211] width 166 height 37
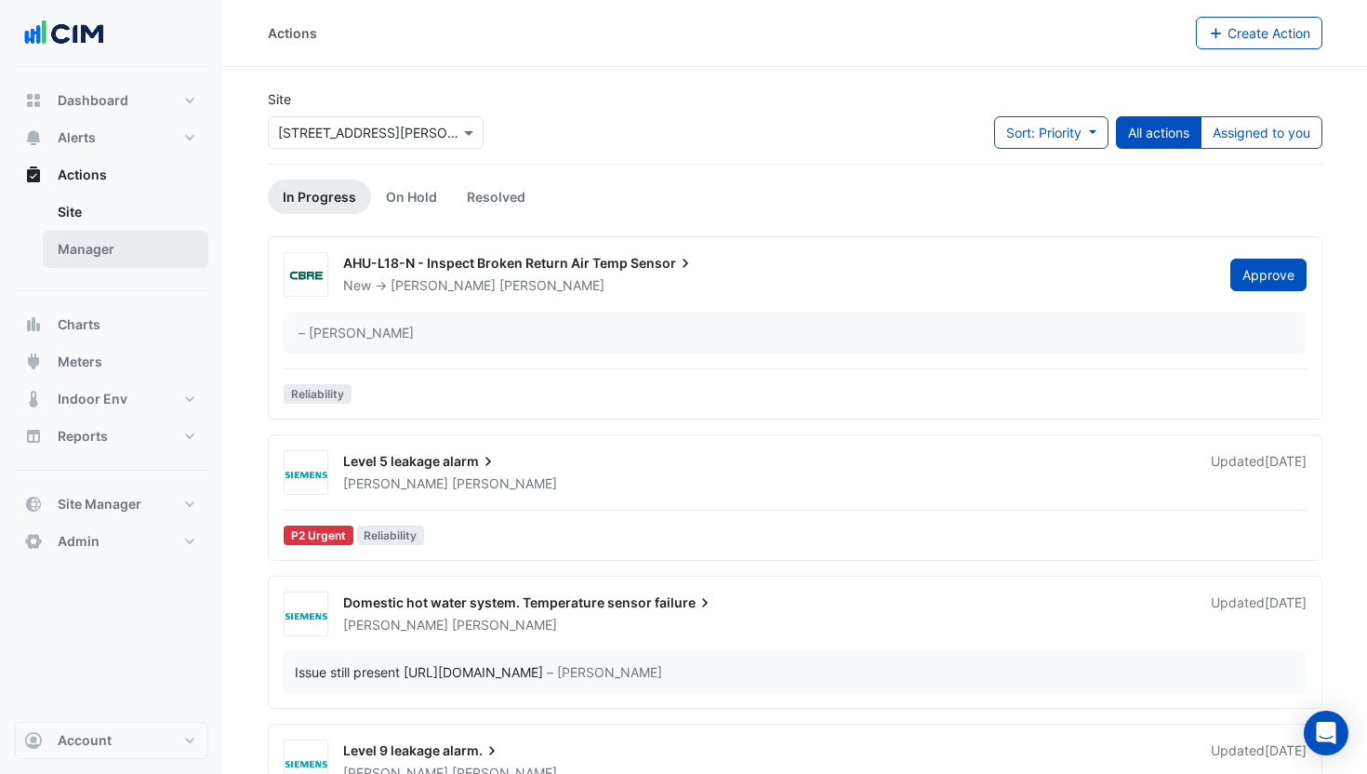
click at [85, 247] on link "Manager" at bounding box center [126, 249] width 166 height 37
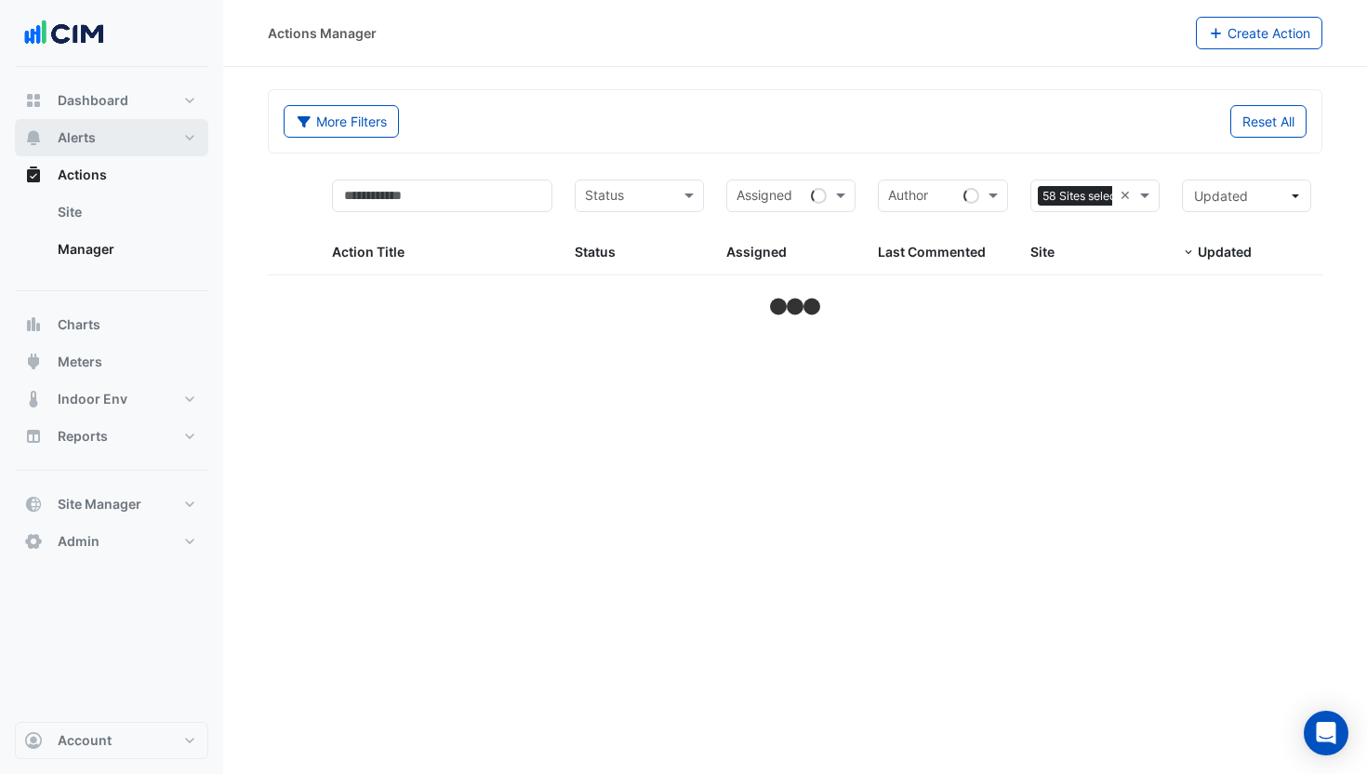
select select "**"
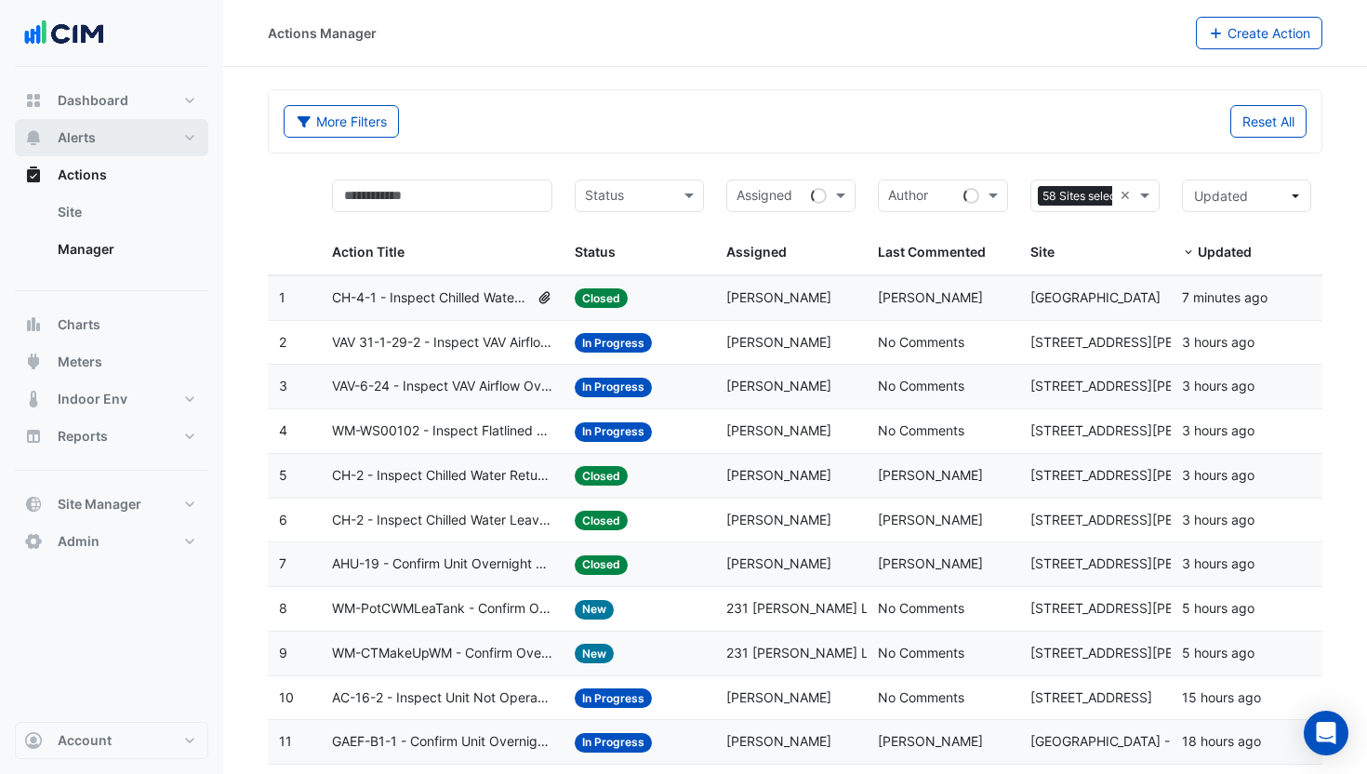
click at [95, 140] on span "Alerts" at bounding box center [77, 137] width 38 height 19
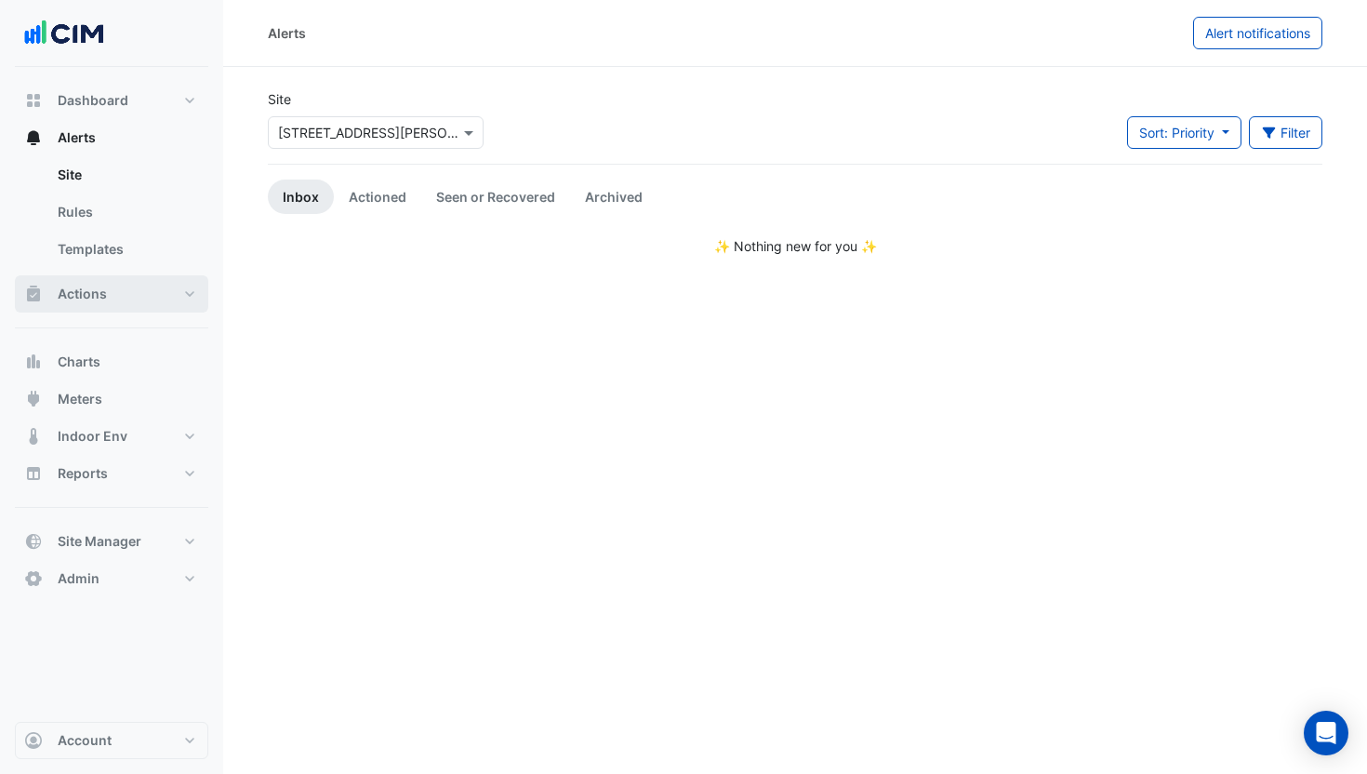
click at [87, 285] on span "Actions" at bounding box center [82, 294] width 49 height 19
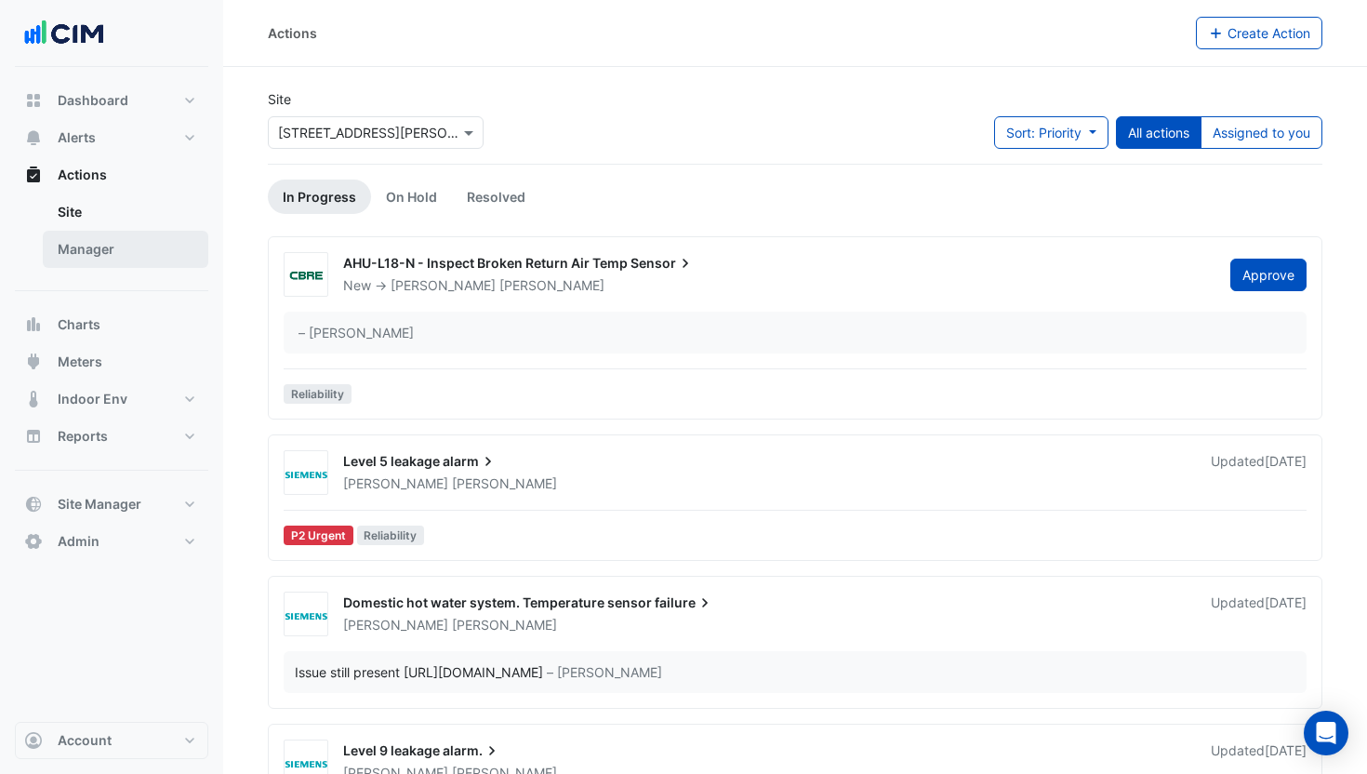
click at [100, 241] on link "Manager" at bounding box center [126, 249] width 166 height 37
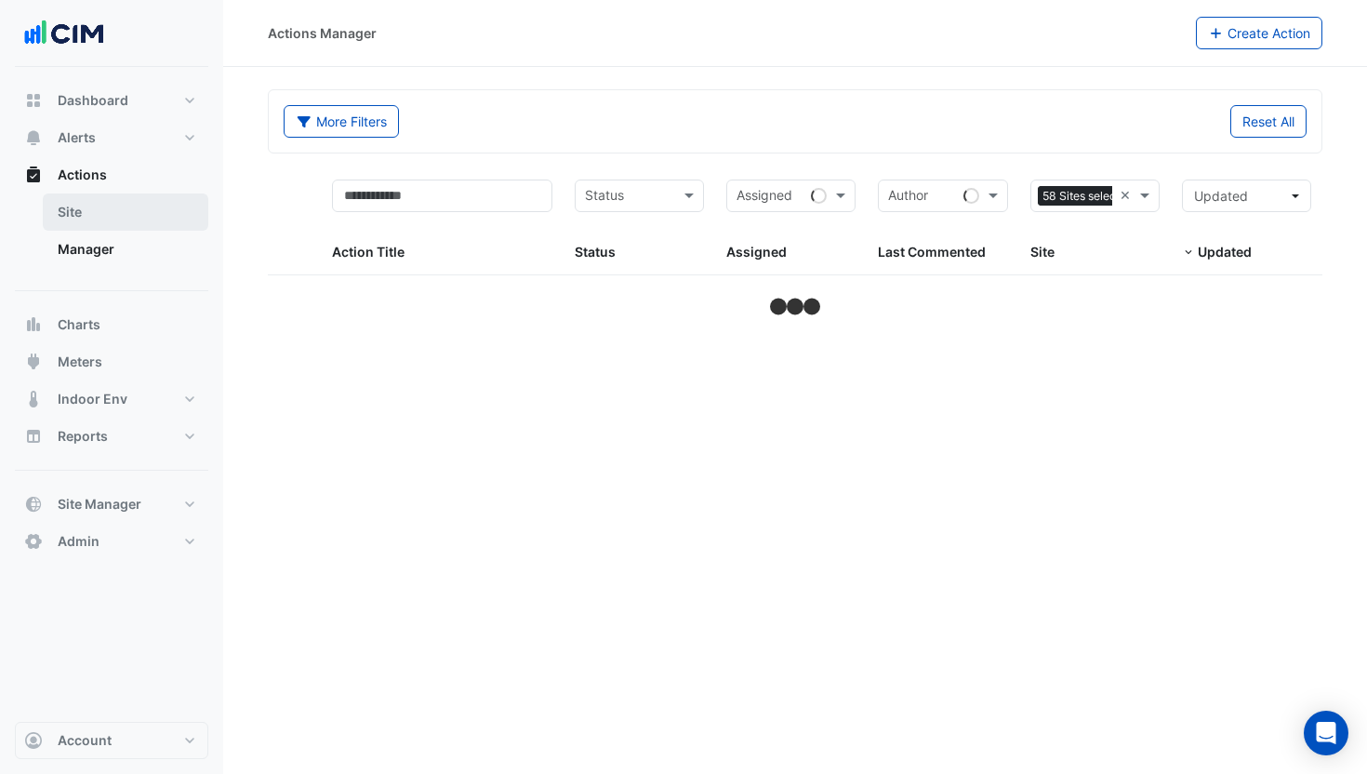
click at [88, 193] on link "Site" at bounding box center [126, 211] width 166 height 37
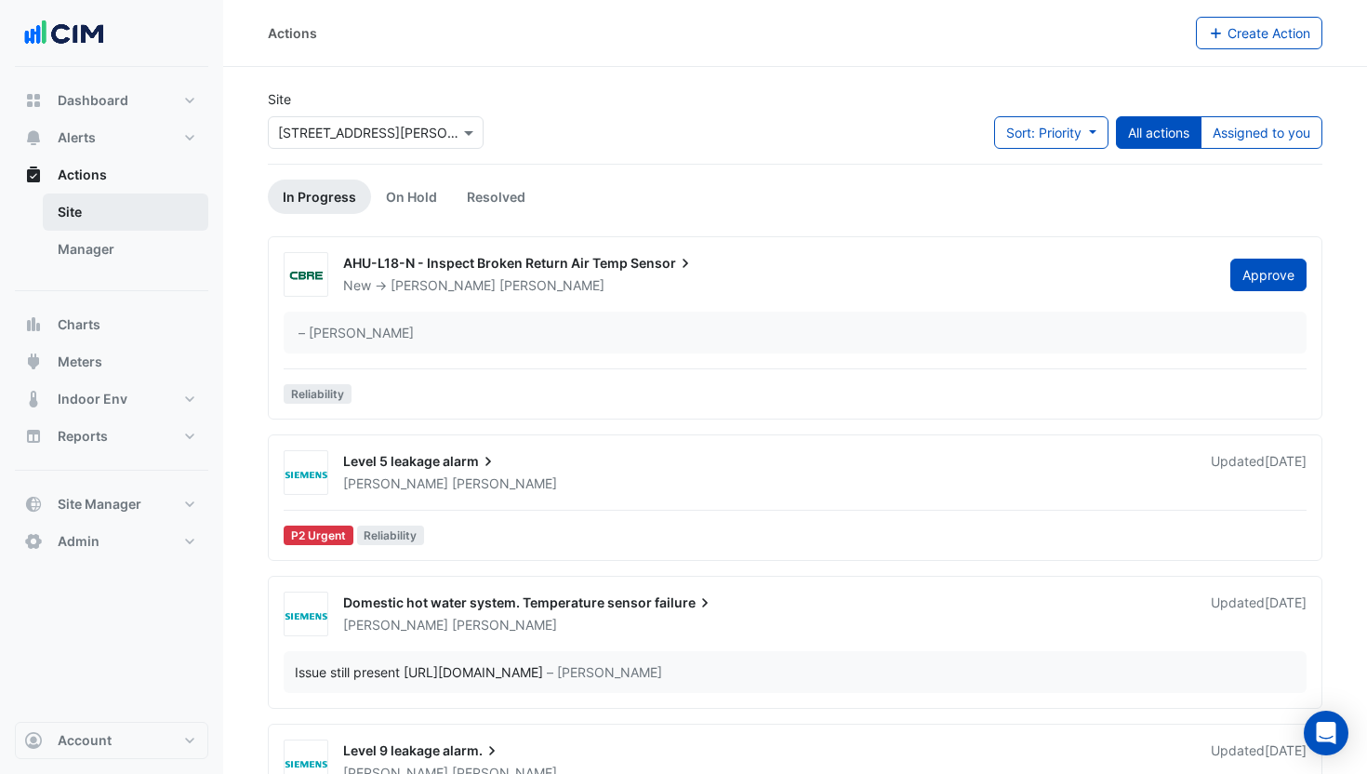
click at [92, 221] on link "Site" at bounding box center [126, 211] width 166 height 37
click at [92, 202] on link "Site" at bounding box center [126, 211] width 166 height 37
click at [96, 241] on link "Manager" at bounding box center [126, 249] width 166 height 37
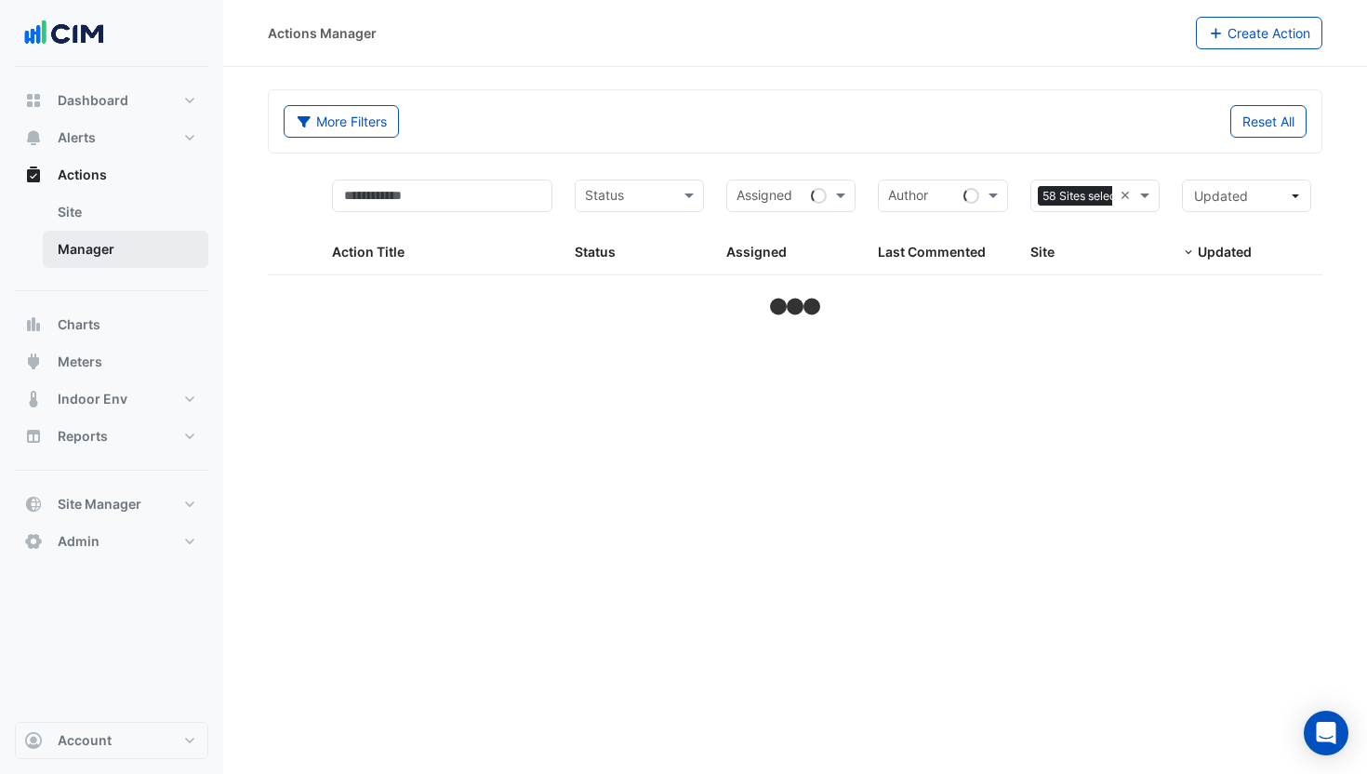
select select "**"
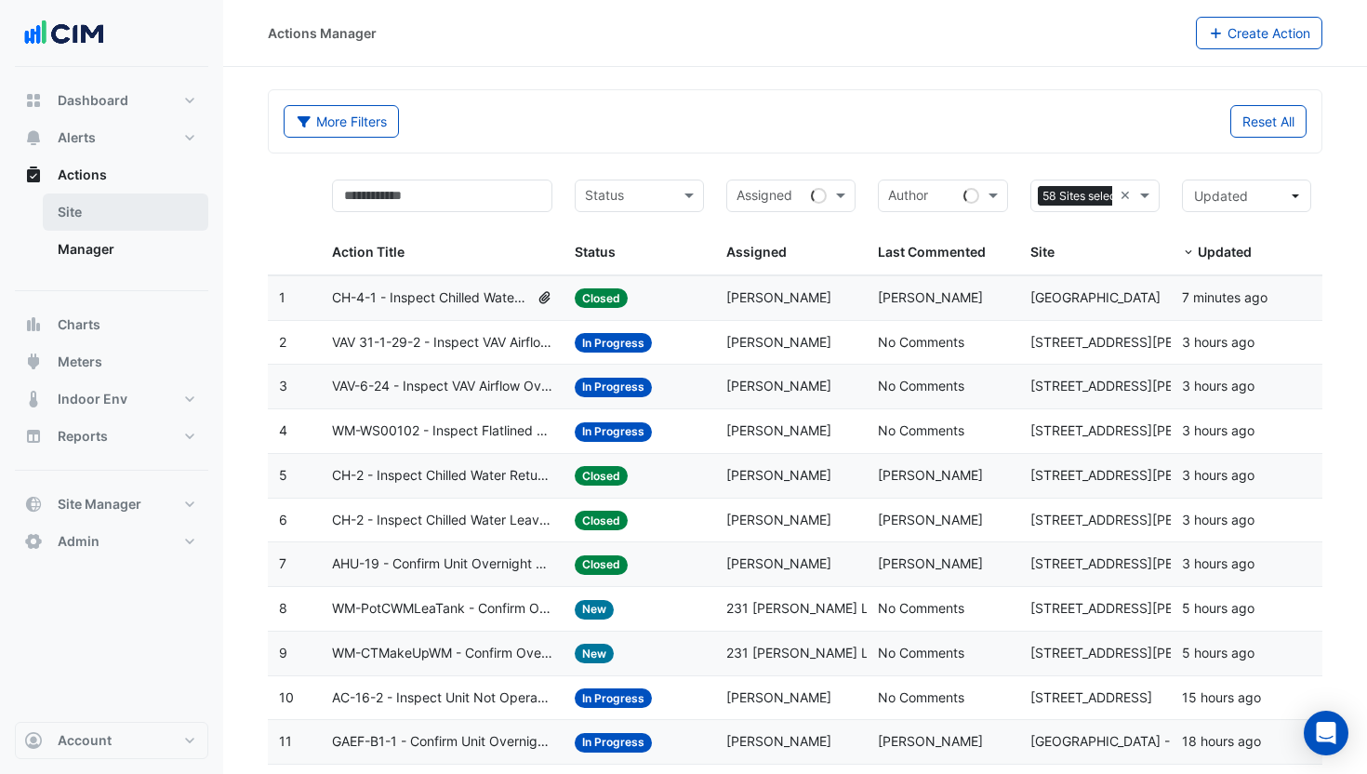
click at [93, 220] on link "Site" at bounding box center [126, 211] width 166 height 37
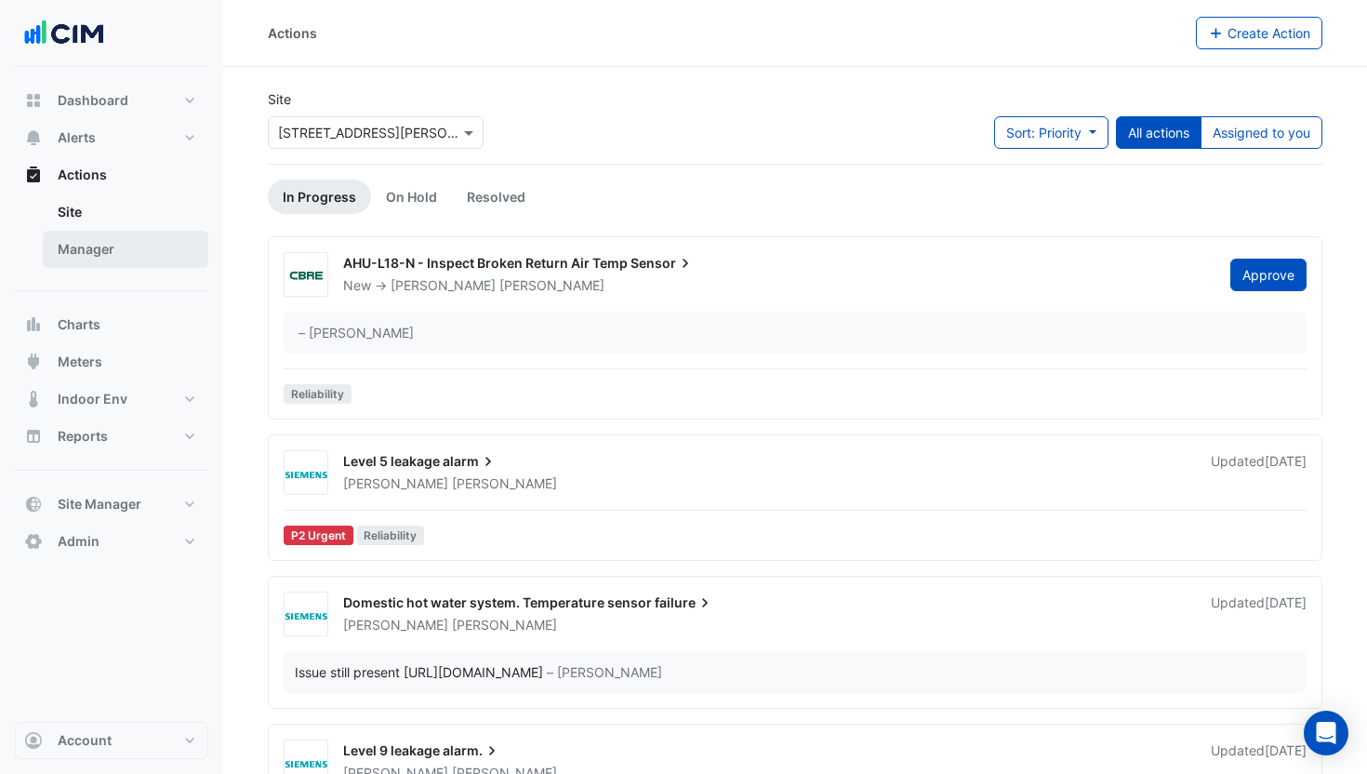
click at [86, 253] on link "Manager" at bounding box center [126, 249] width 166 height 37
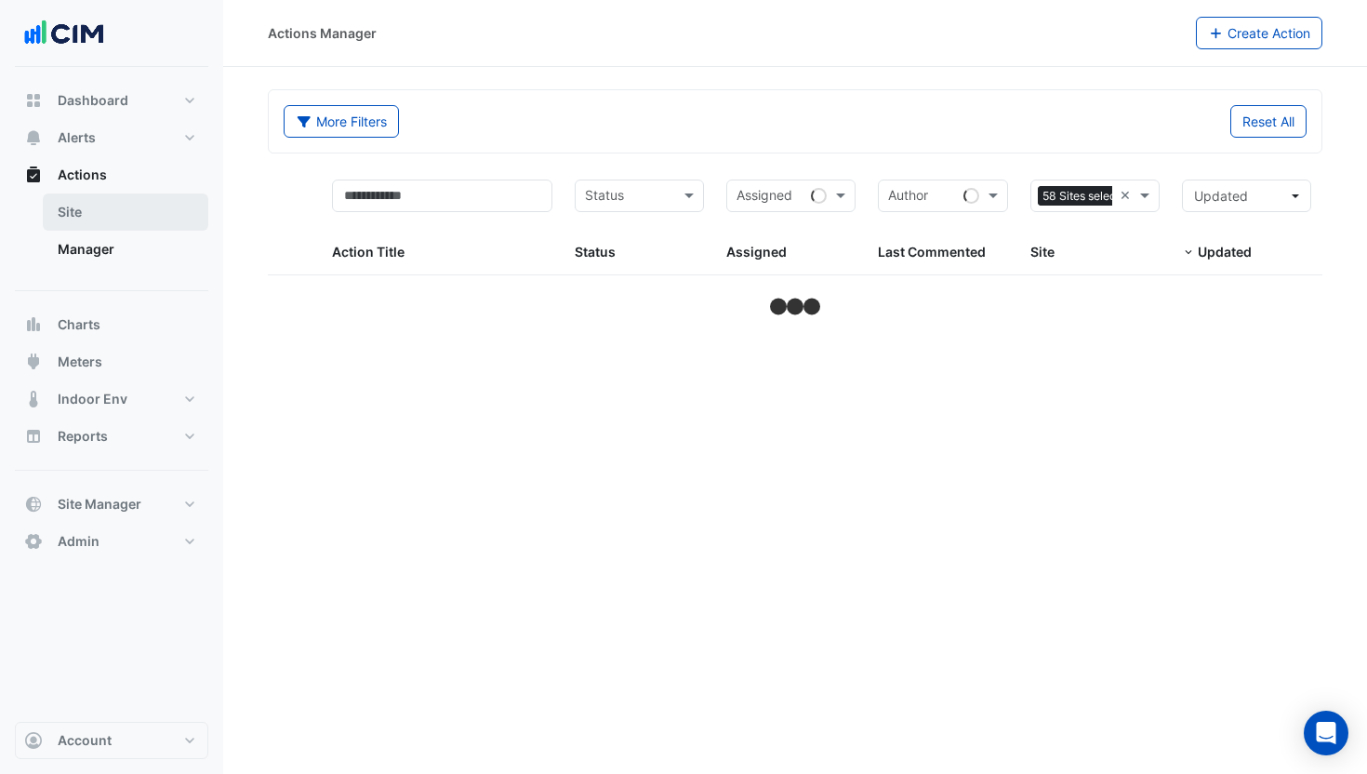
select select "**"
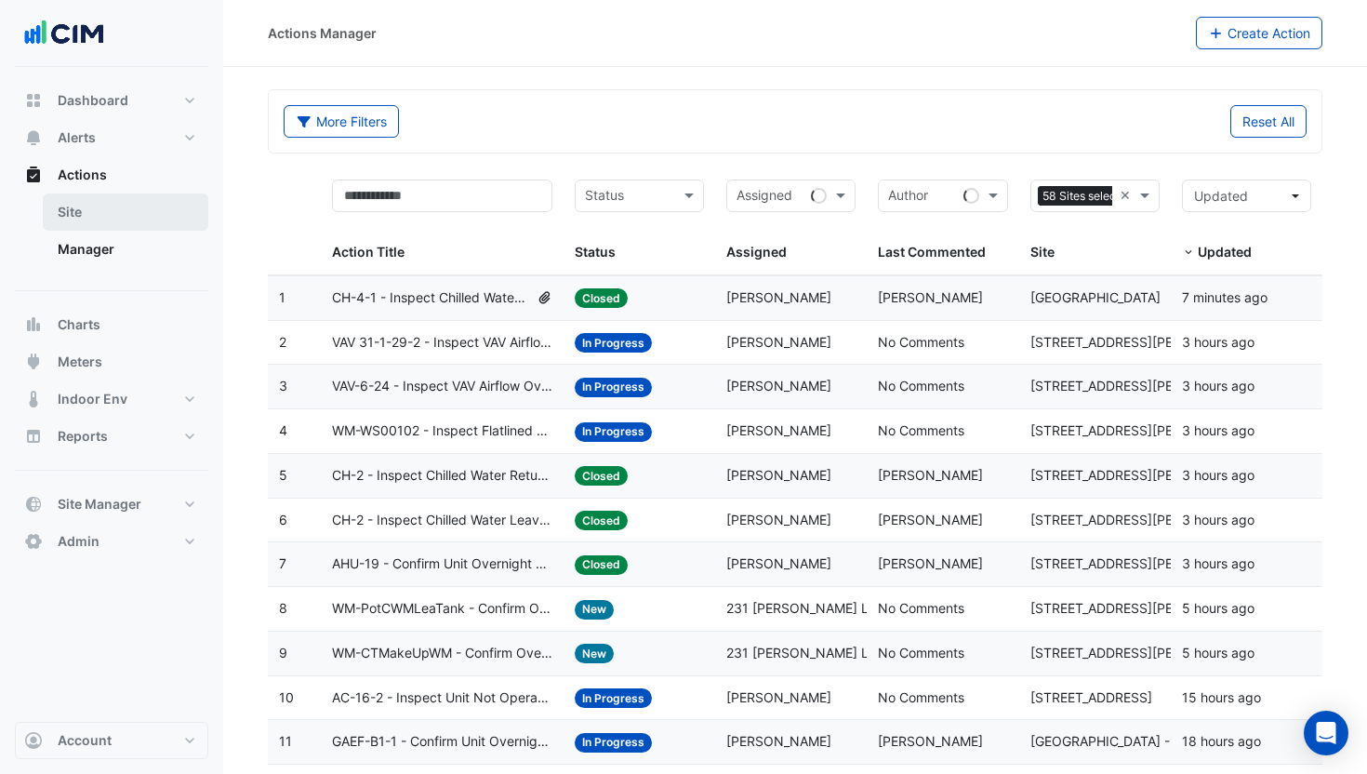
click at [85, 216] on link "Site" at bounding box center [126, 211] width 166 height 37
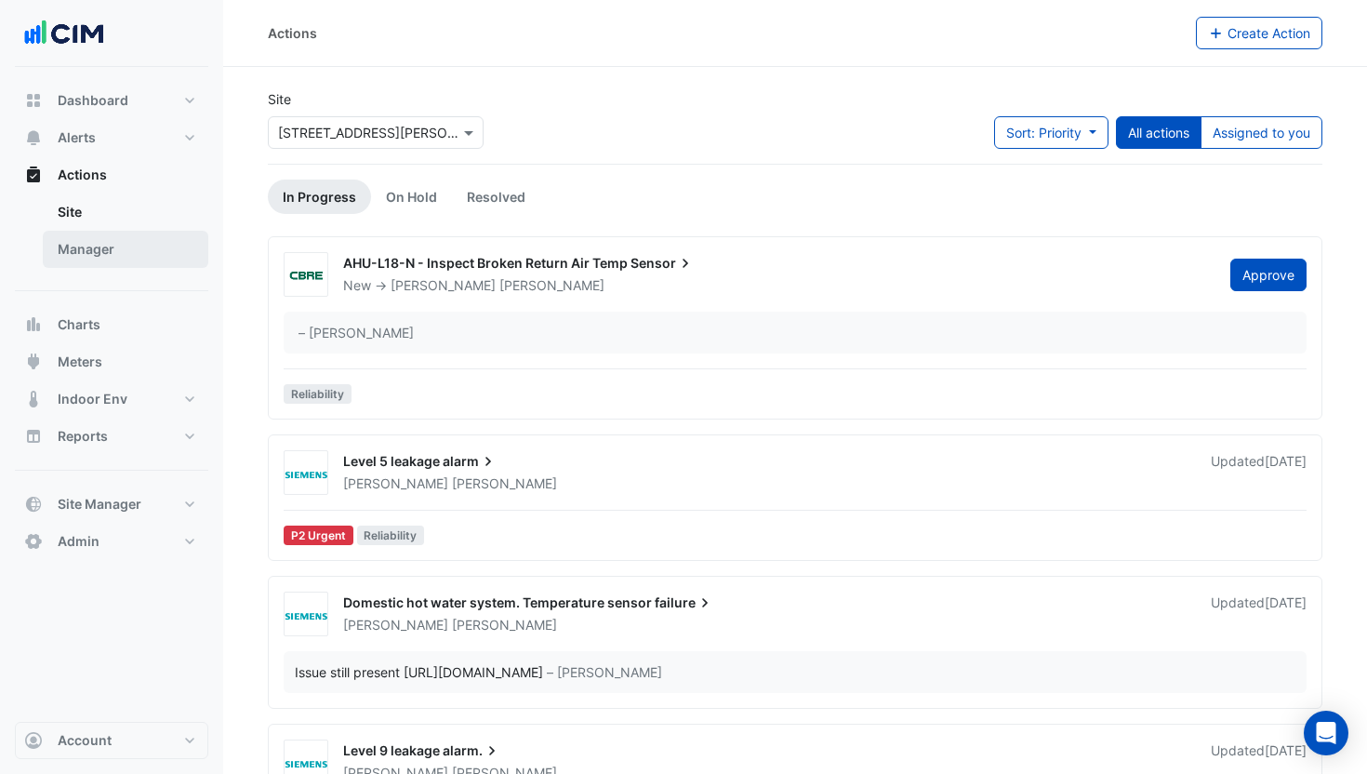
click at [77, 241] on link "Manager" at bounding box center [126, 249] width 166 height 37
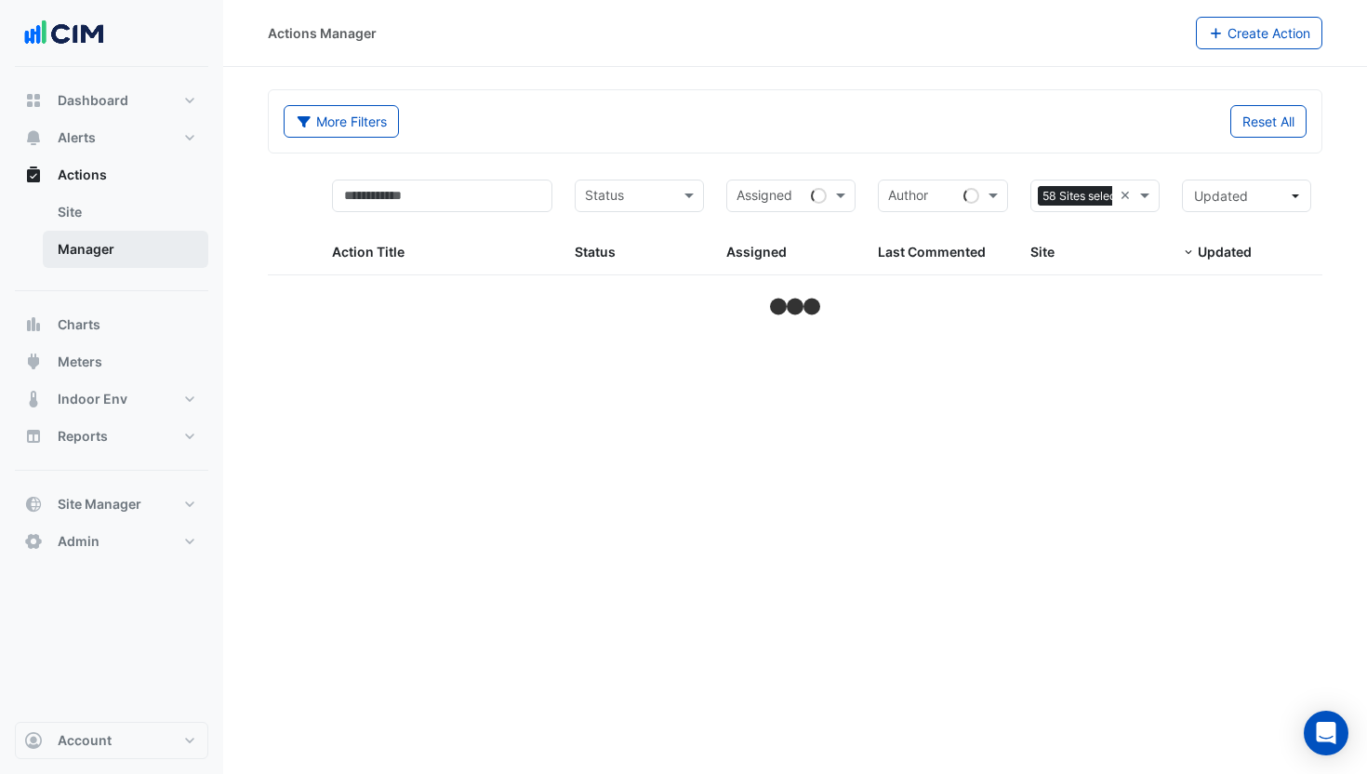
select select "**"
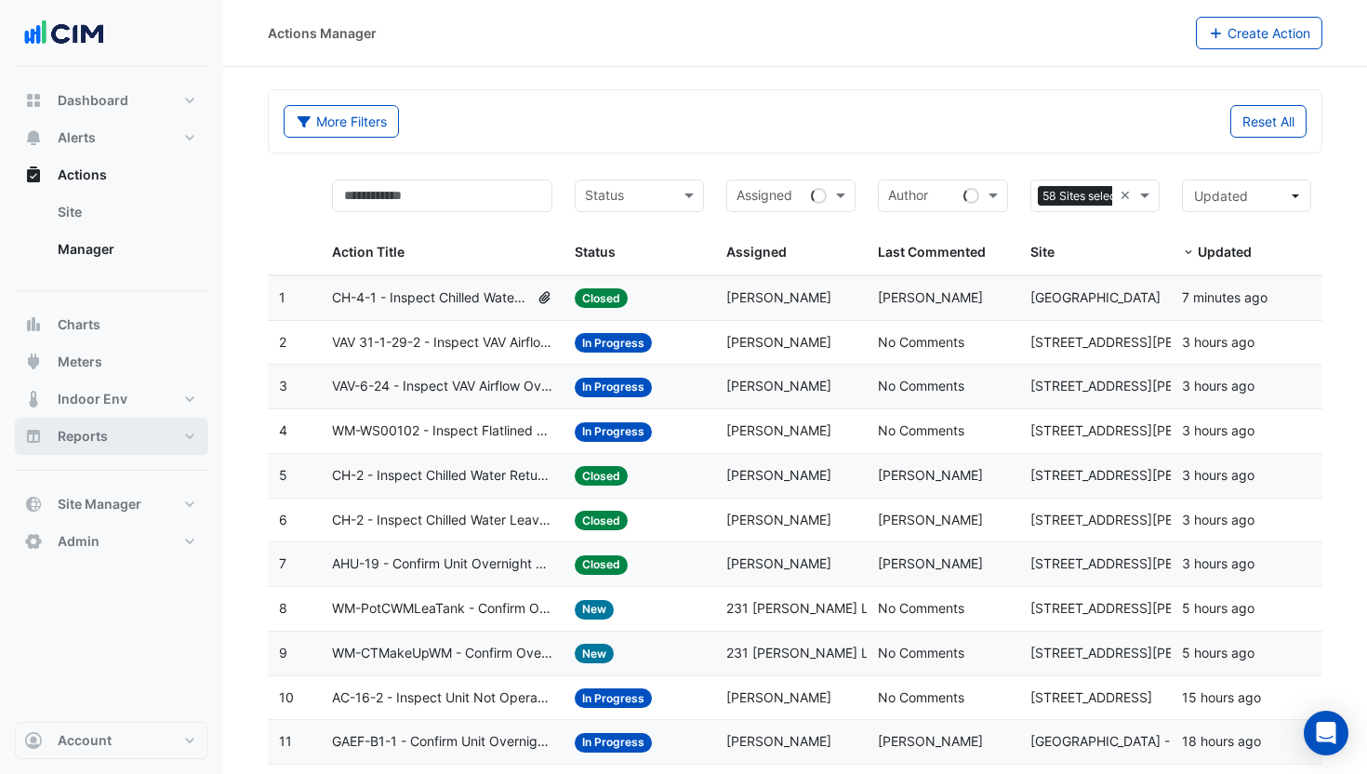
click at [86, 439] on span "Reports" at bounding box center [83, 436] width 50 height 19
select select "**"
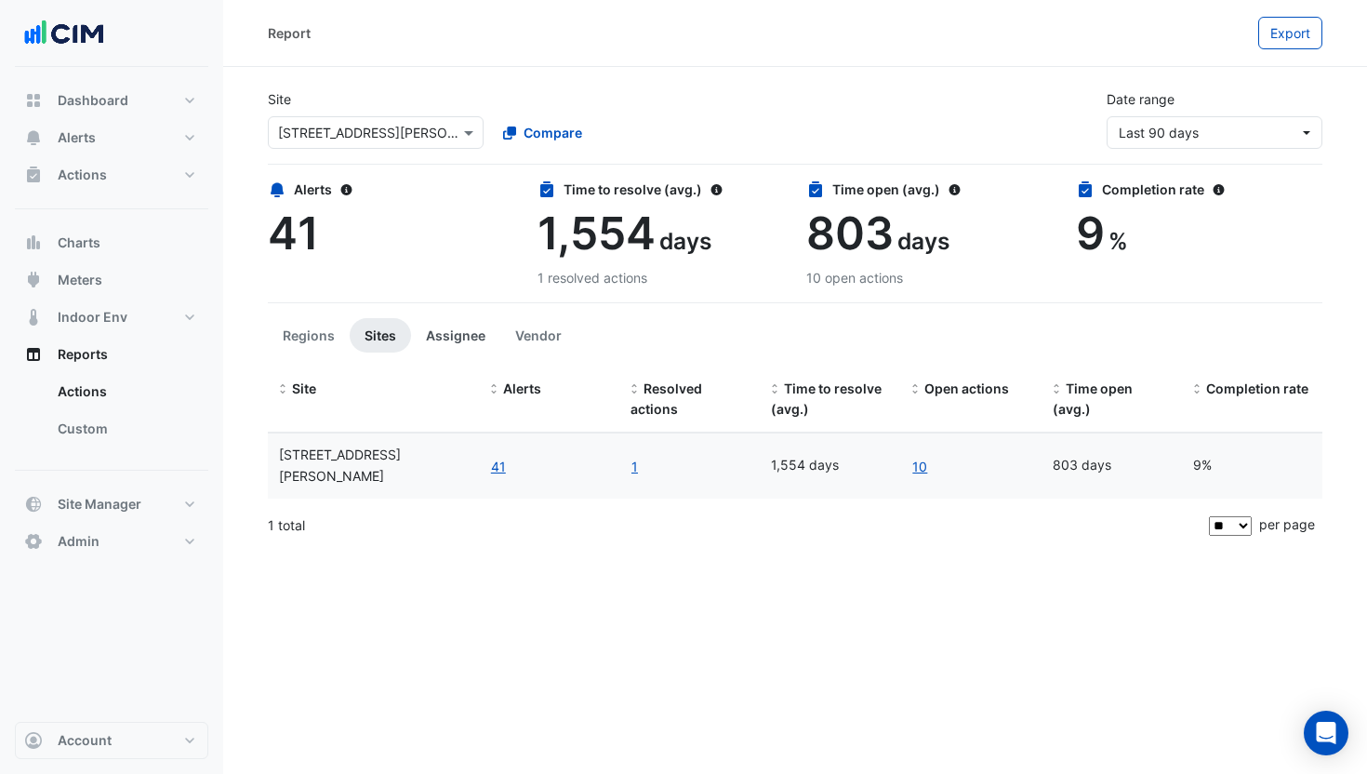
click at [437, 343] on button "Assignee" at bounding box center [455, 335] width 89 height 34
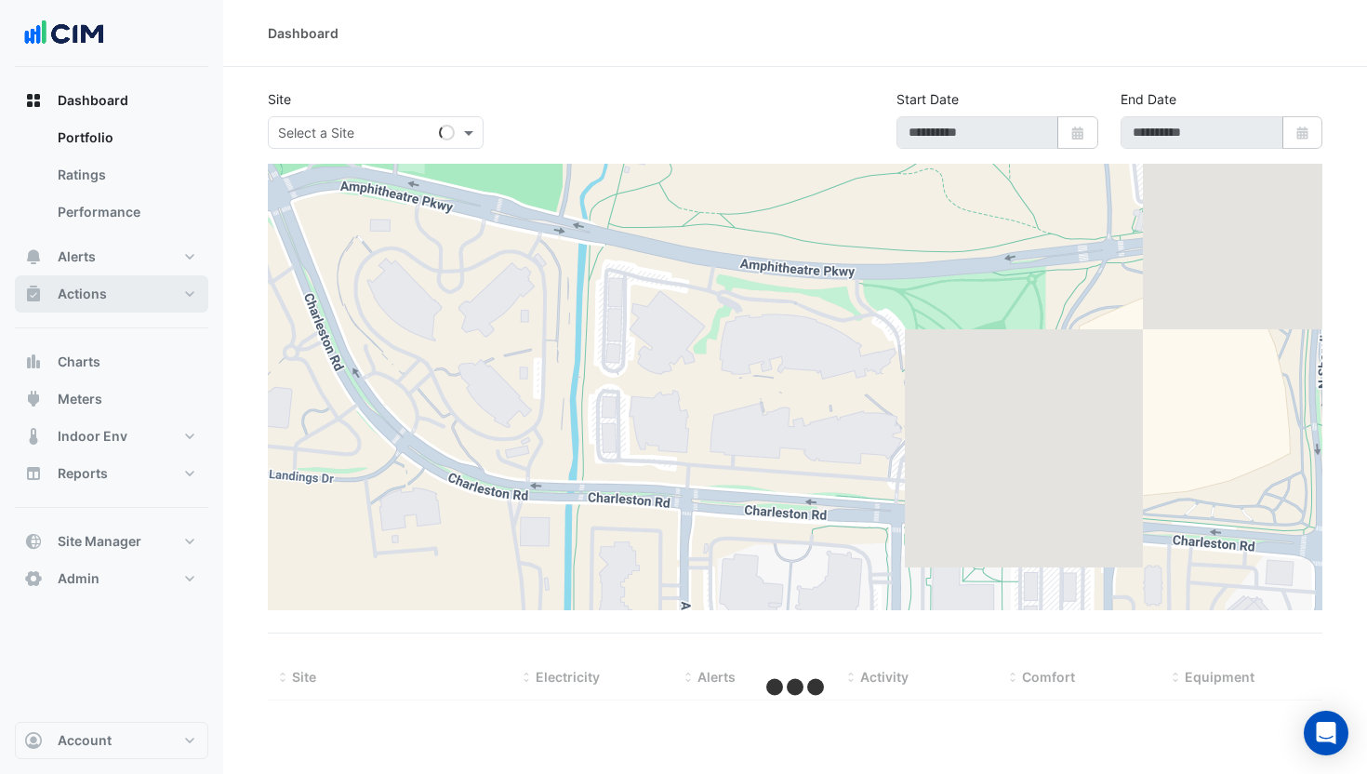
click at [179, 297] on button "Actions" at bounding box center [111, 293] width 193 height 37
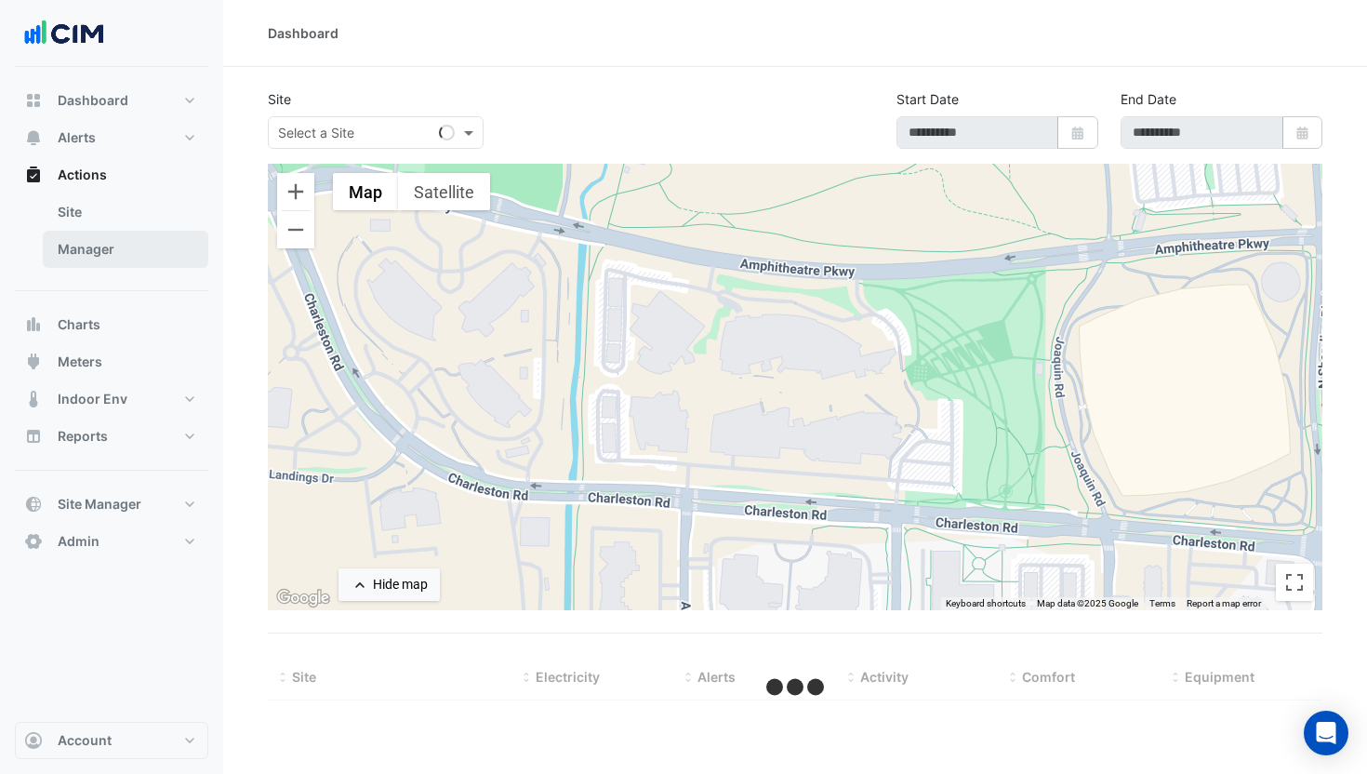
click at [114, 253] on link "Manager" at bounding box center [126, 249] width 166 height 37
click at [93, 247] on link "Manager" at bounding box center [126, 249] width 166 height 37
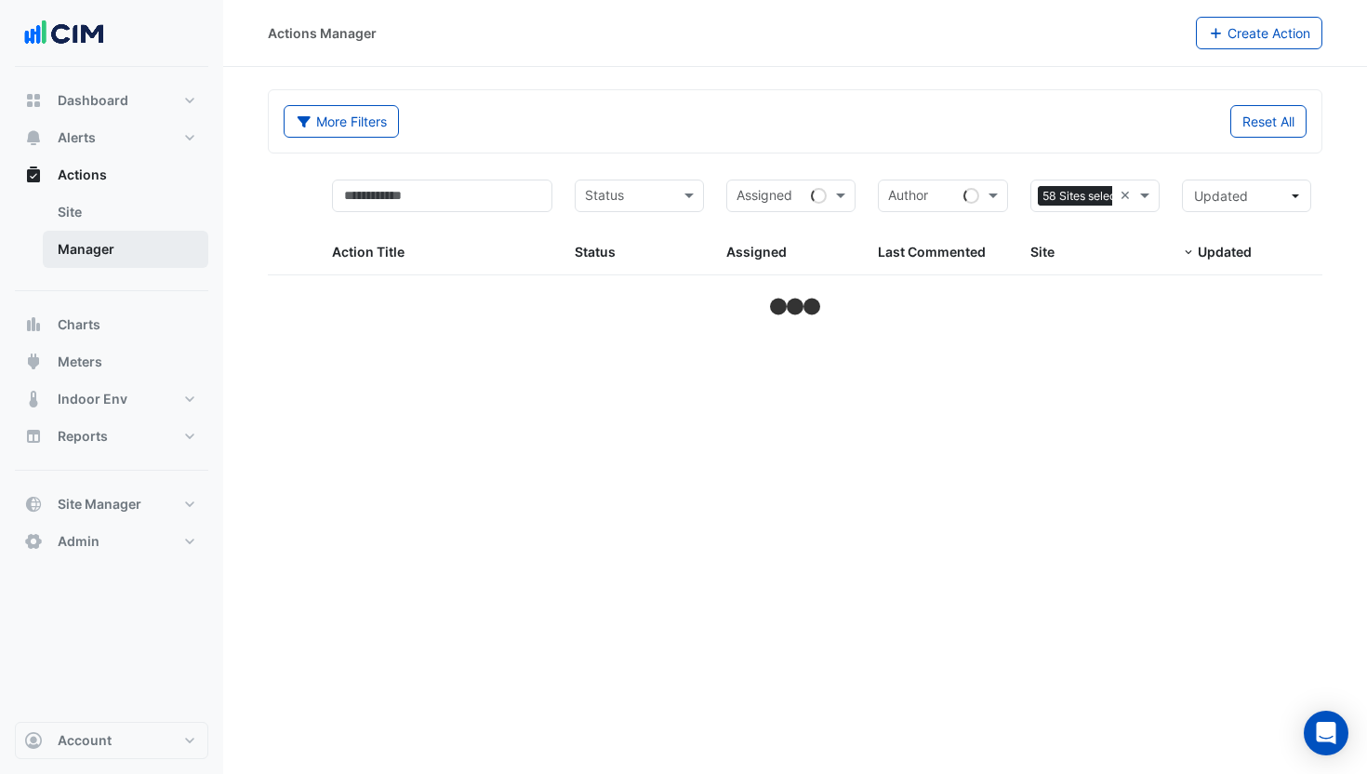
select select "**"
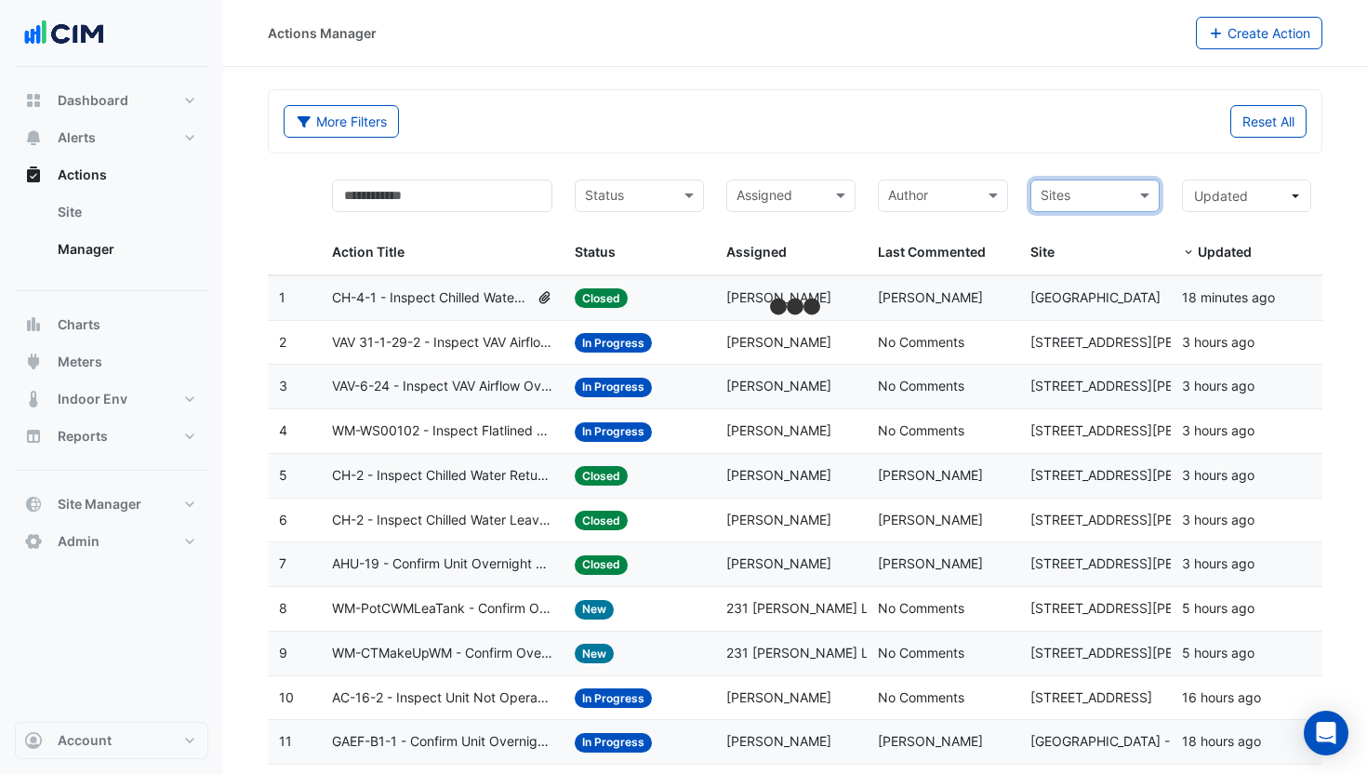
click at [793, 203] on input "text" at bounding box center [780, 197] width 87 height 21
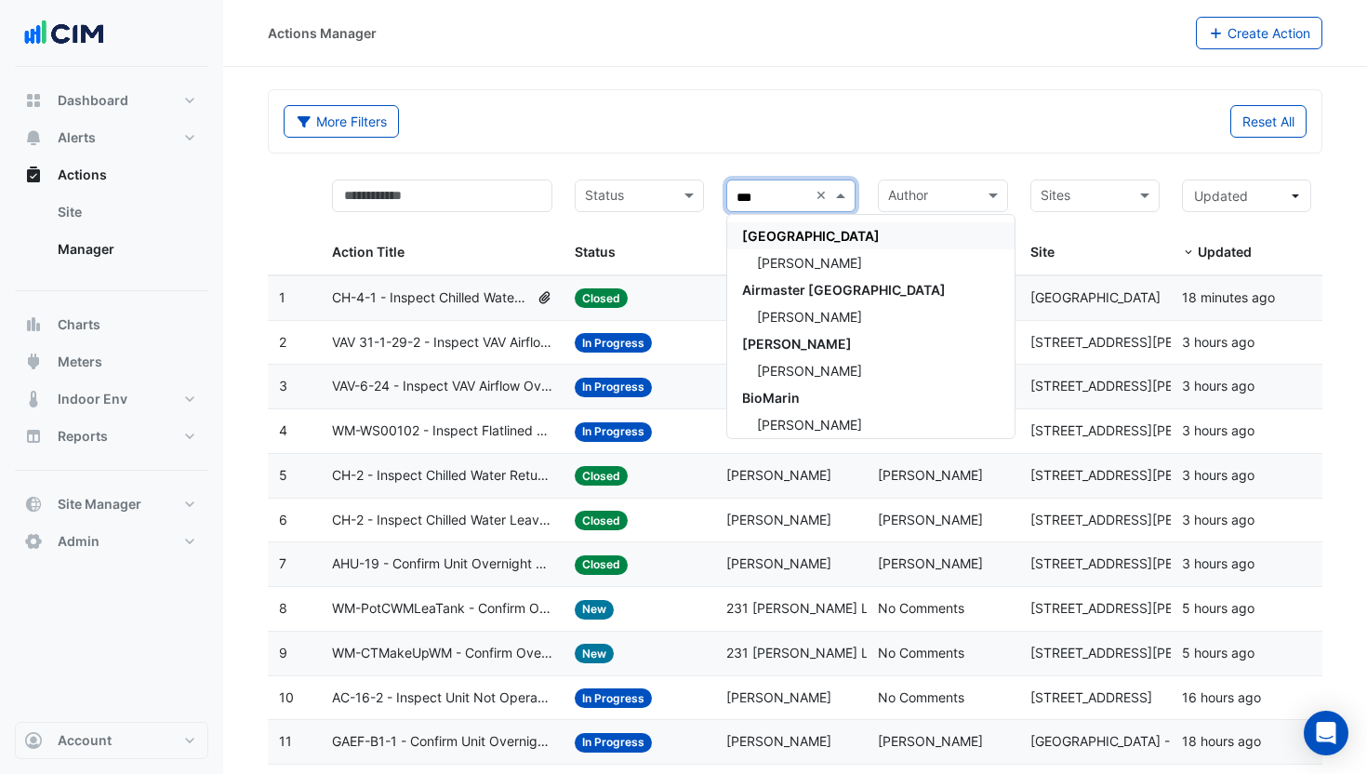
type input "*"
type input "*******"
click at [811, 312] on span "[PERSON_NAME]" at bounding box center [809, 317] width 105 height 16
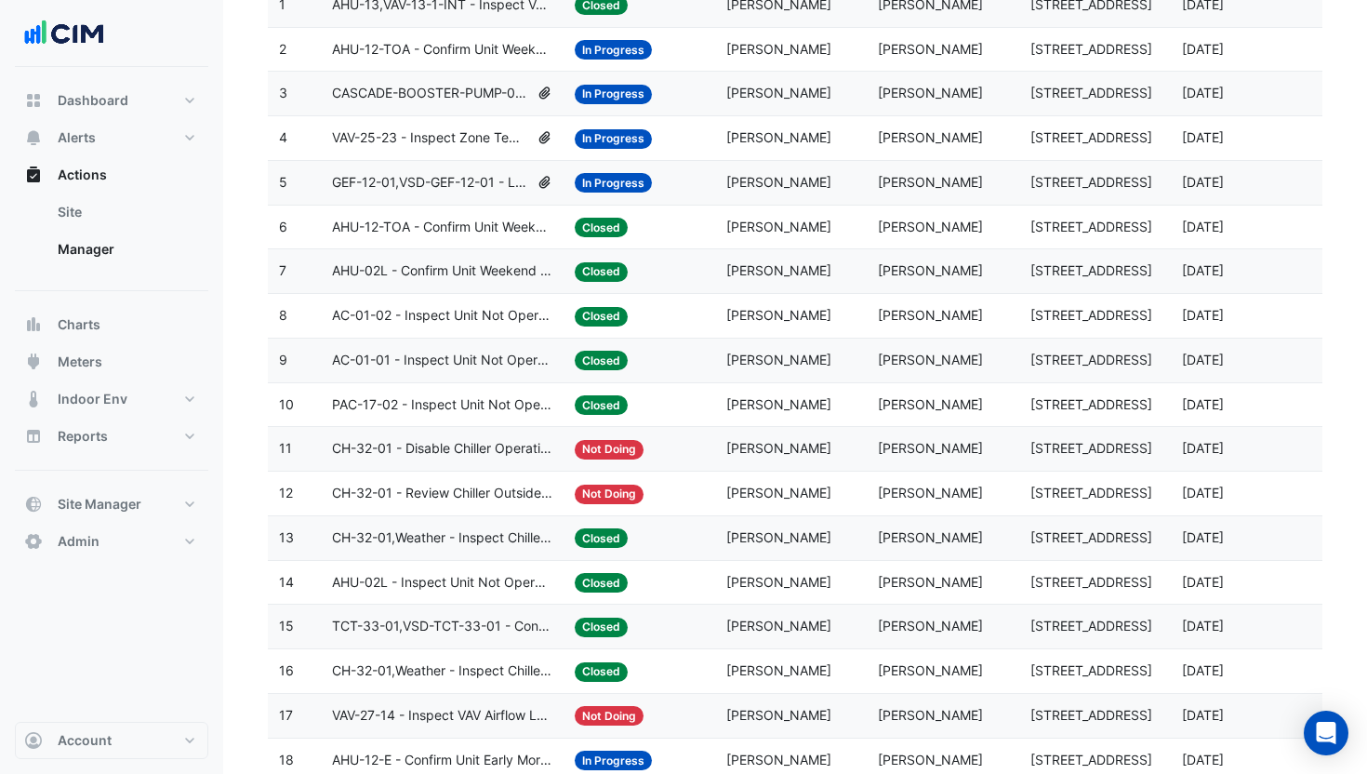
scroll to position [389, 0]
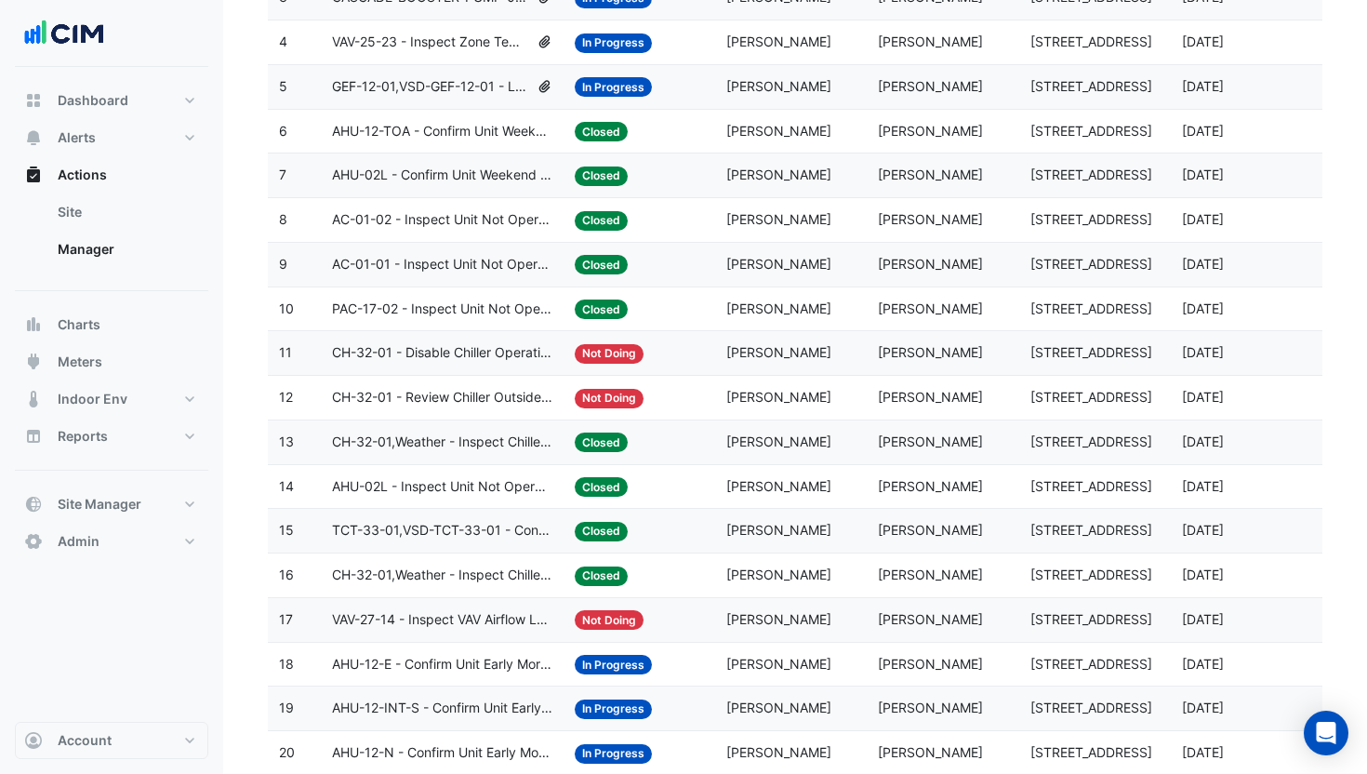
click at [821, 189] on datatable-body-cell "Assigned: Brendan Sadler" at bounding box center [791, 175] width 152 height 44
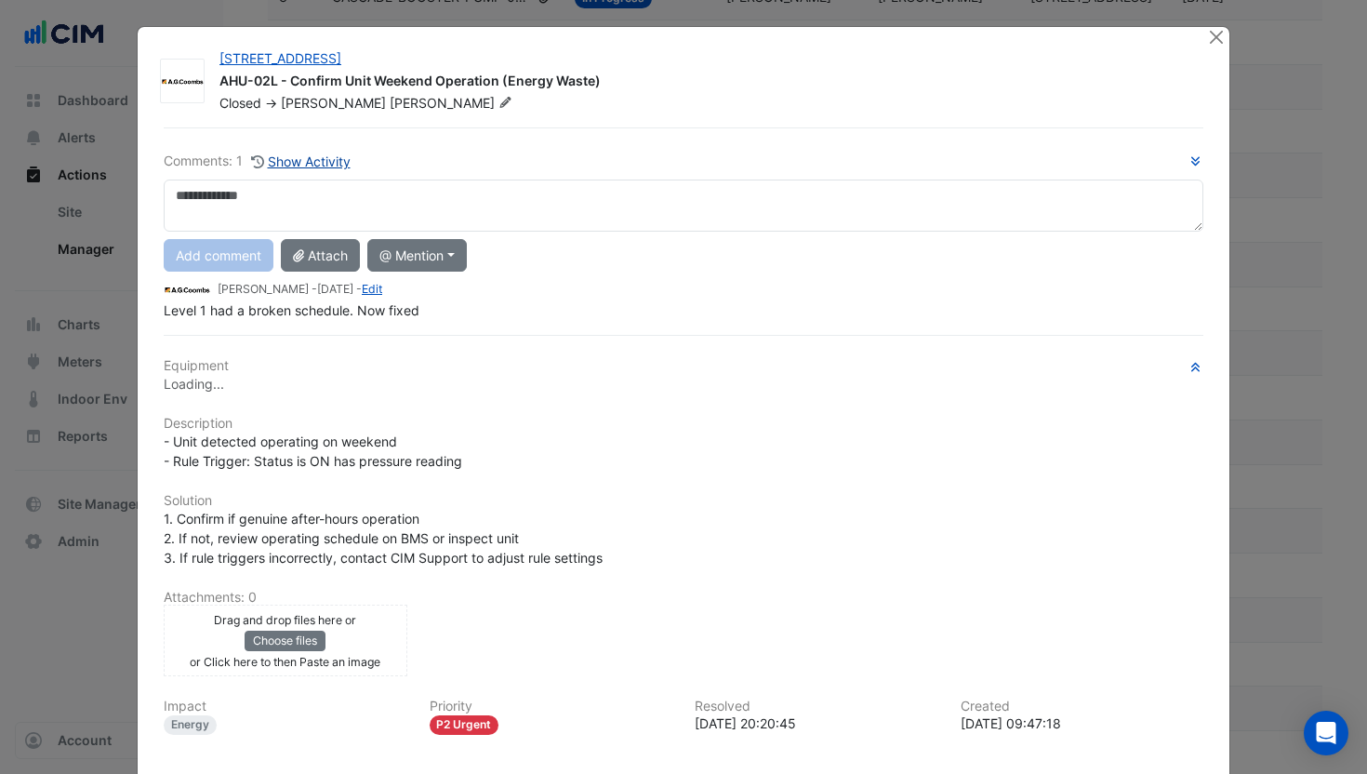
click at [303, 159] on button "Show Activity" at bounding box center [300, 161] width 101 height 21
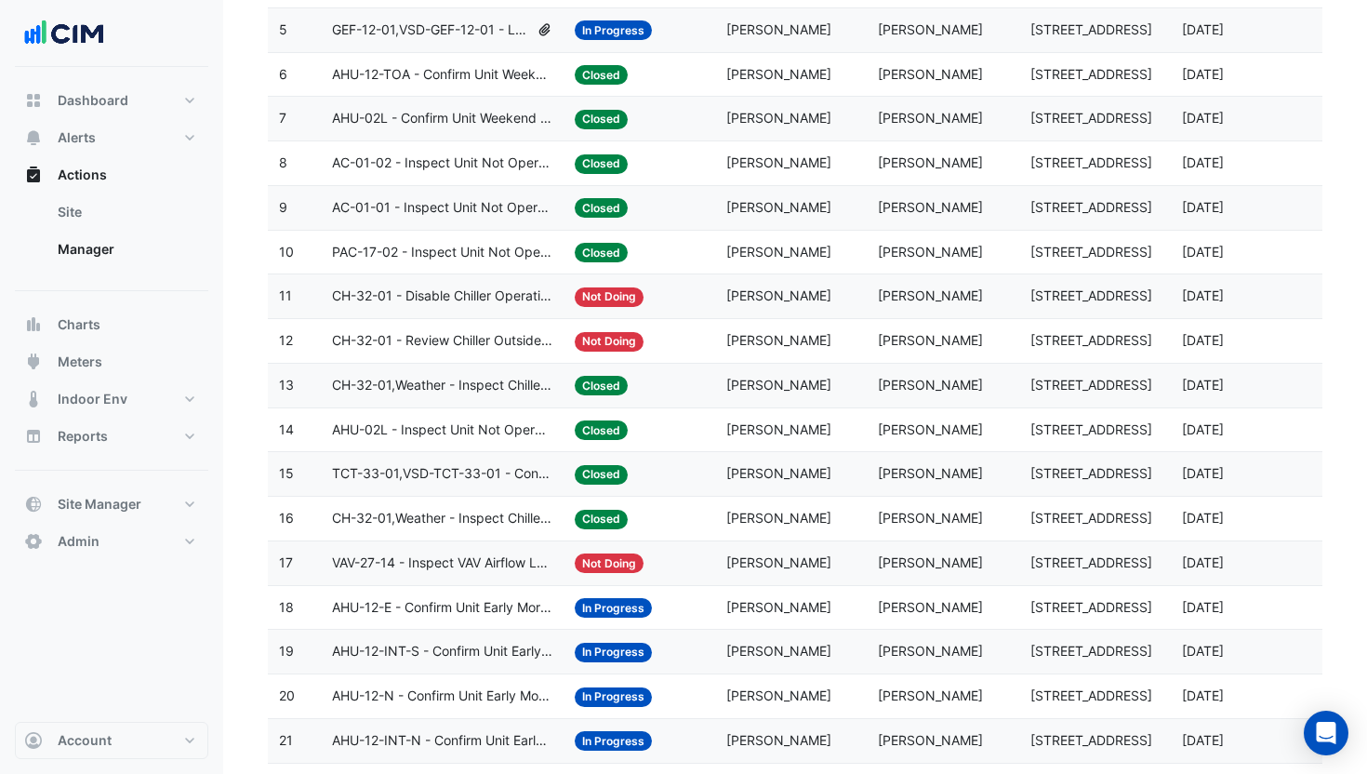
scroll to position [0, 0]
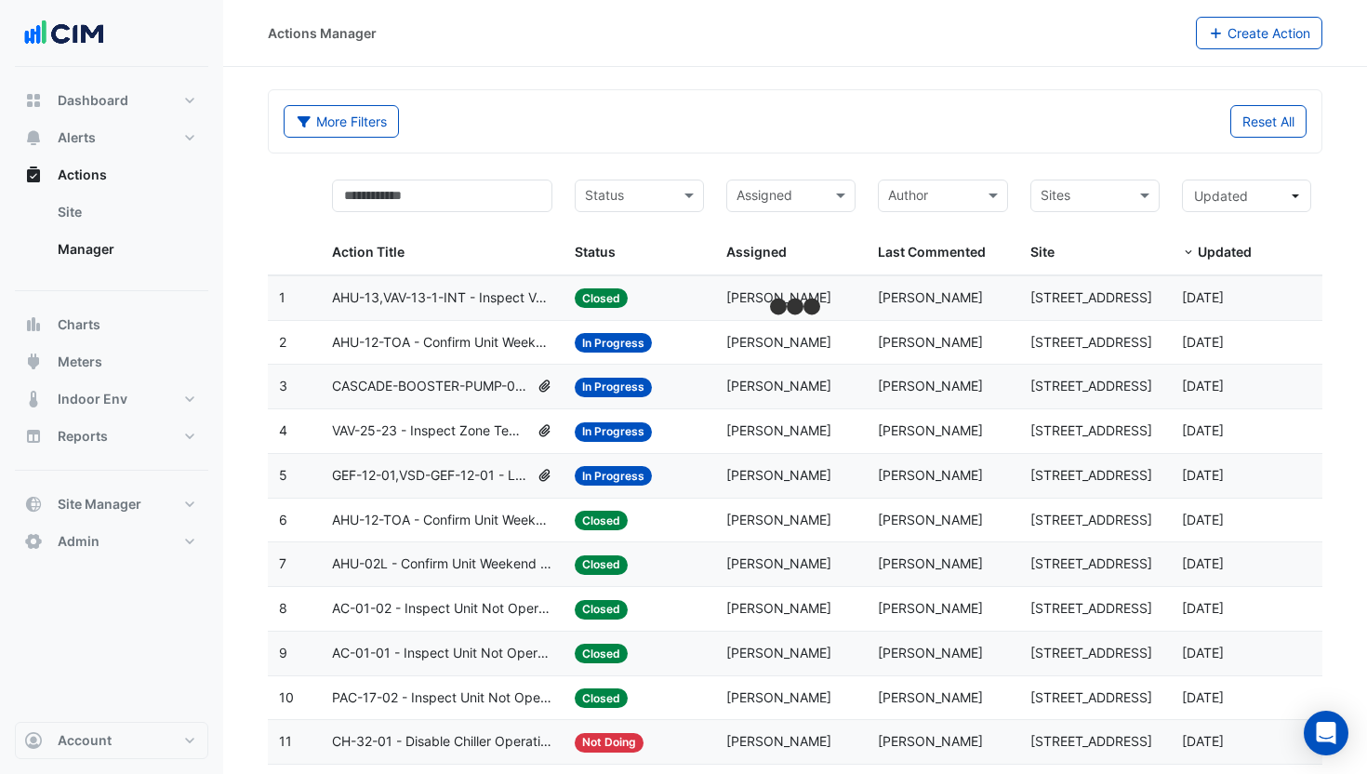
click at [802, 146] on div "More Filters Reset All" at bounding box center [795, 121] width 1053 height 62
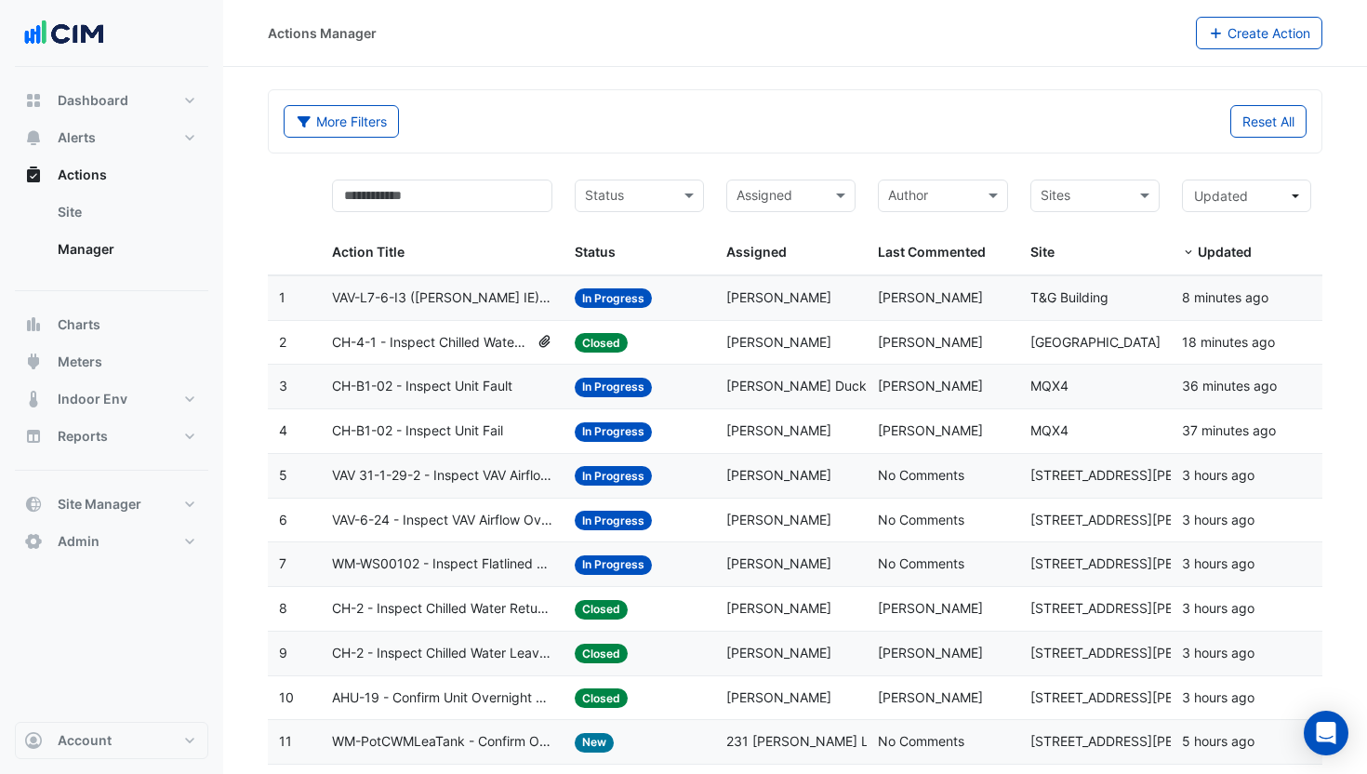
click at [429, 287] on span "VAV-L7-6-I3 (NABERS IE) - Review Critical Sensor Outside Range" at bounding box center [442, 297] width 220 height 21
click at [684, 395] on div "Status: In Progress" at bounding box center [639, 386] width 129 height 21
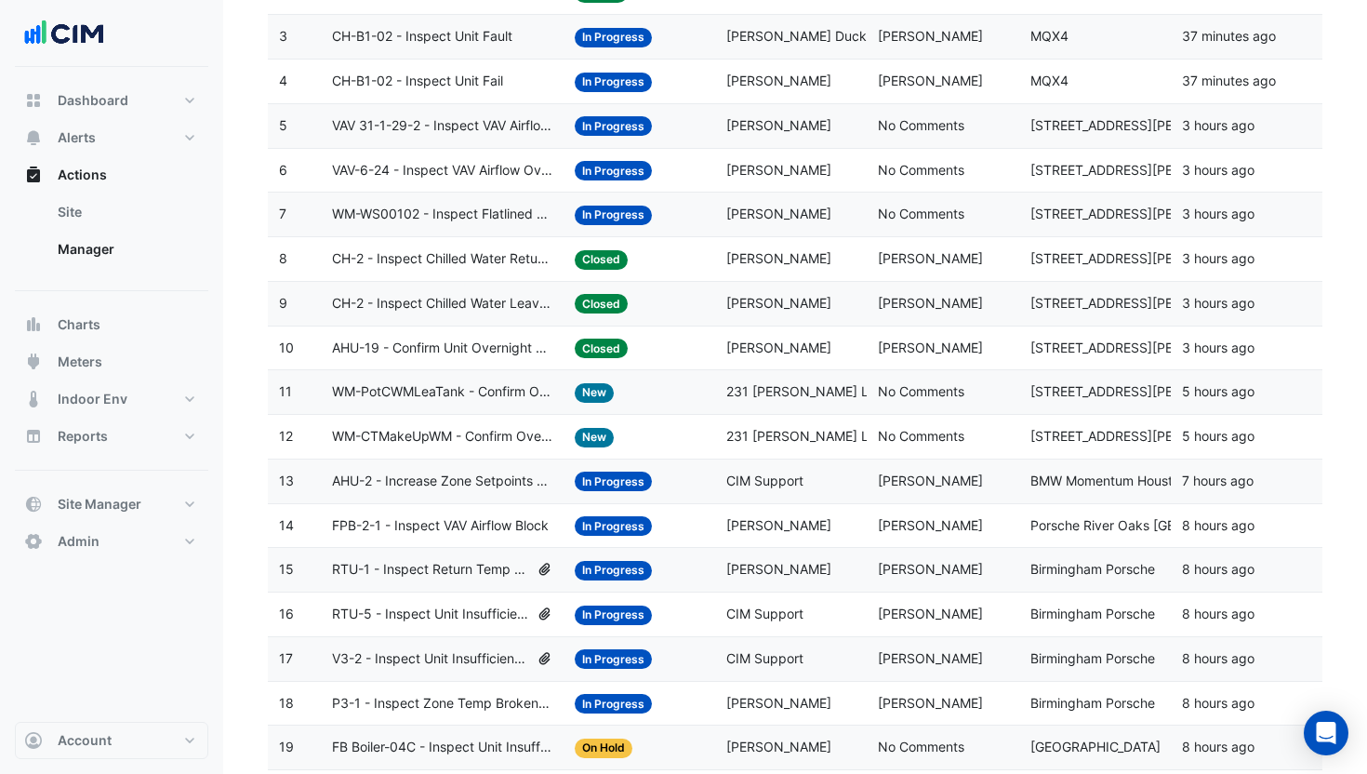
scroll to position [374, 0]
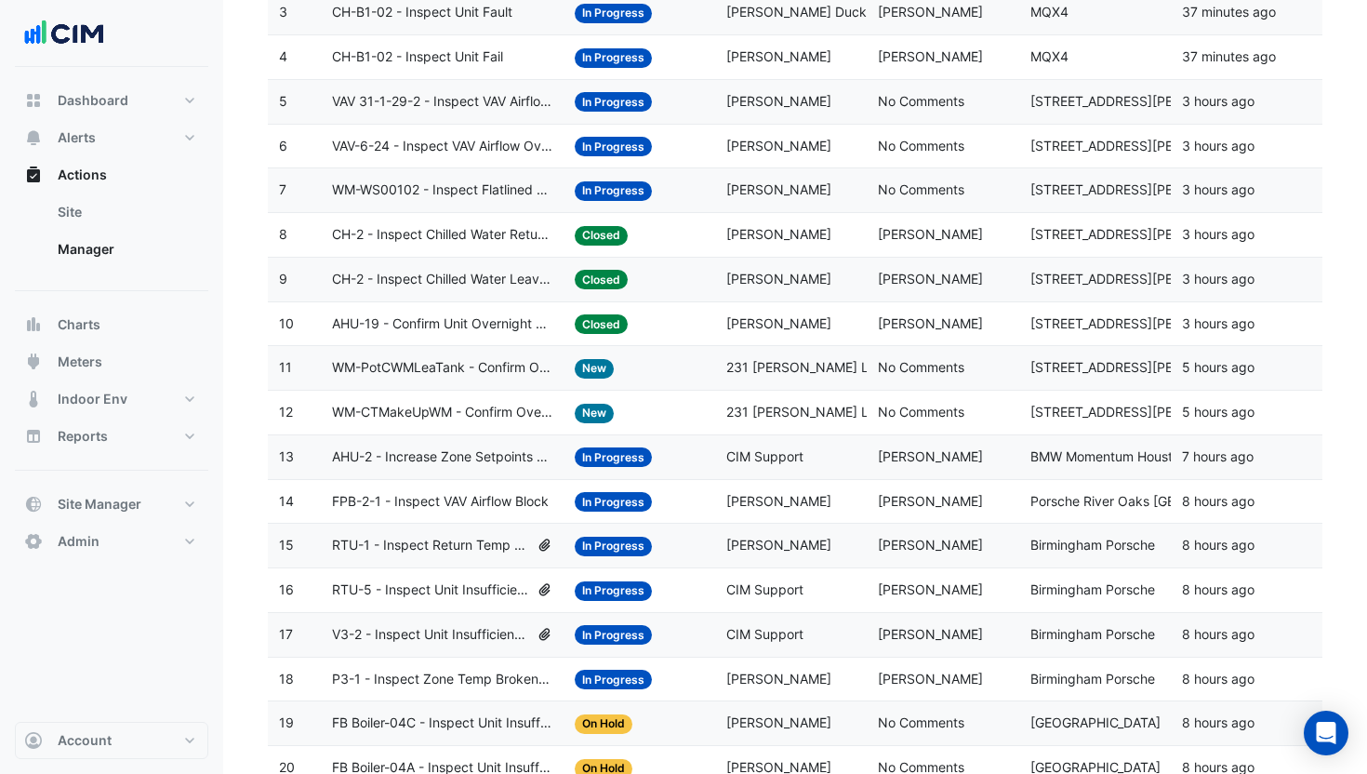
click at [802, 288] on div "Assigned: Brent Kessell" at bounding box center [790, 279] width 129 height 21
click at [112, 734] on button "Account" at bounding box center [111, 740] width 193 height 37
click at [94, 701] on link "Sign Out" at bounding box center [111, 692] width 177 height 37
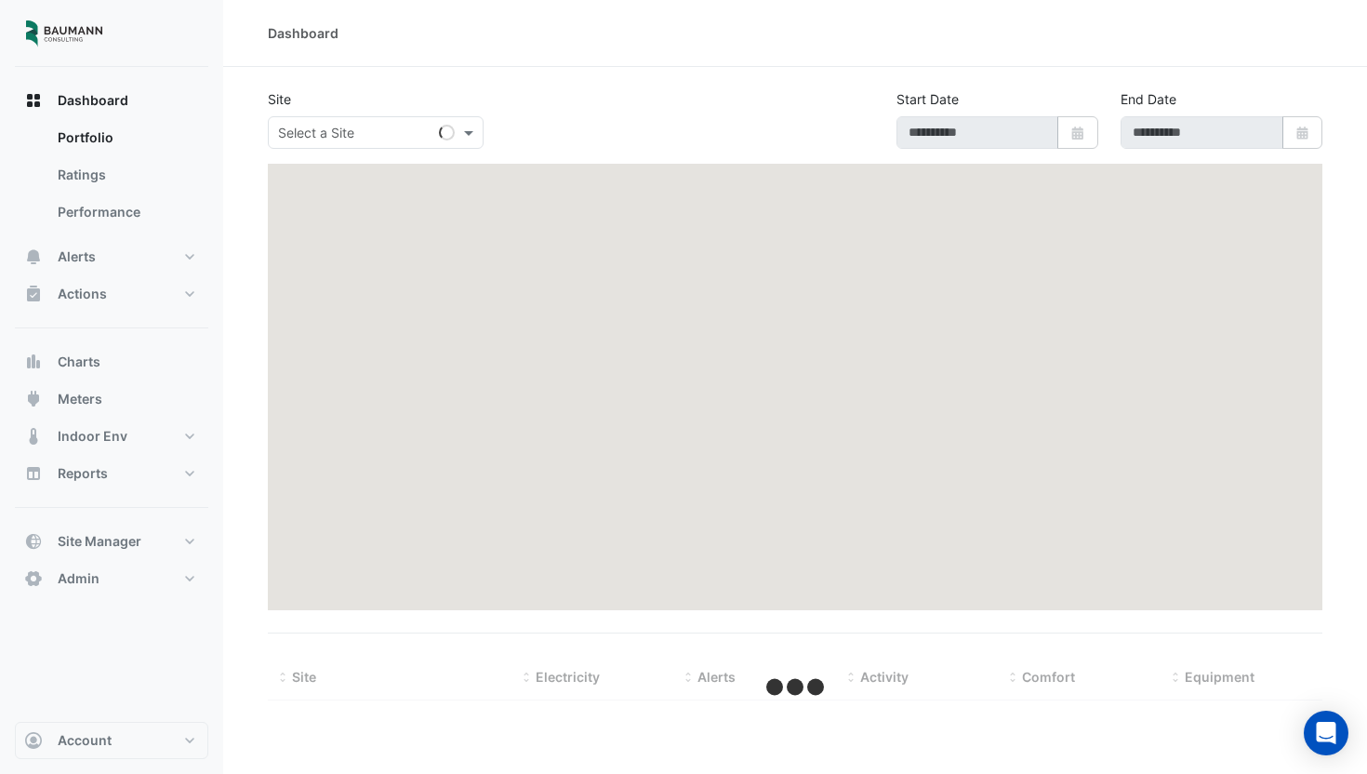
type input "**********"
select select "***"
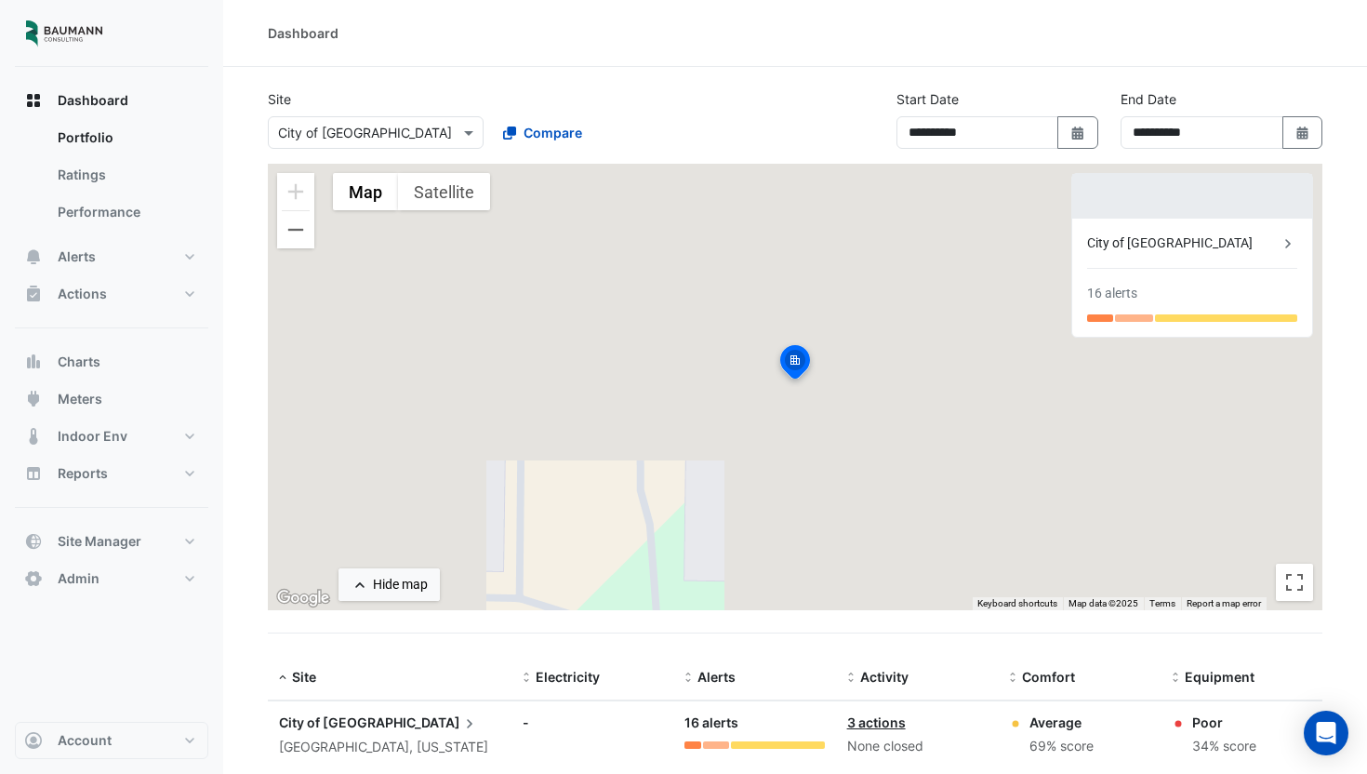
click at [418, 128] on input "text" at bounding box center [357, 134] width 158 height 20
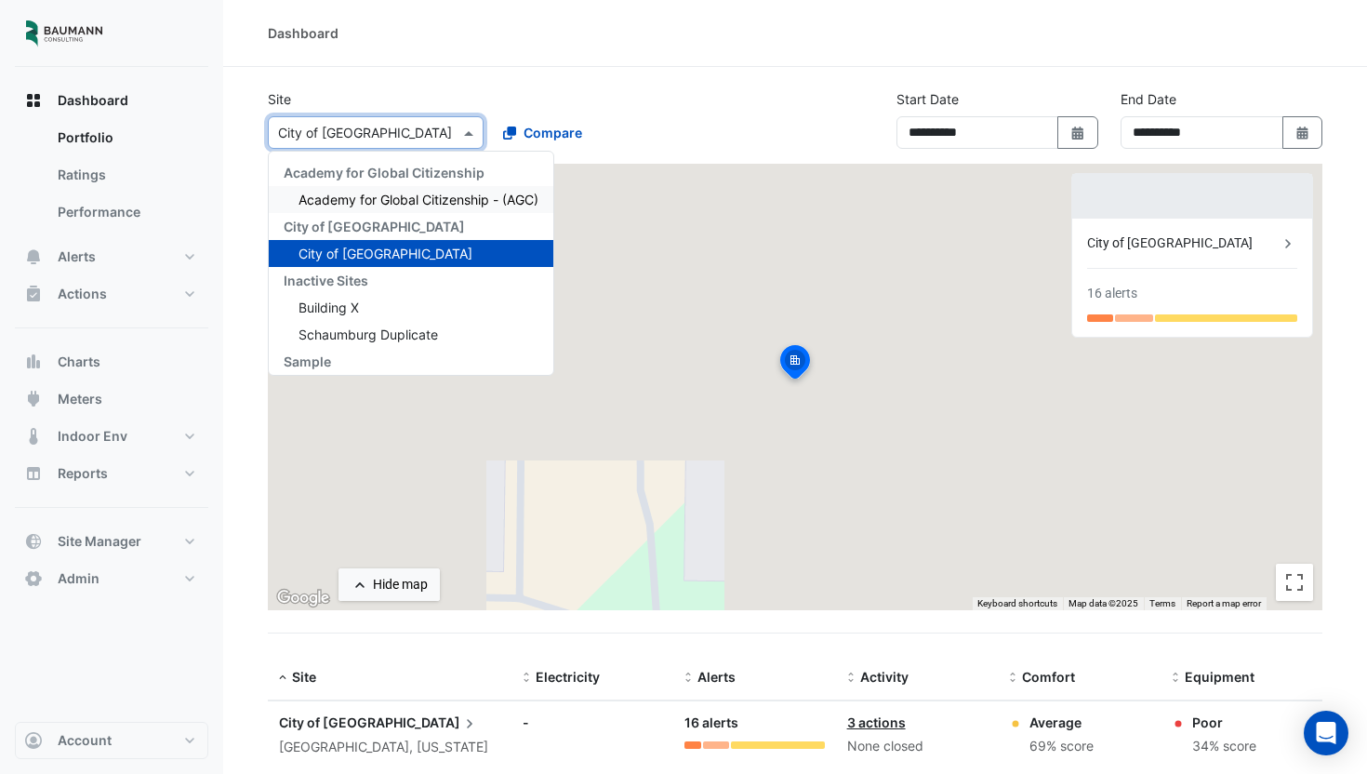
click at [369, 206] on span "Academy for Global Citizenship - (AGC)" at bounding box center [419, 200] width 240 height 16
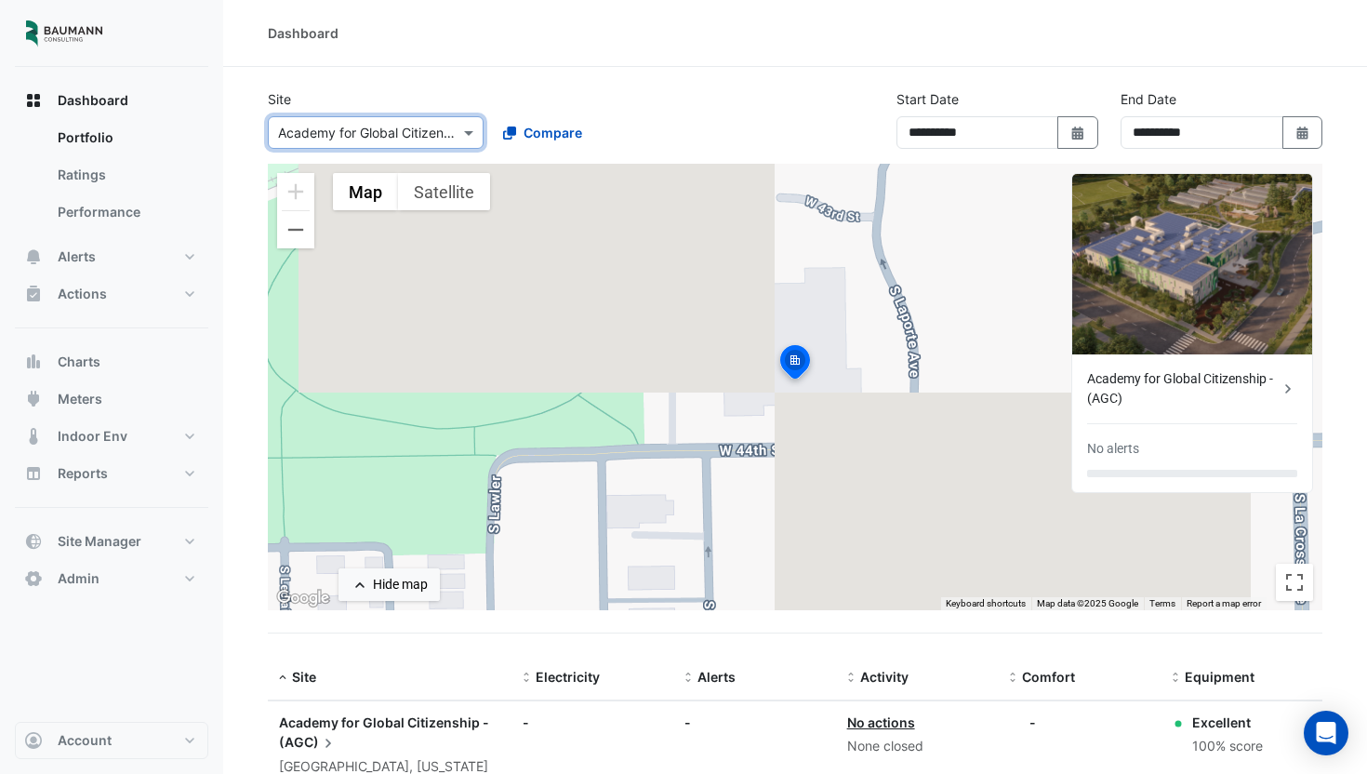
click at [361, 126] on input "text" at bounding box center [357, 134] width 158 height 20
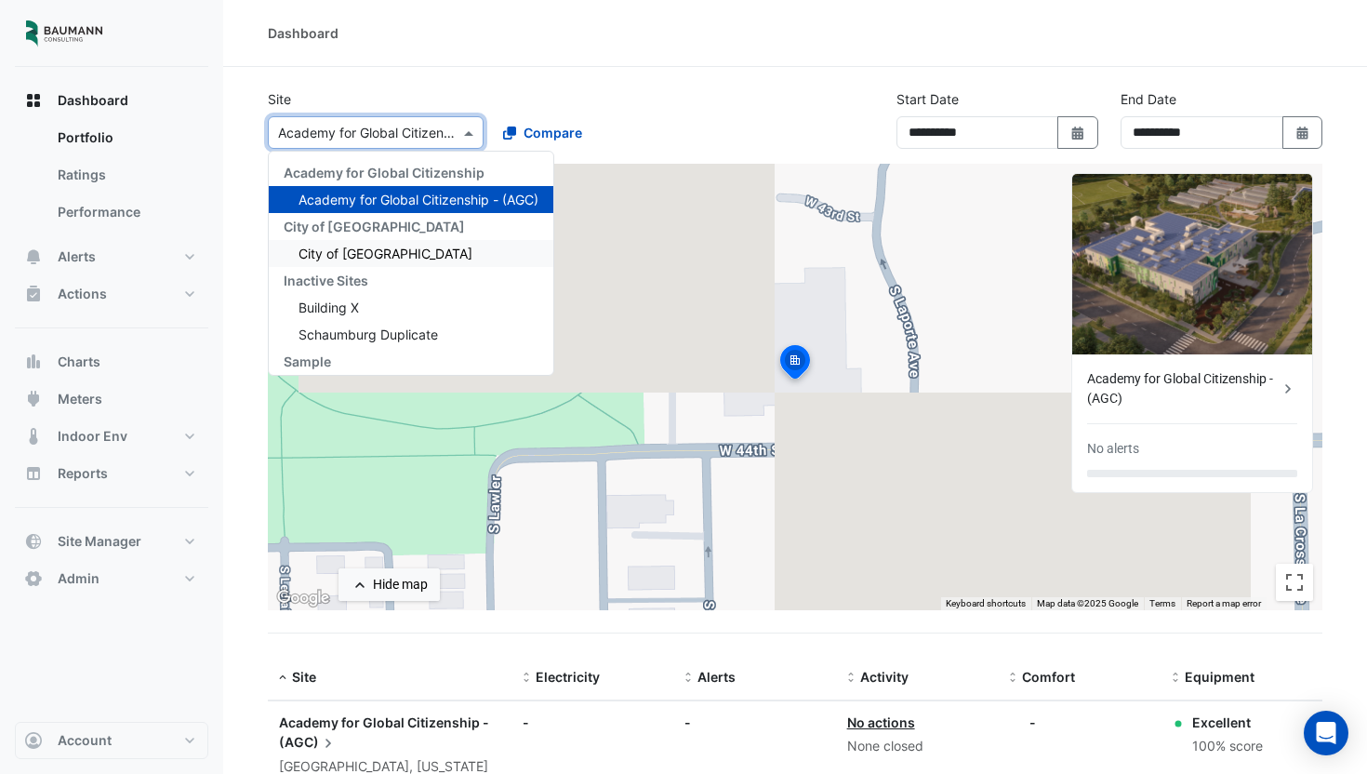
click at [365, 251] on span "City of Madison" at bounding box center [386, 254] width 174 height 16
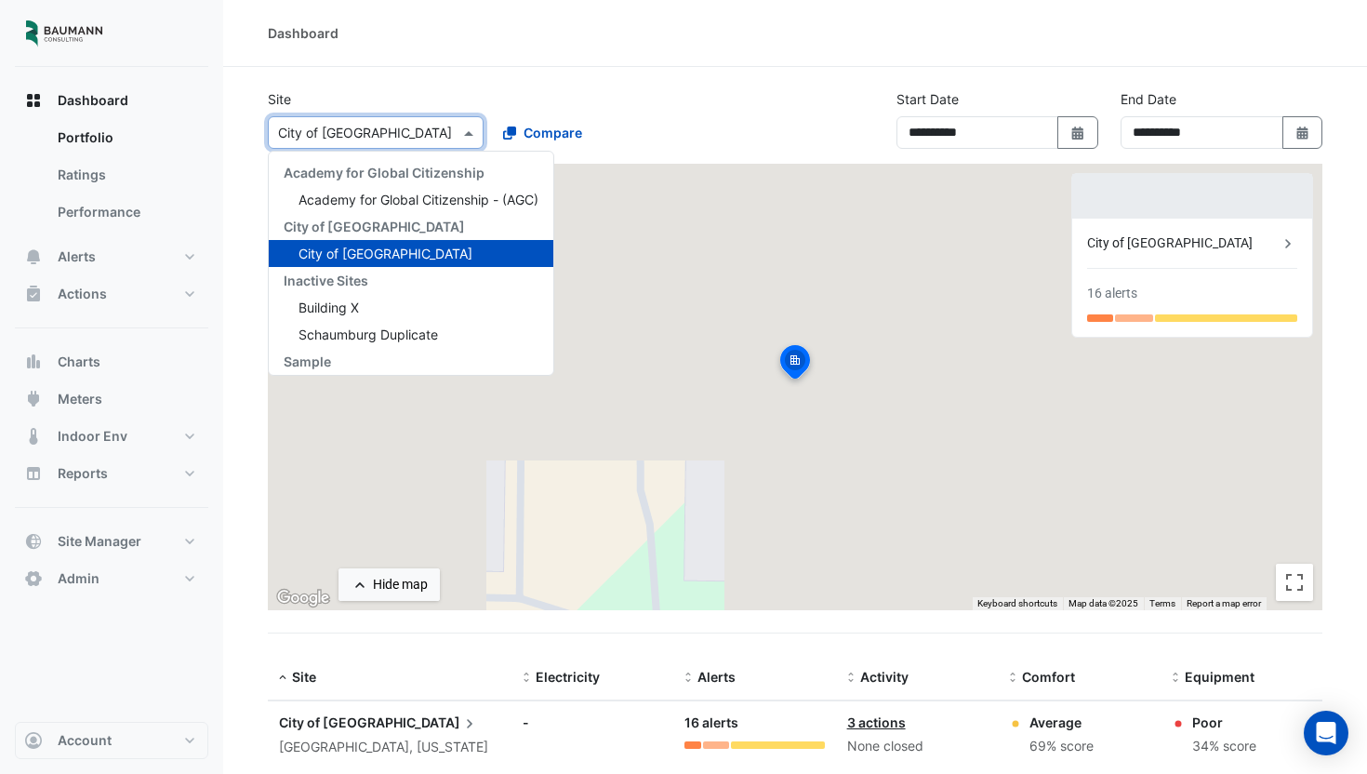
click at [373, 121] on div "Select a Site × City of Madison" at bounding box center [376, 132] width 216 height 33
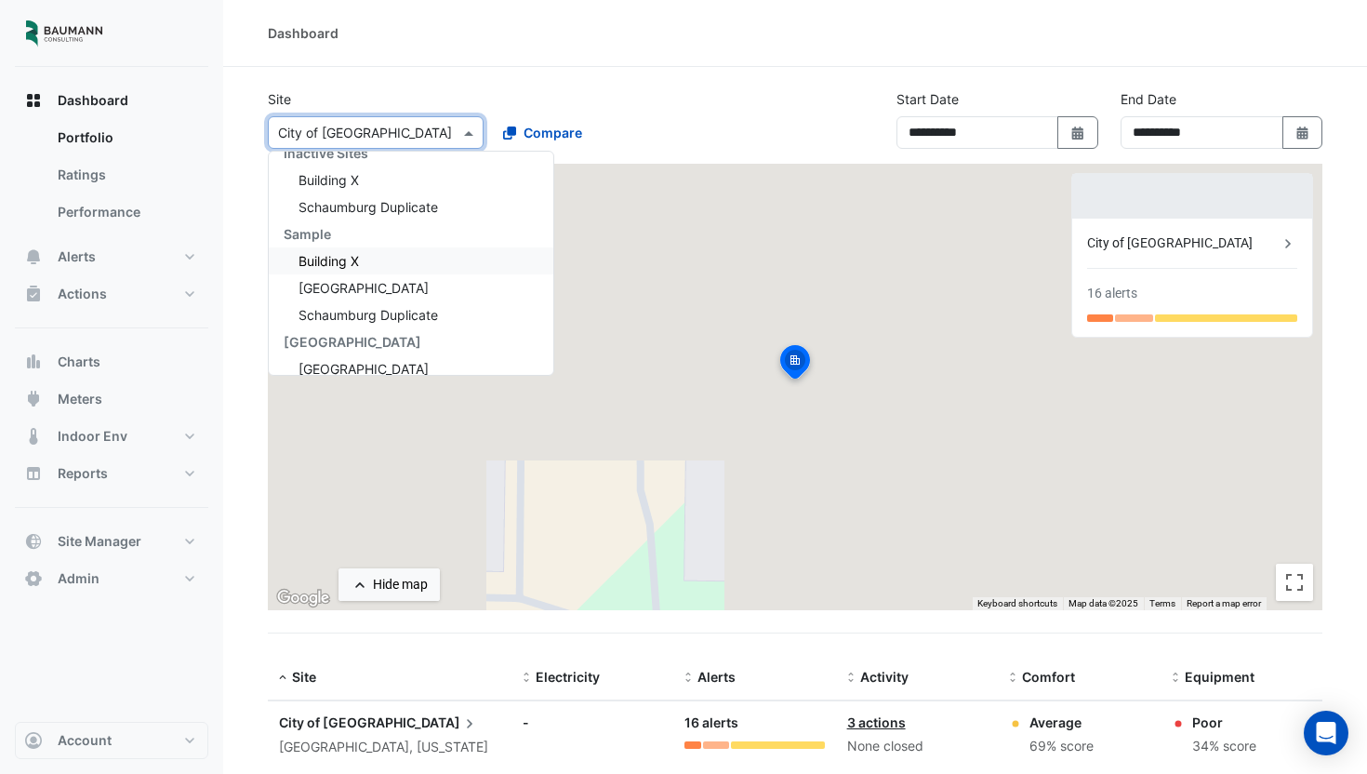
scroll to position [142, 0]
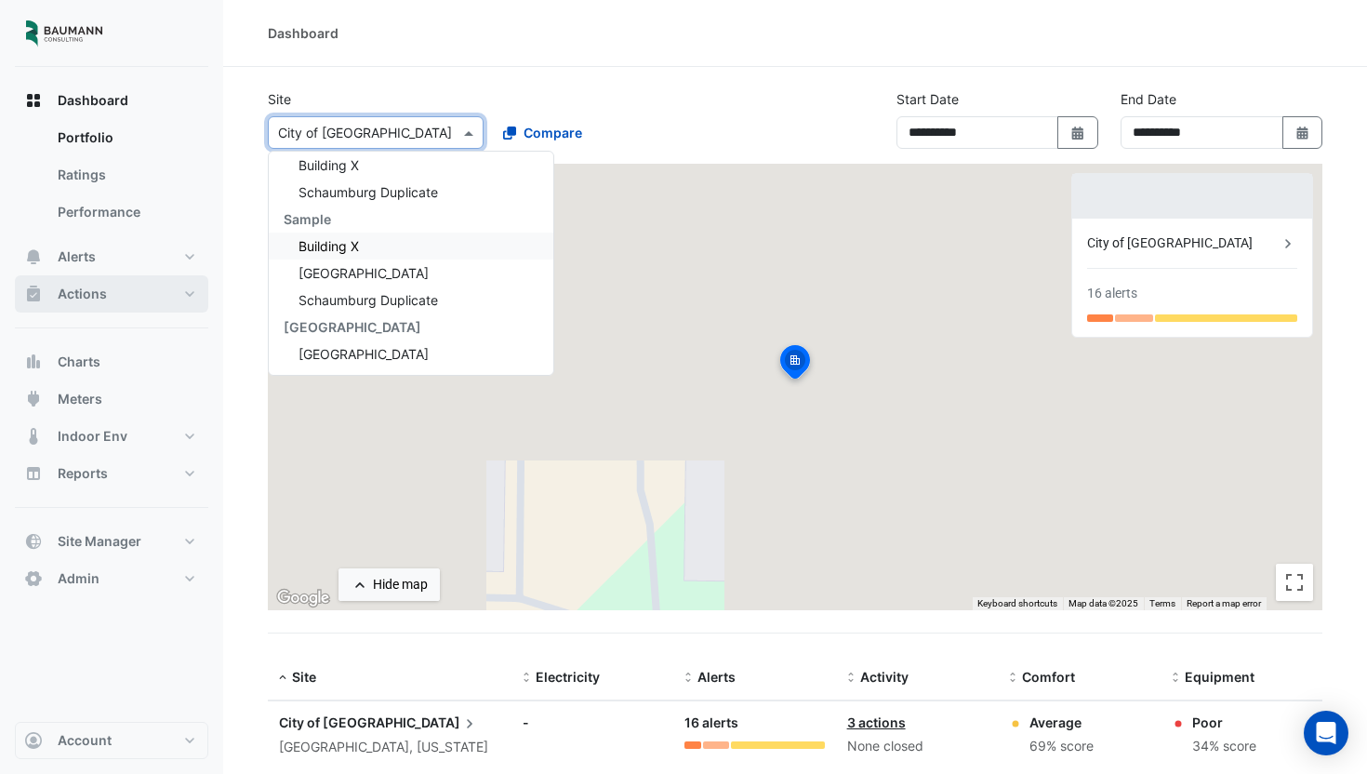
click at [117, 296] on button "Actions" at bounding box center [111, 293] width 193 height 37
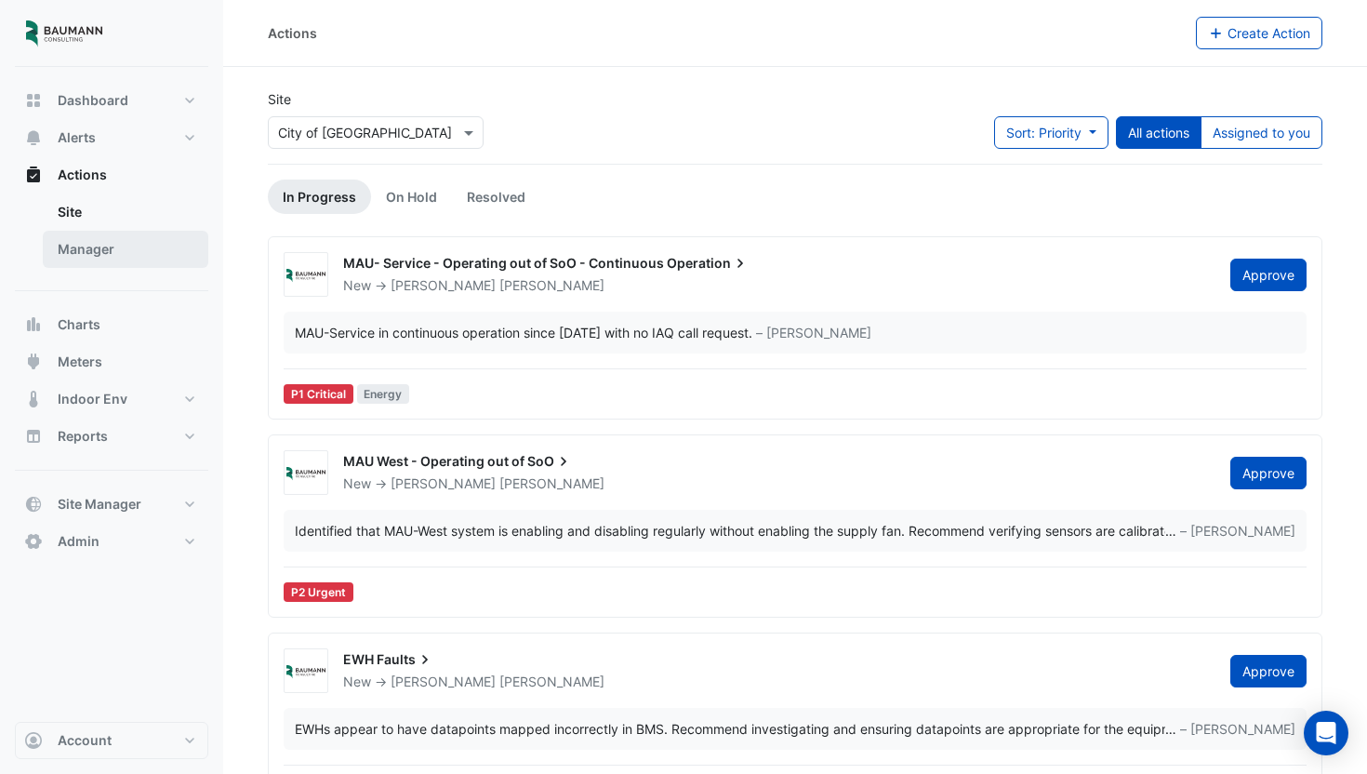
click at [120, 253] on link "Manager" at bounding box center [126, 249] width 166 height 37
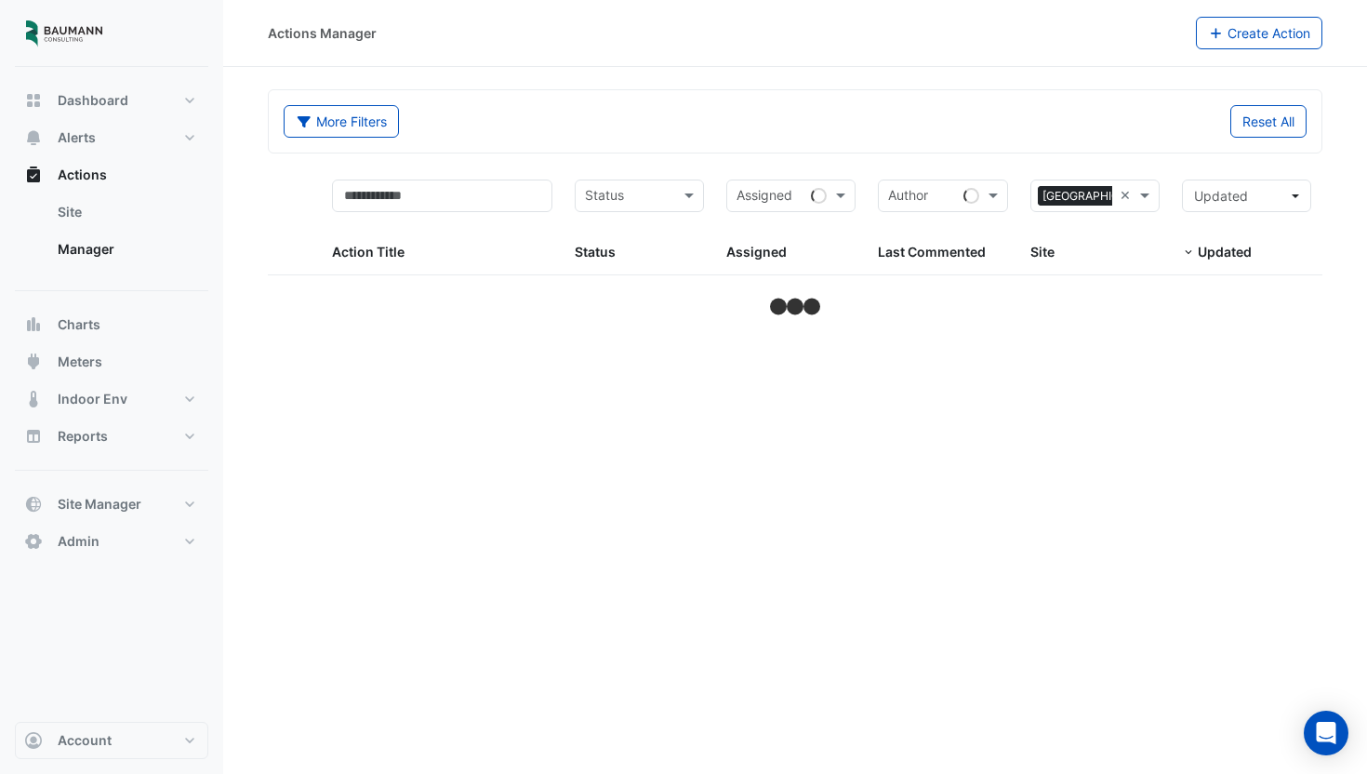
select select "***"
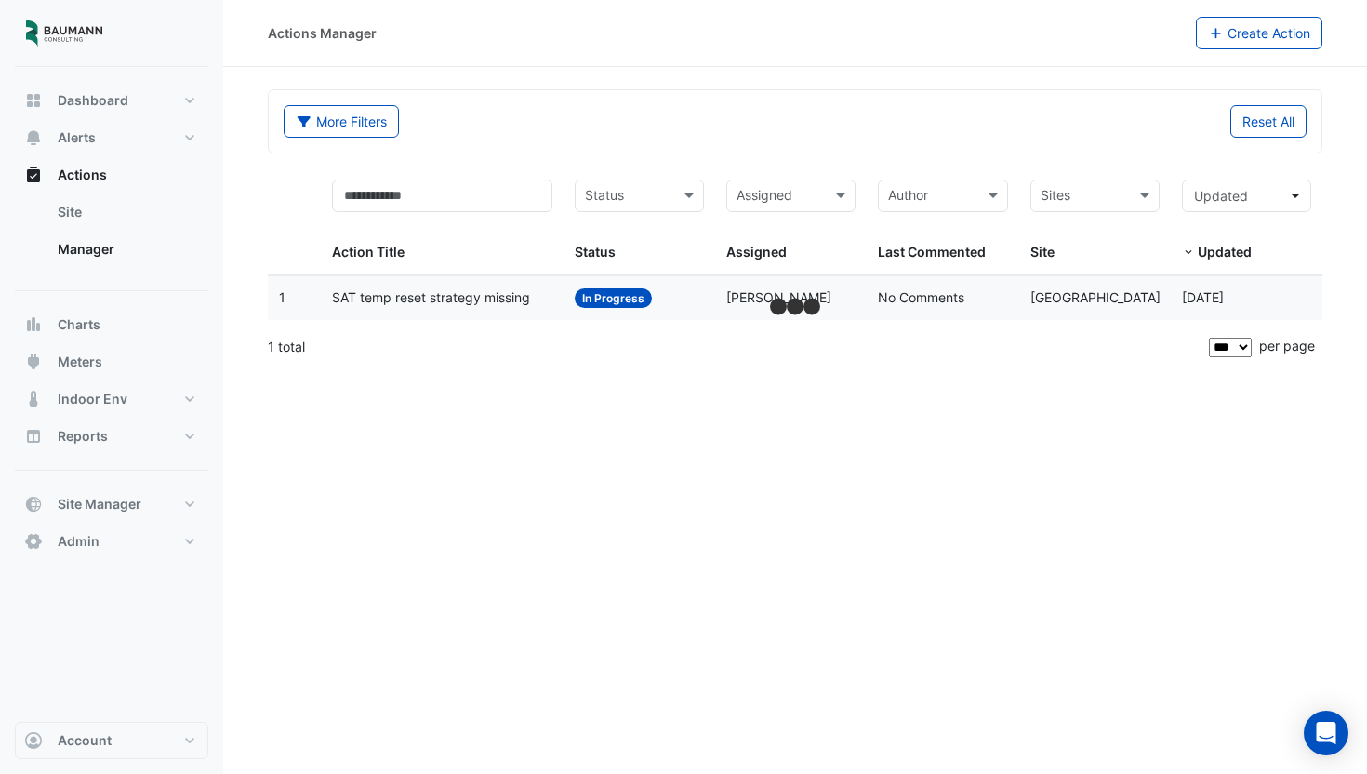
click at [962, 144] on div "More Filters Reset All" at bounding box center [794, 125] width 1045 height 40
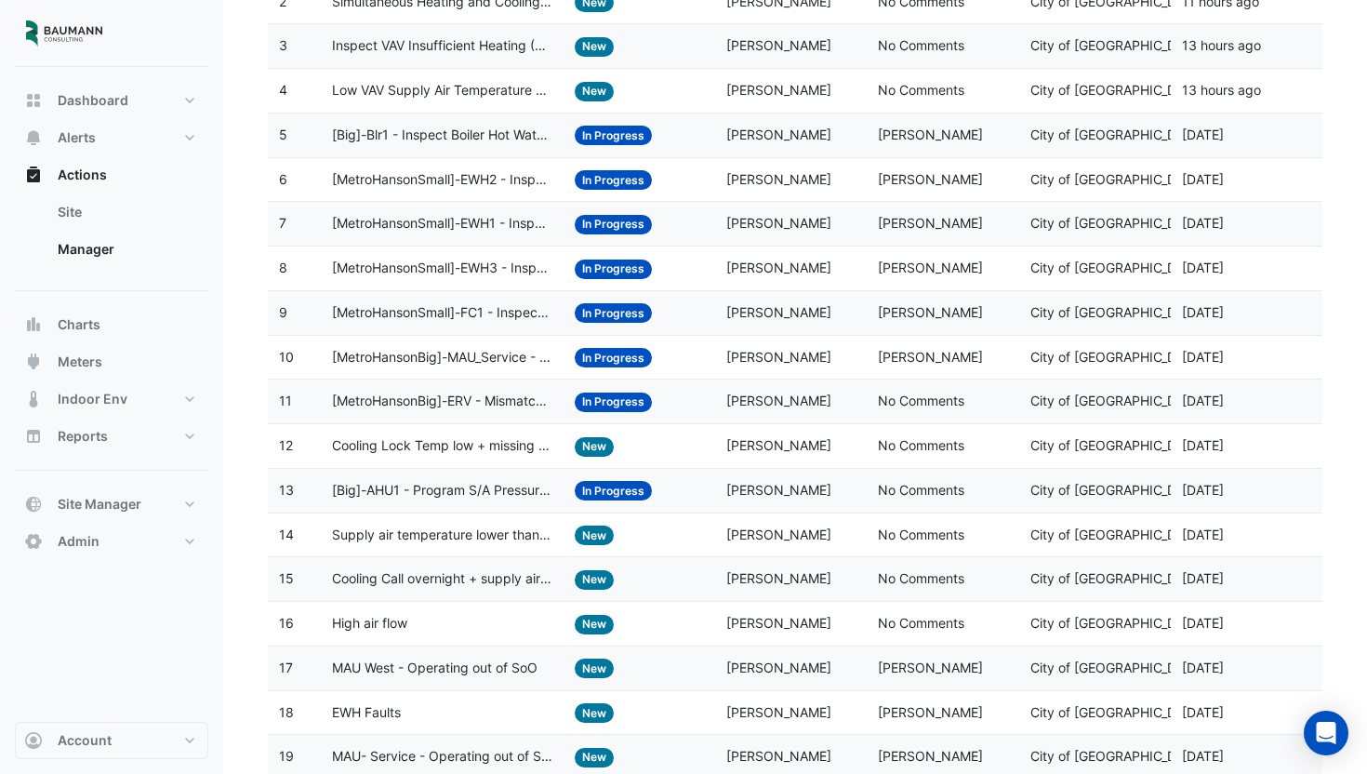
scroll to position [234, 0]
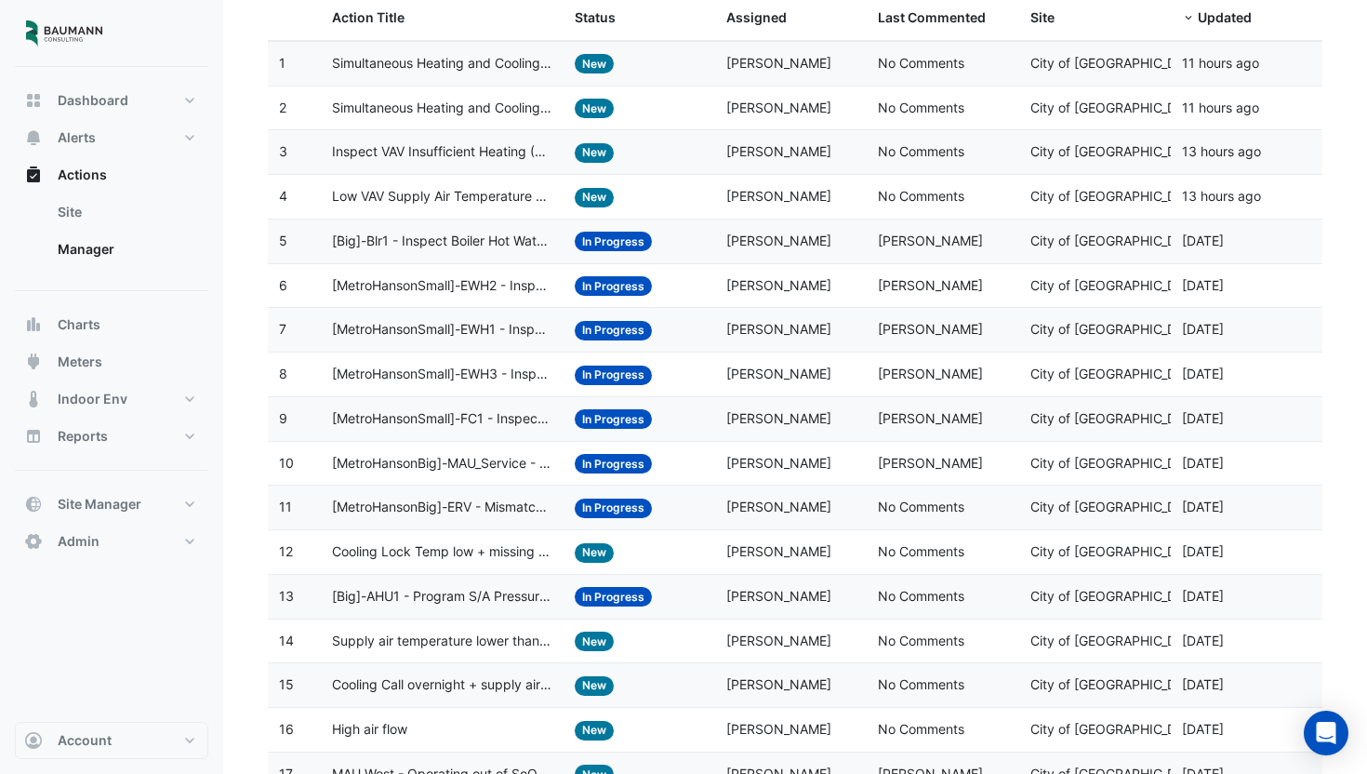
click at [524, 388] on datatable-body-cell "Action Title: [MetroHansonSmall]-EWH3 - Inspect Supply Air Fan Fault" at bounding box center [442, 374] width 243 height 44
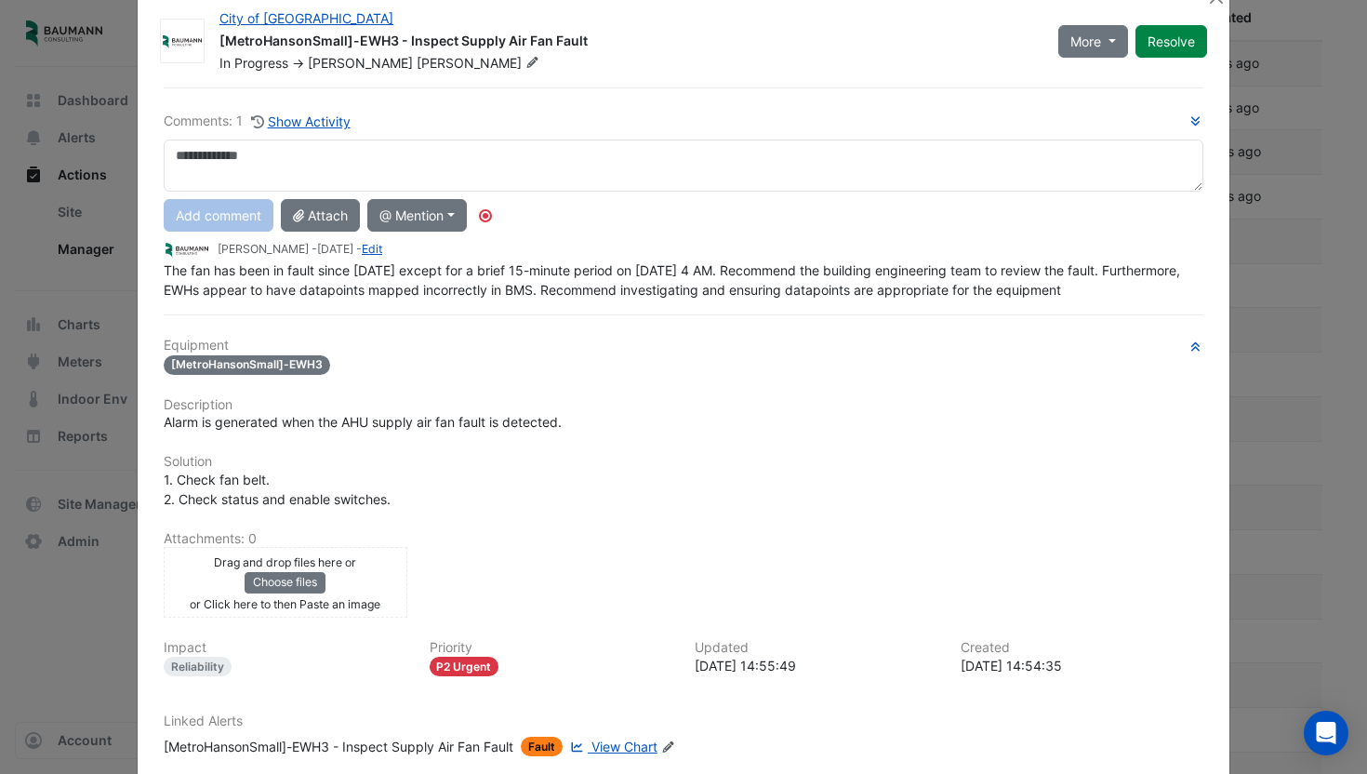
scroll to position [106, 0]
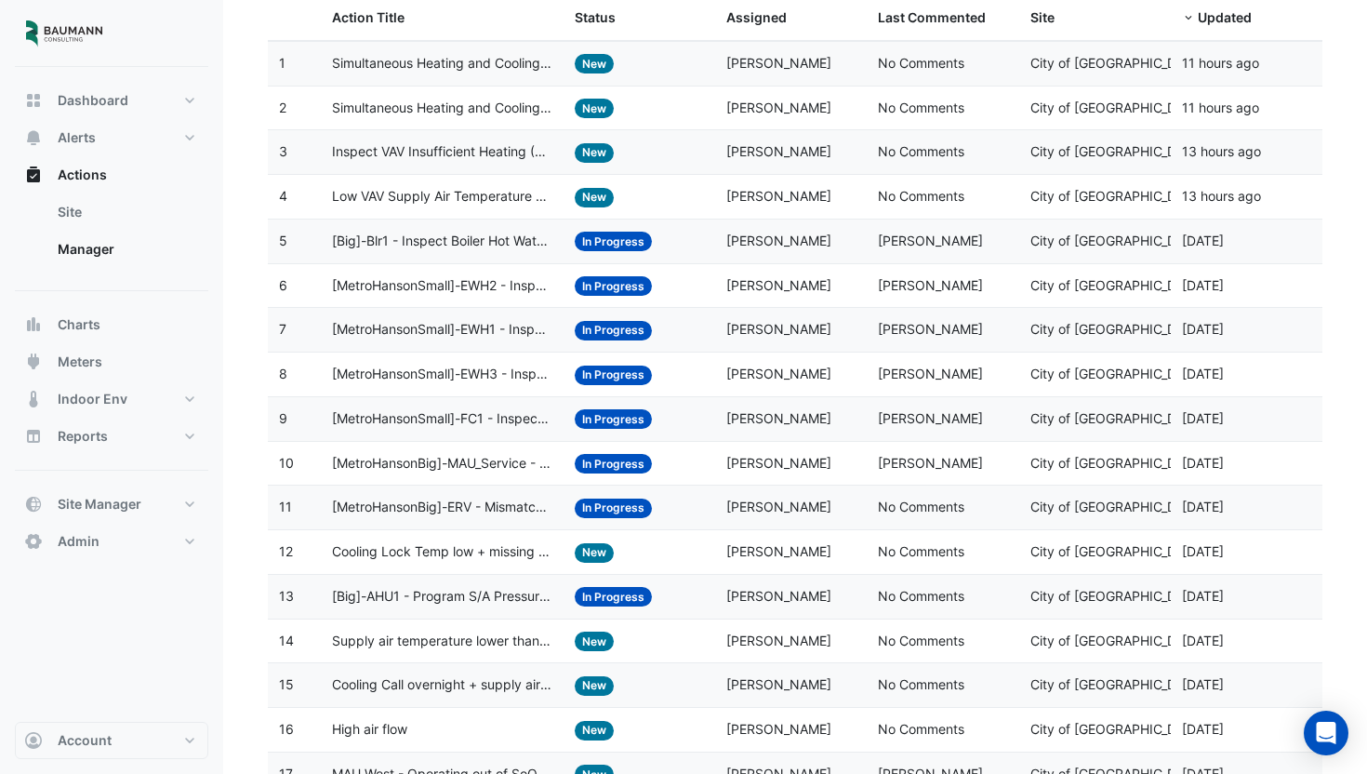
click at [545, 242] on span "[Big]-Blr1 - Inspect Boiler Hot Water Leaving Temperature Sensor" at bounding box center [442, 241] width 220 height 21
click at [511, 458] on span "[MetroHansonBig]-MAU_Service - Inspect Supply Air Fan Fault" at bounding box center [442, 463] width 220 height 21
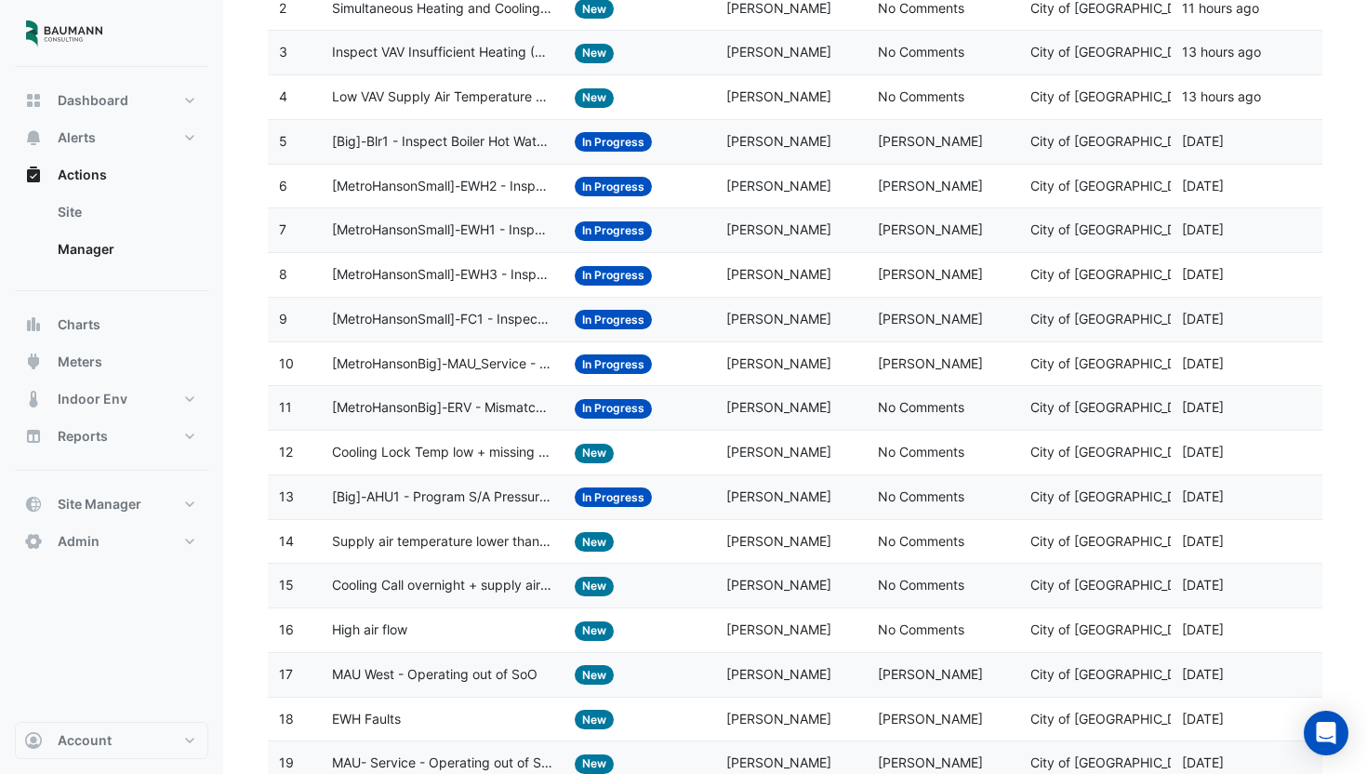
scroll to position [359, 0]
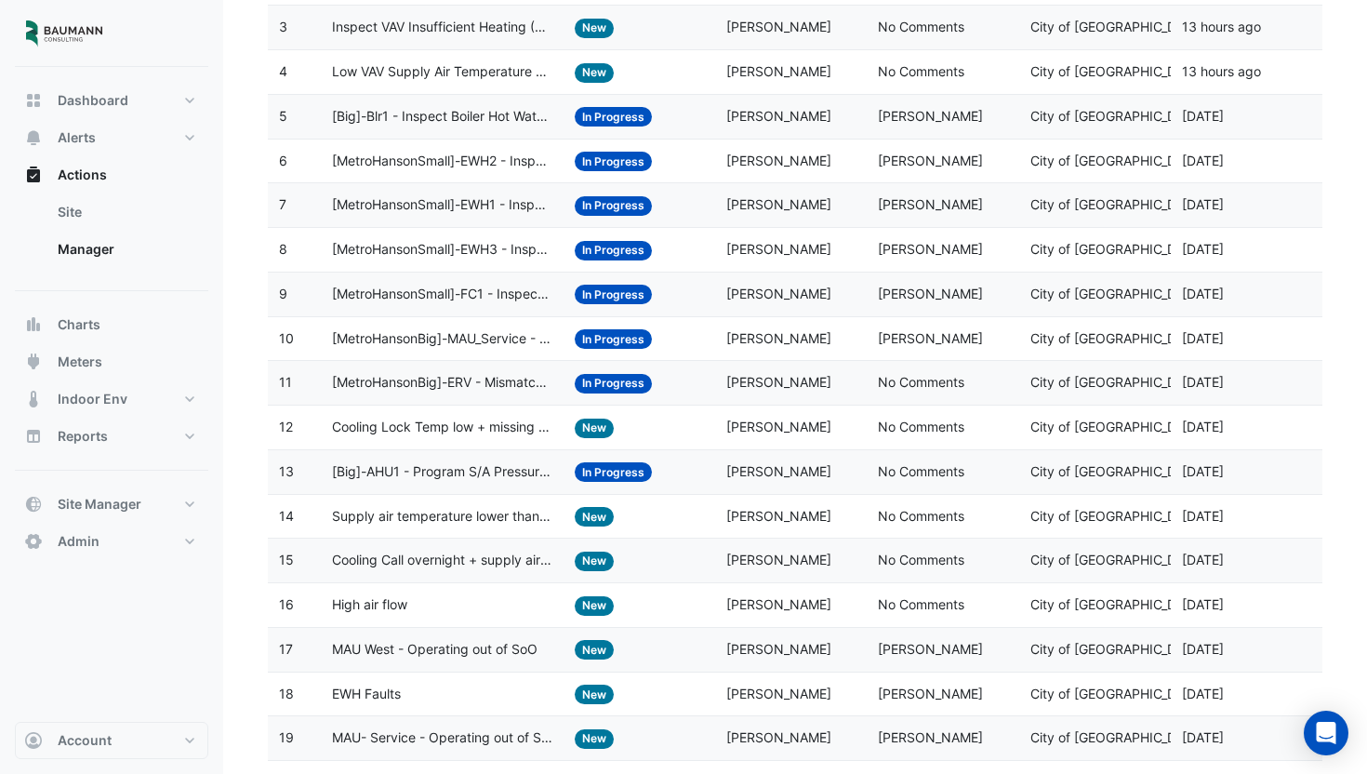
click at [487, 382] on span "[MetroHansonBig]-ERV - Mismatch Alarm" at bounding box center [442, 382] width 220 height 21
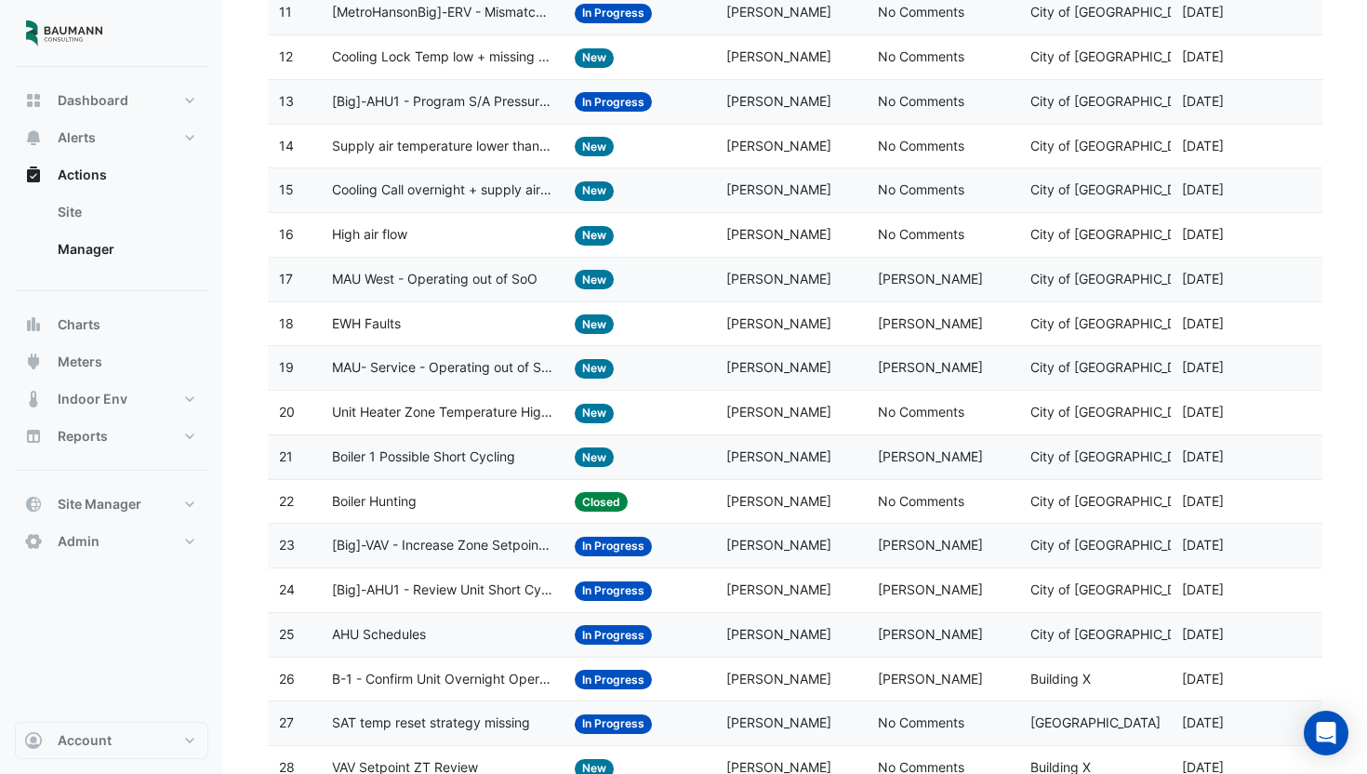
scroll to position [795, 0]
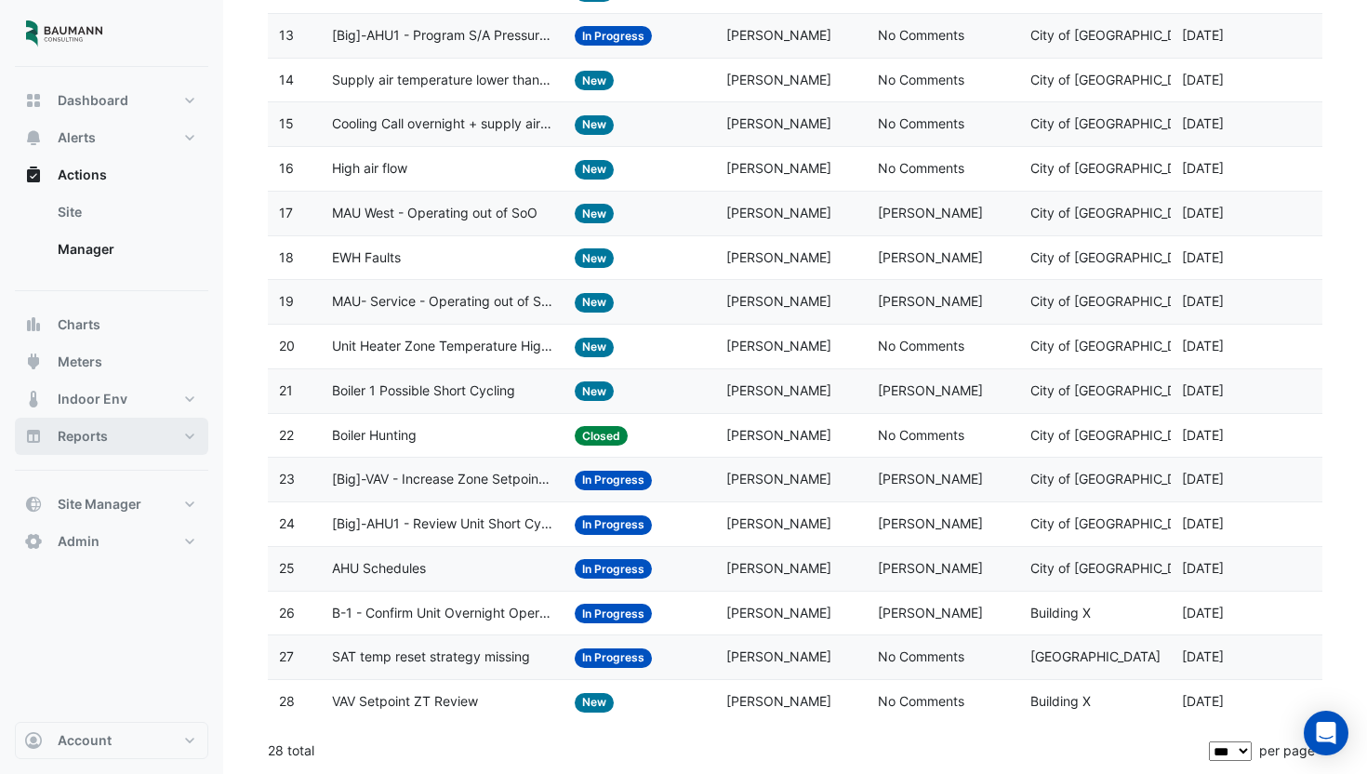
click at [135, 441] on button "Reports" at bounding box center [111, 436] width 193 height 37
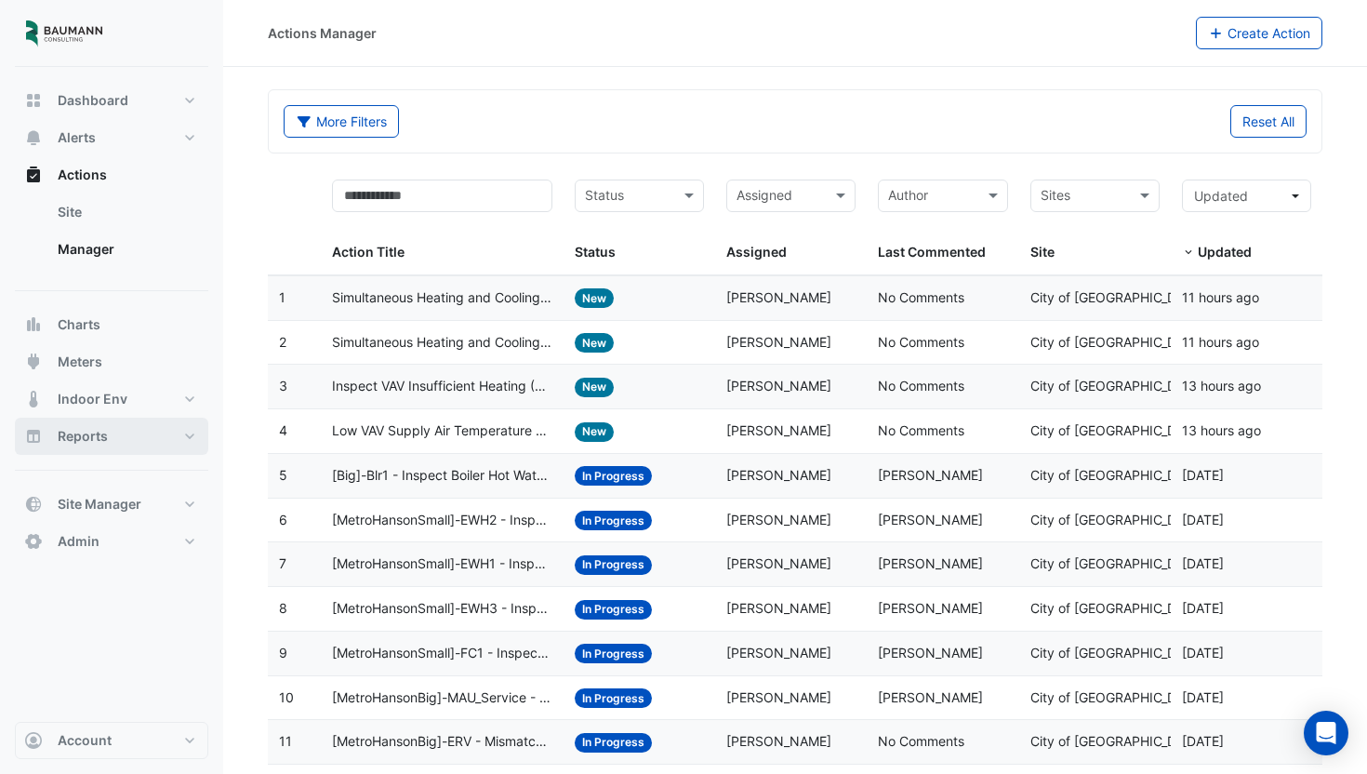
select select "***"
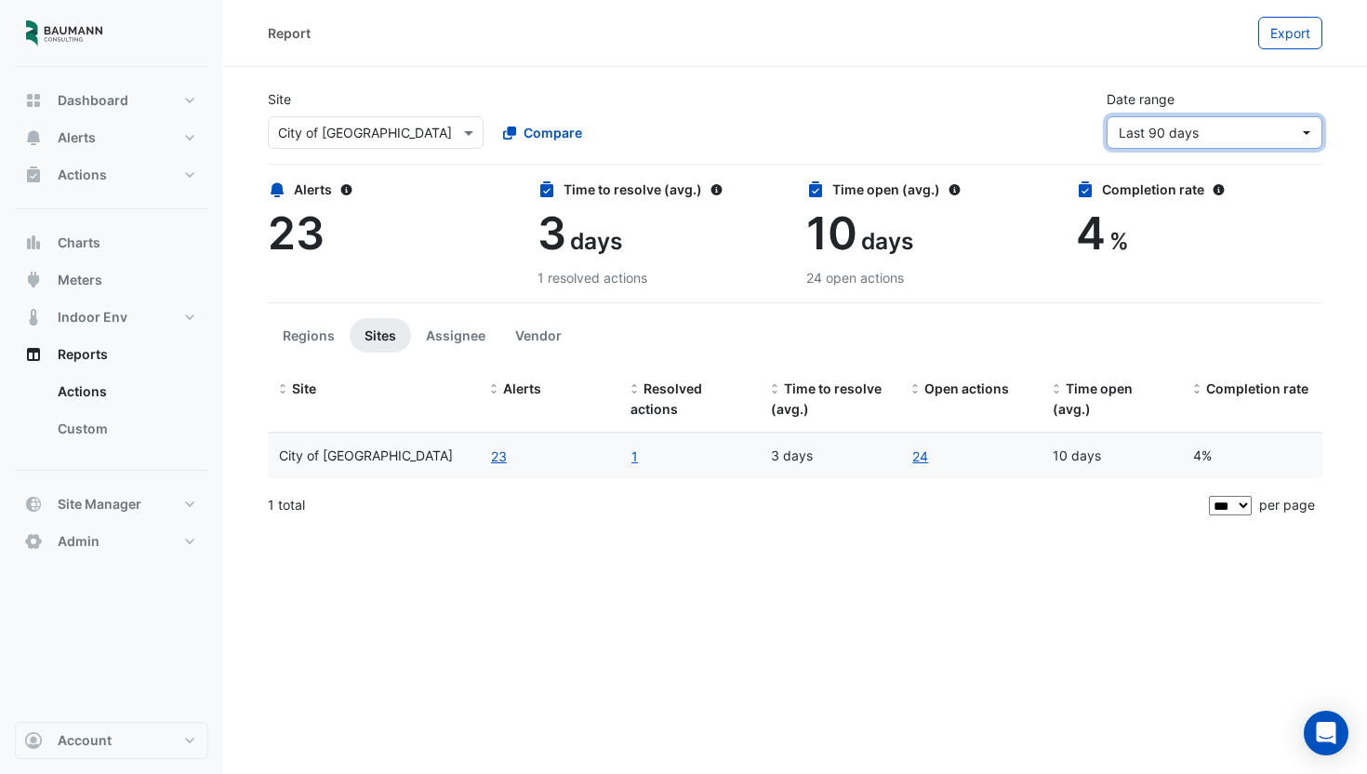
click at [1214, 127] on span "Last 90 days" at bounding box center [1209, 133] width 180 height 20
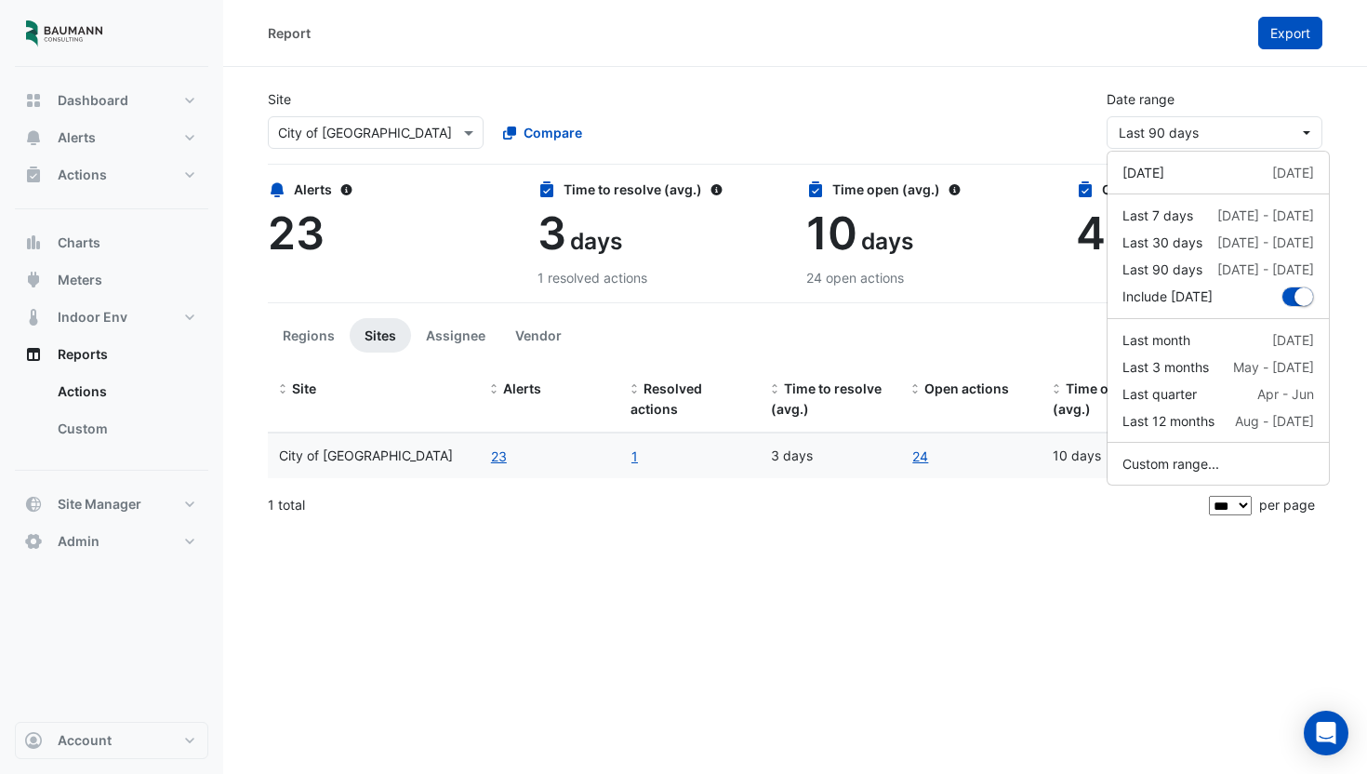
click at [1281, 45] on button "Export" at bounding box center [1290, 33] width 64 height 33
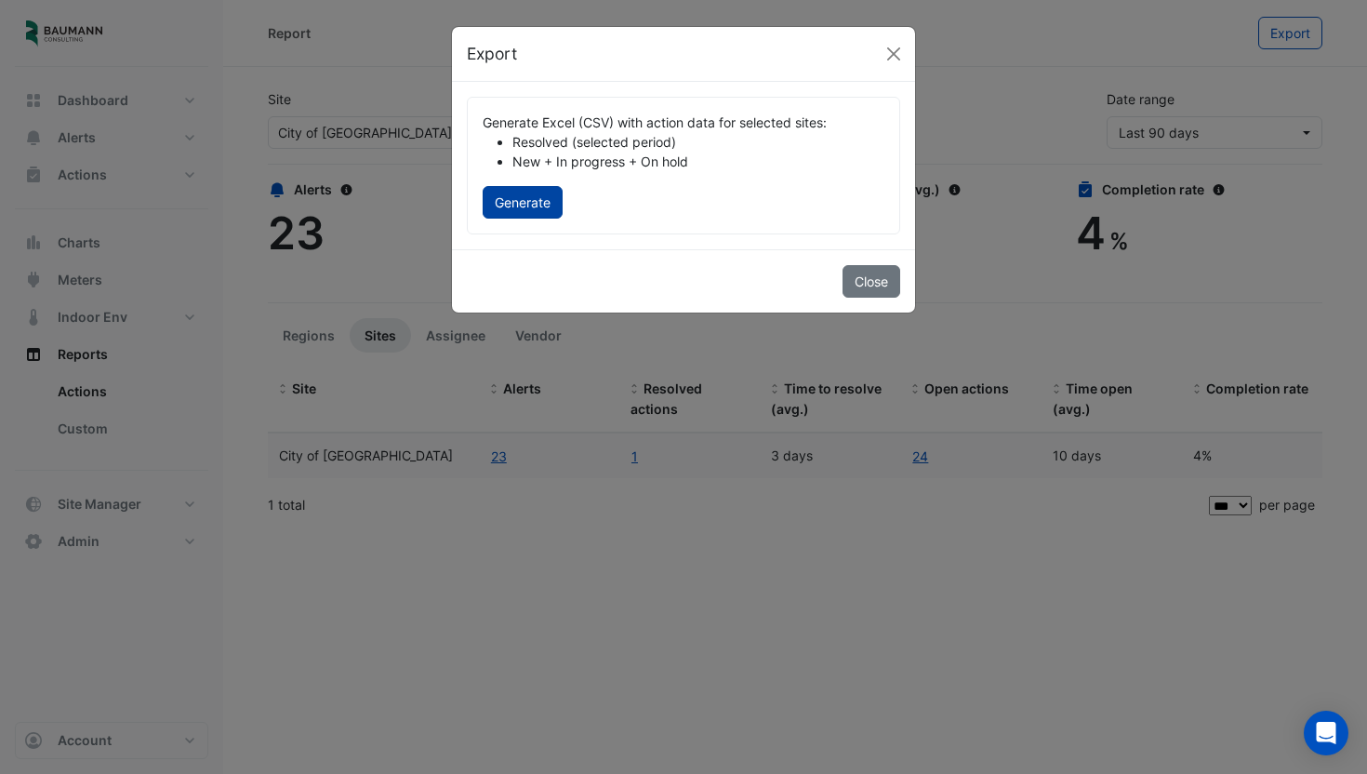
click at [515, 210] on button "Generate" at bounding box center [523, 202] width 80 height 33
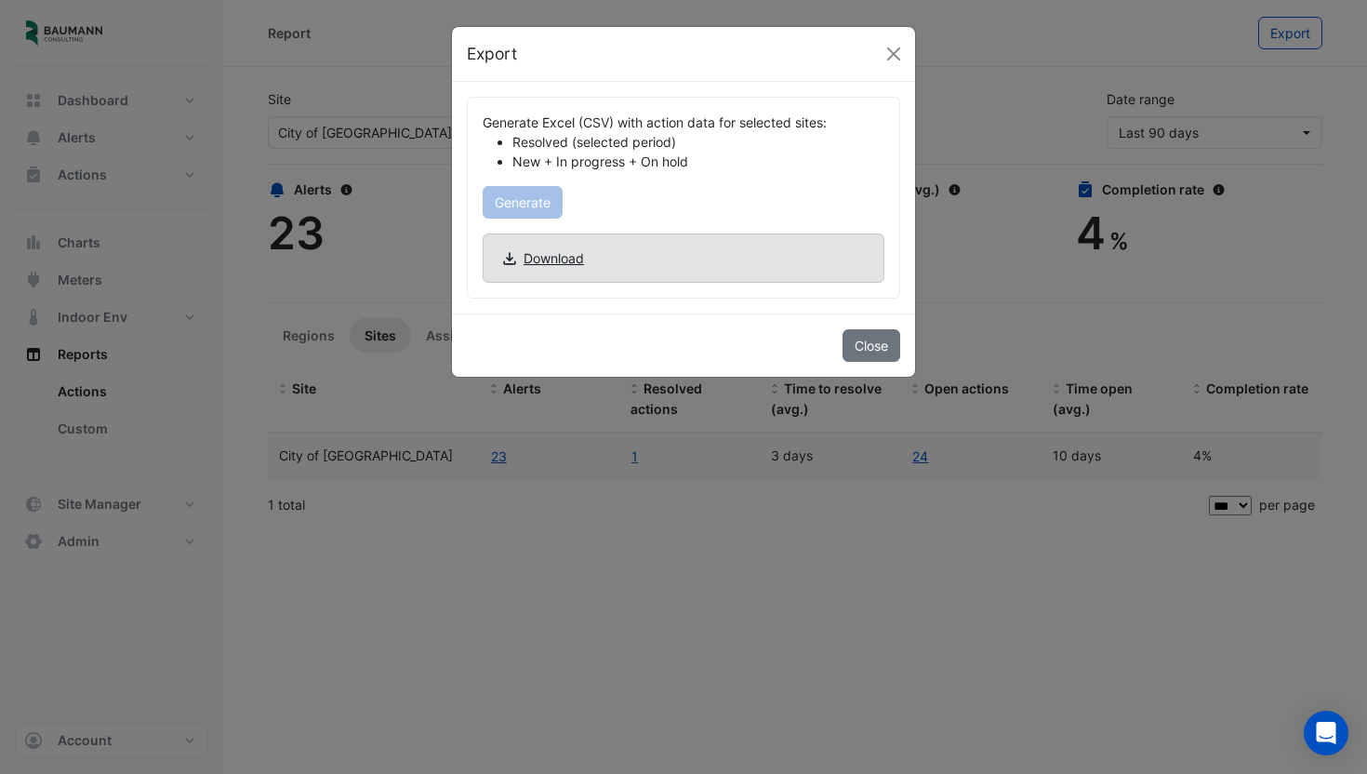
click at [538, 262] on span "Download" at bounding box center [554, 258] width 60 height 20
click at [320, 248] on ngb-modal-window "Export Generate Excel (CSV) with action data for selected sites: Resolved (sele…" at bounding box center [683, 387] width 1367 height 774
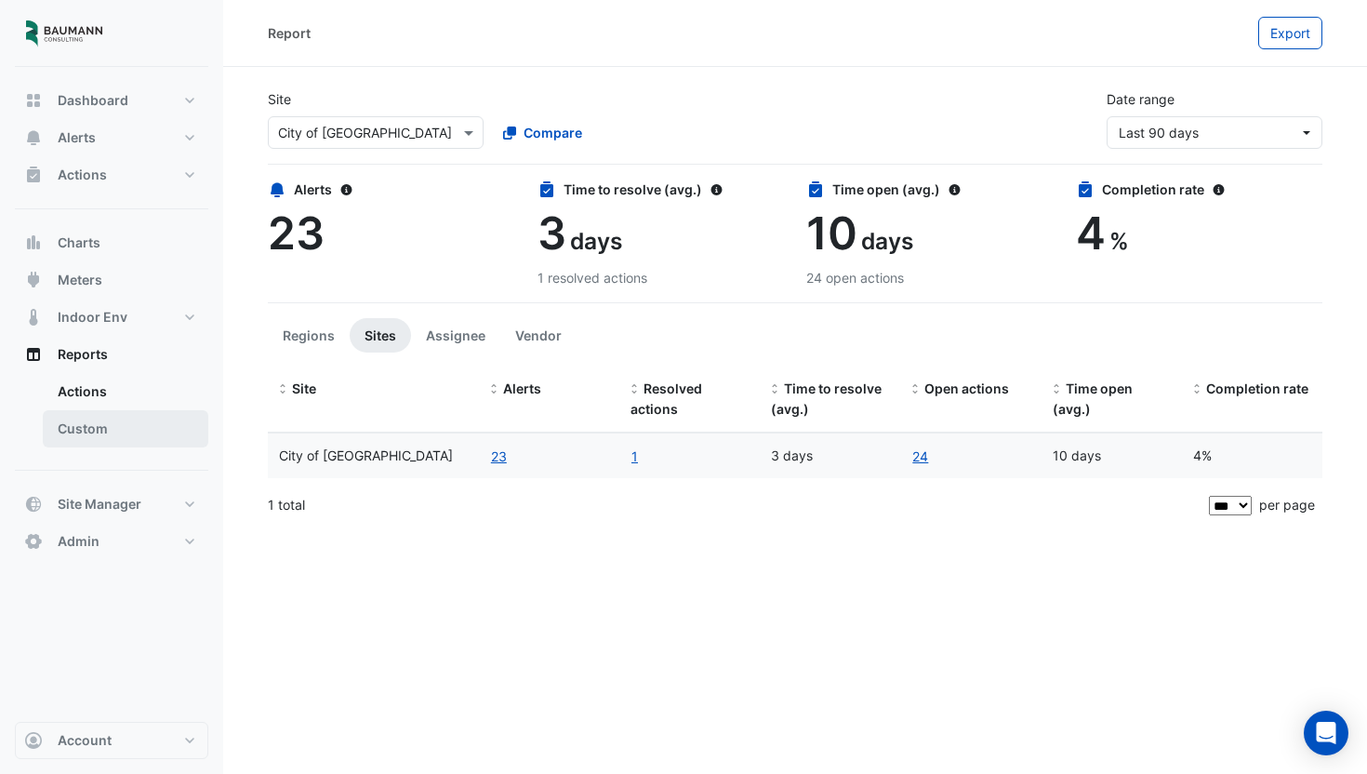
click at [78, 428] on link "Custom" at bounding box center [126, 428] width 166 height 37
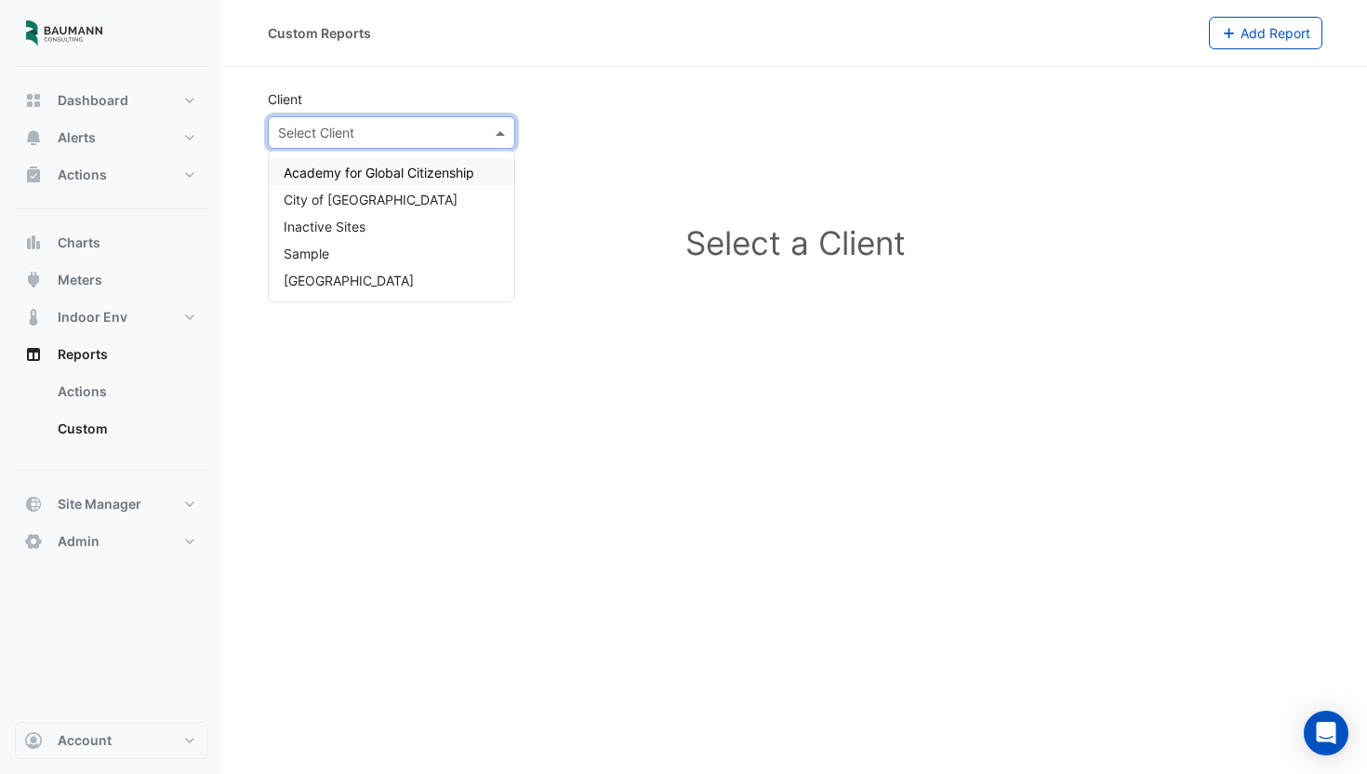
click at [320, 141] on div "Select Client" at bounding box center [316, 133] width 76 height 20
click at [327, 195] on span "City of [GEOGRAPHIC_DATA]" at bounding box center [371, 200] width 174 height 16
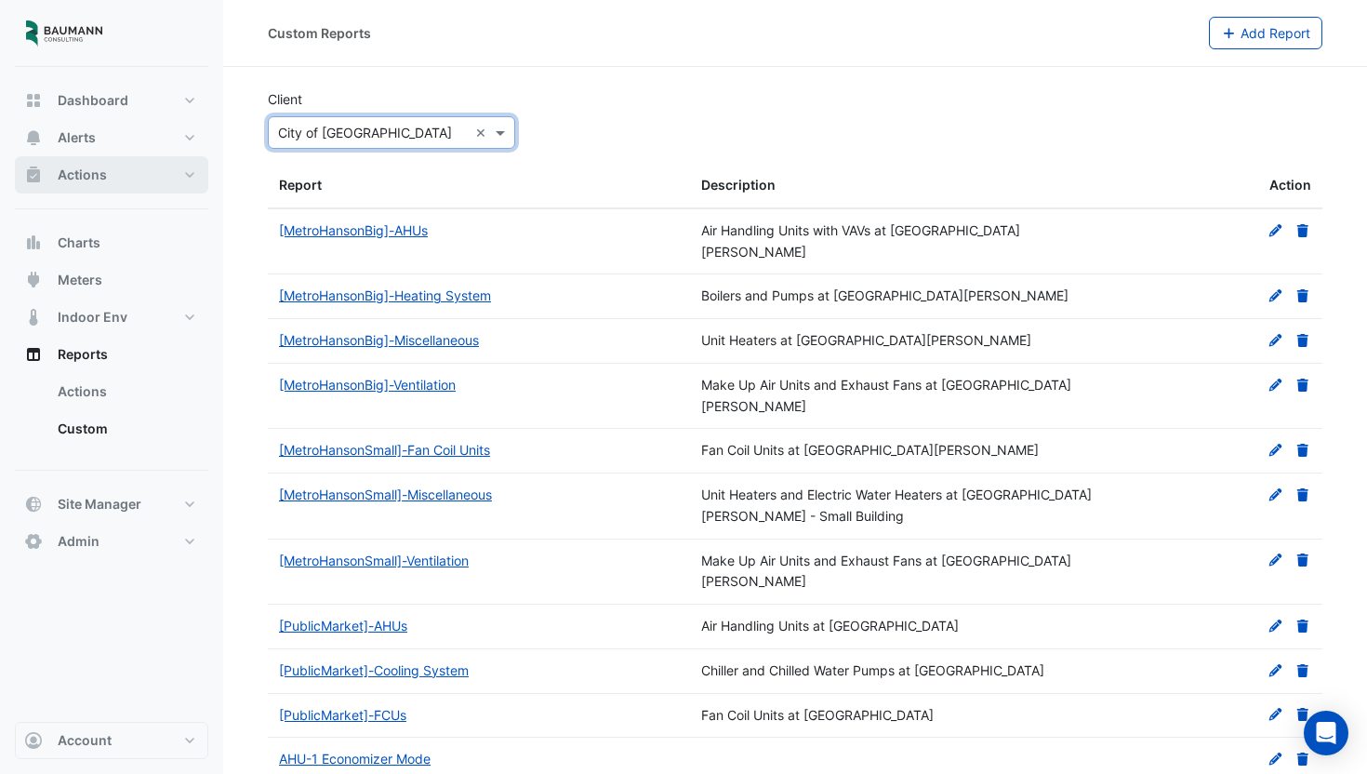
click at [101, 182] on span "Actions" at bounding box center [82, 175] width 49 height 19
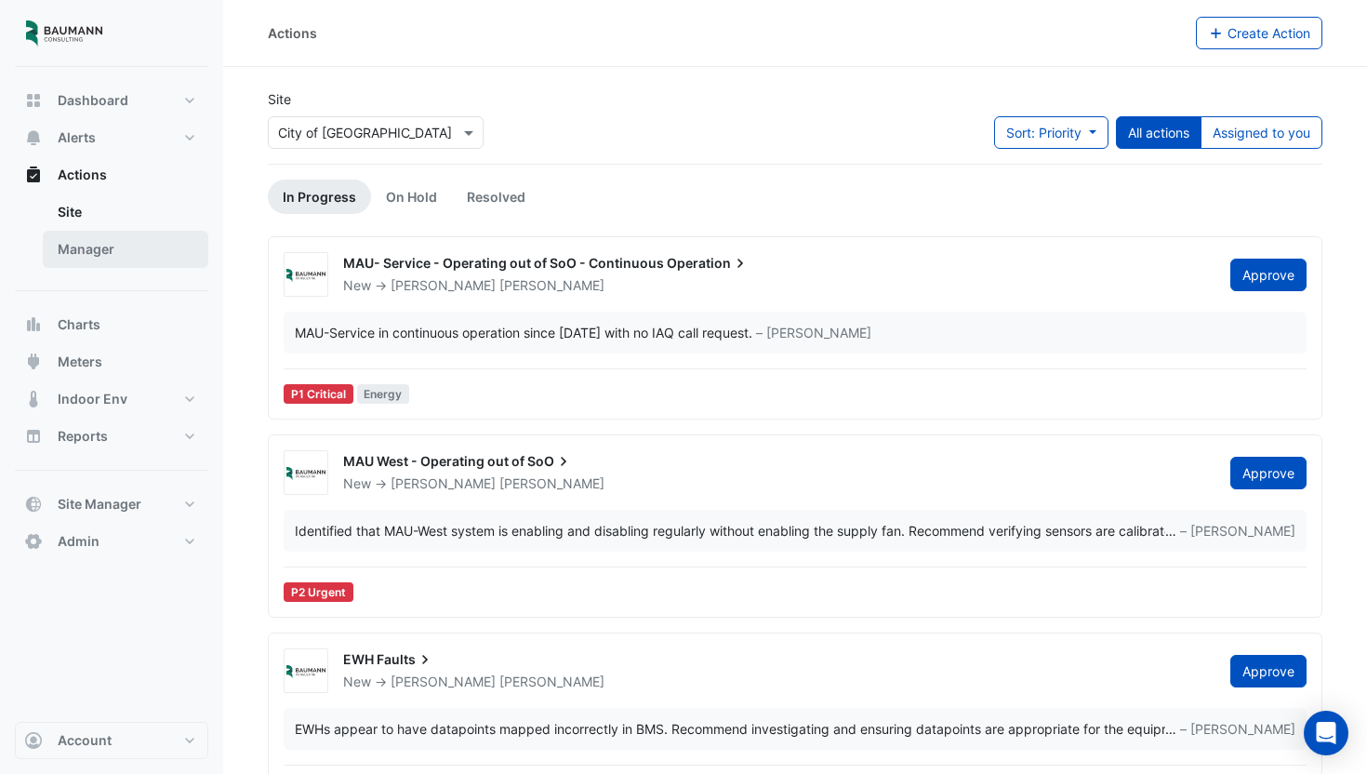
click at [99, 244] on link "Manager" at bounding box center [126, 249] width 166 height 37
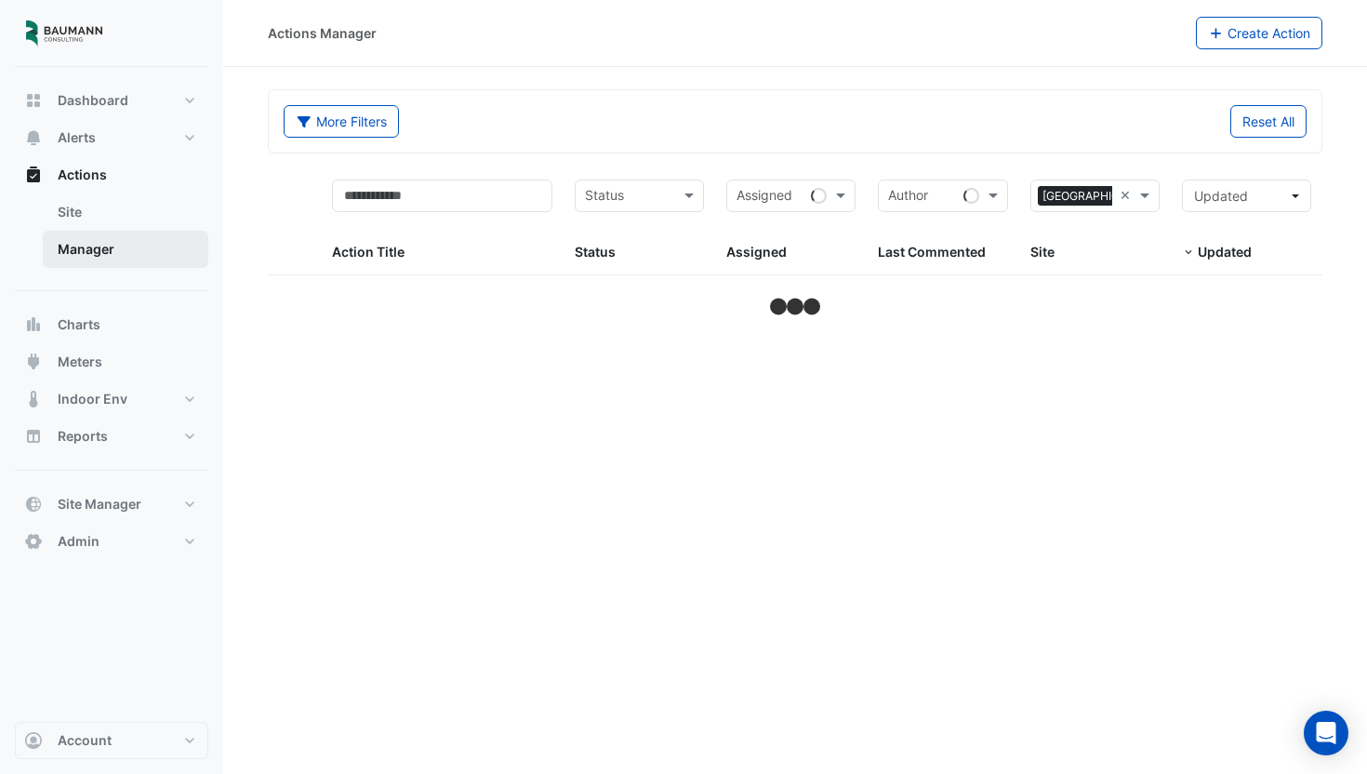
select select "***"
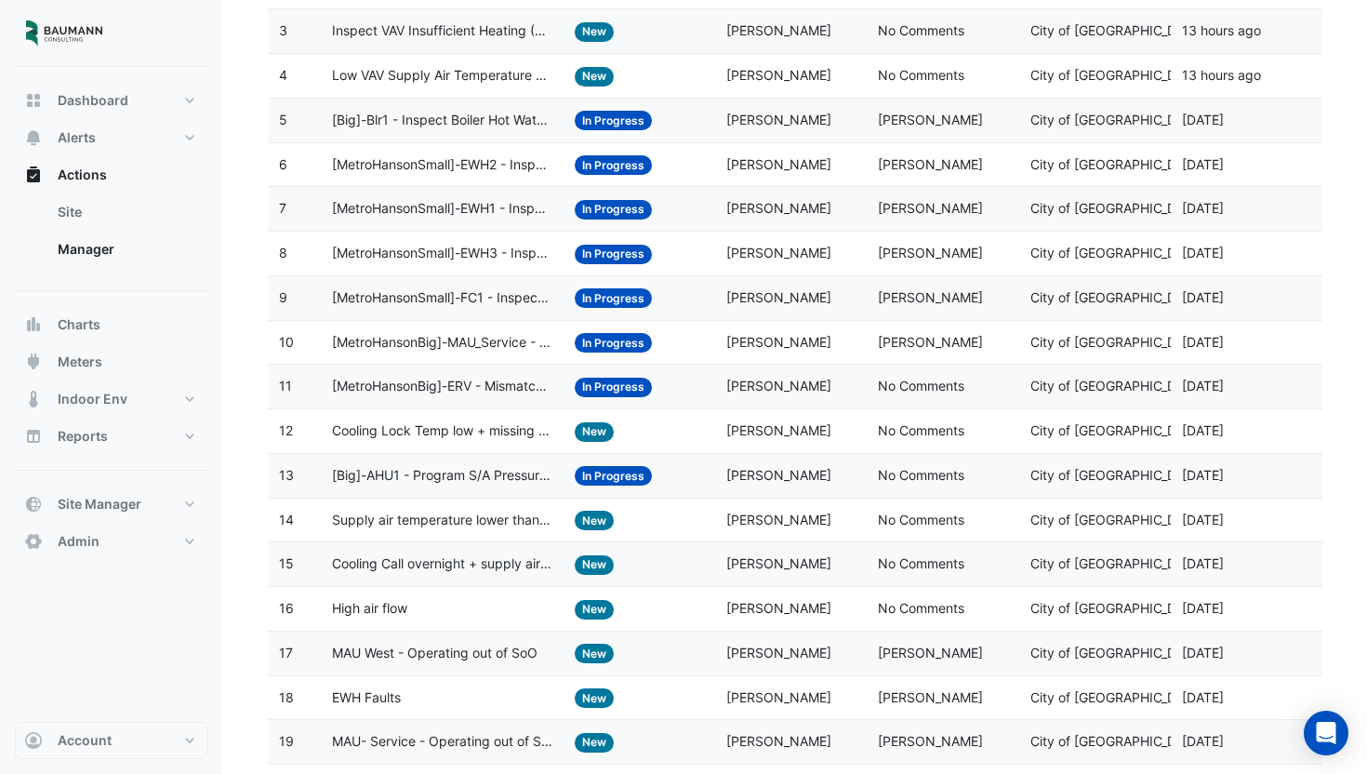
scroll to position [133, 0]
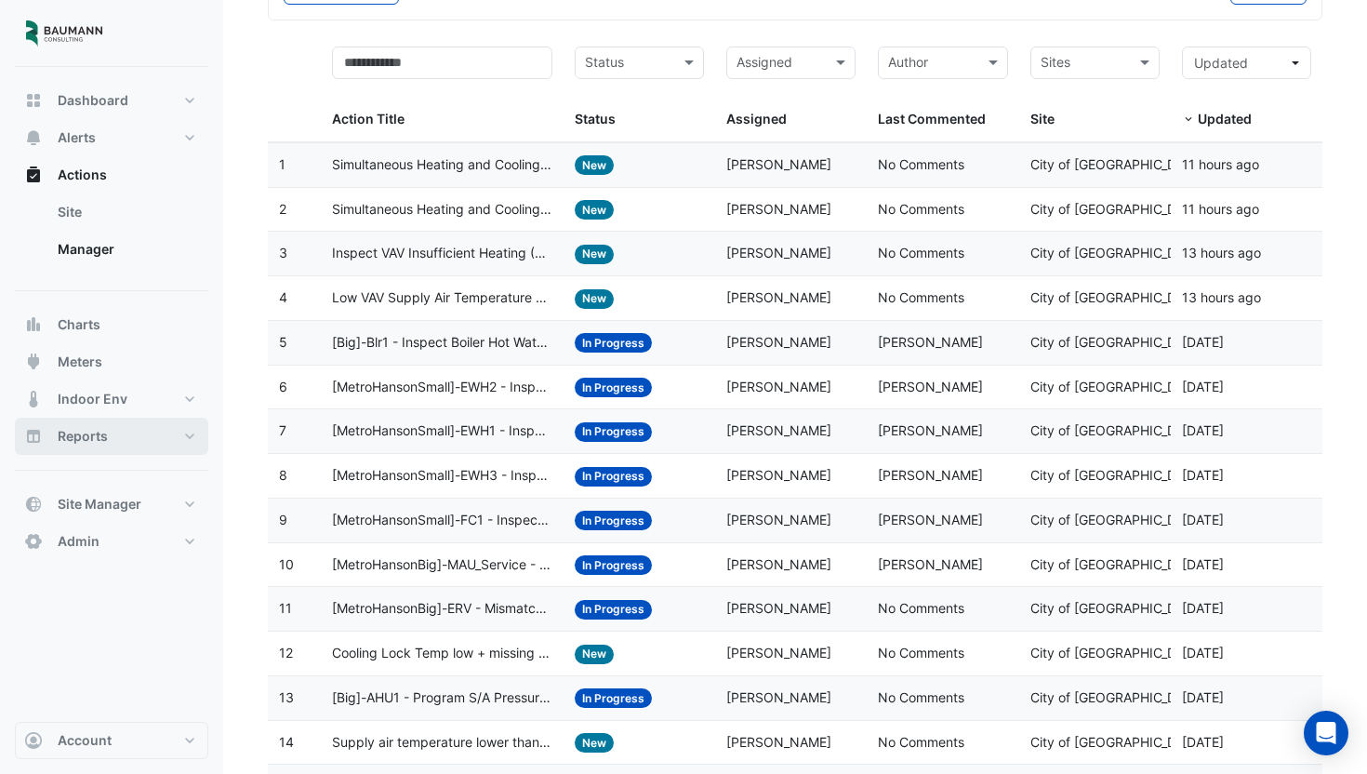
click at [113, 436] on button "Reports" at bounding box center [111, 436] width 193 height 37
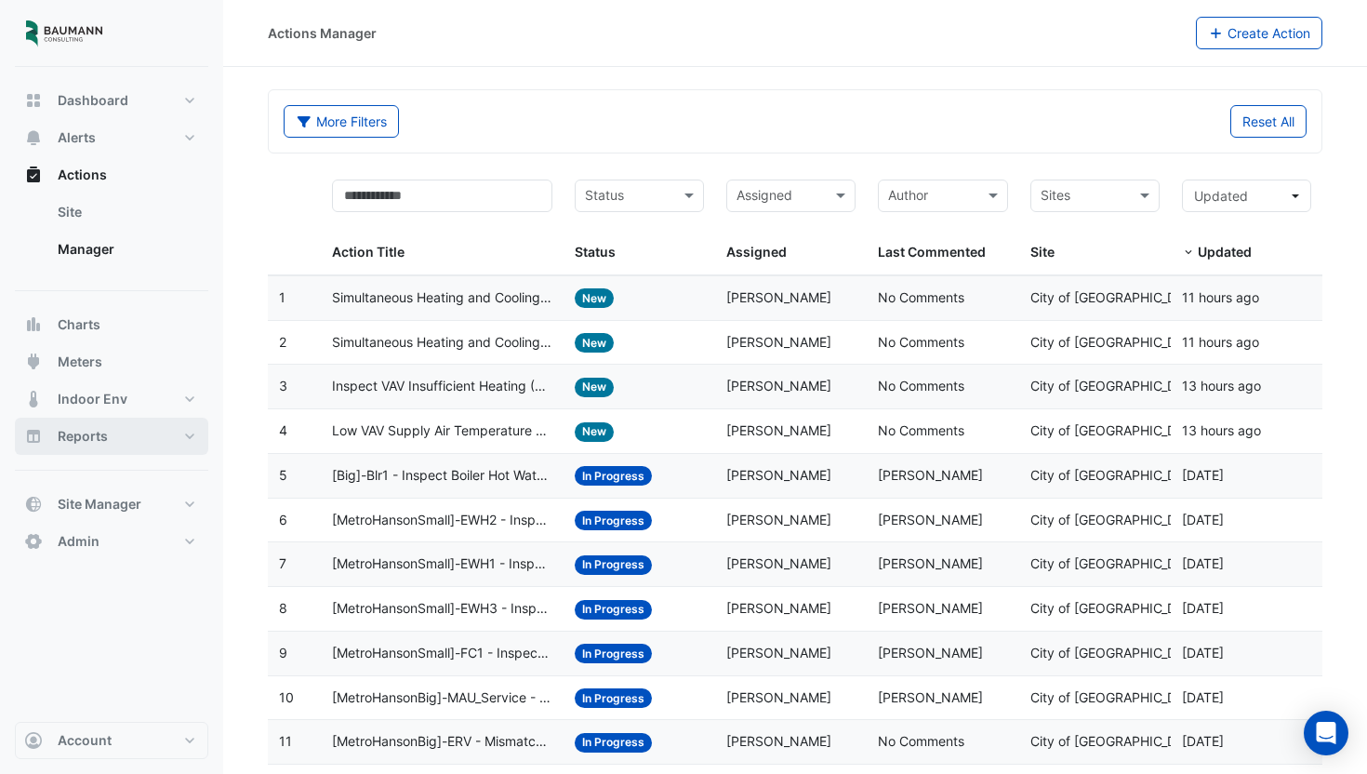
select select "***"
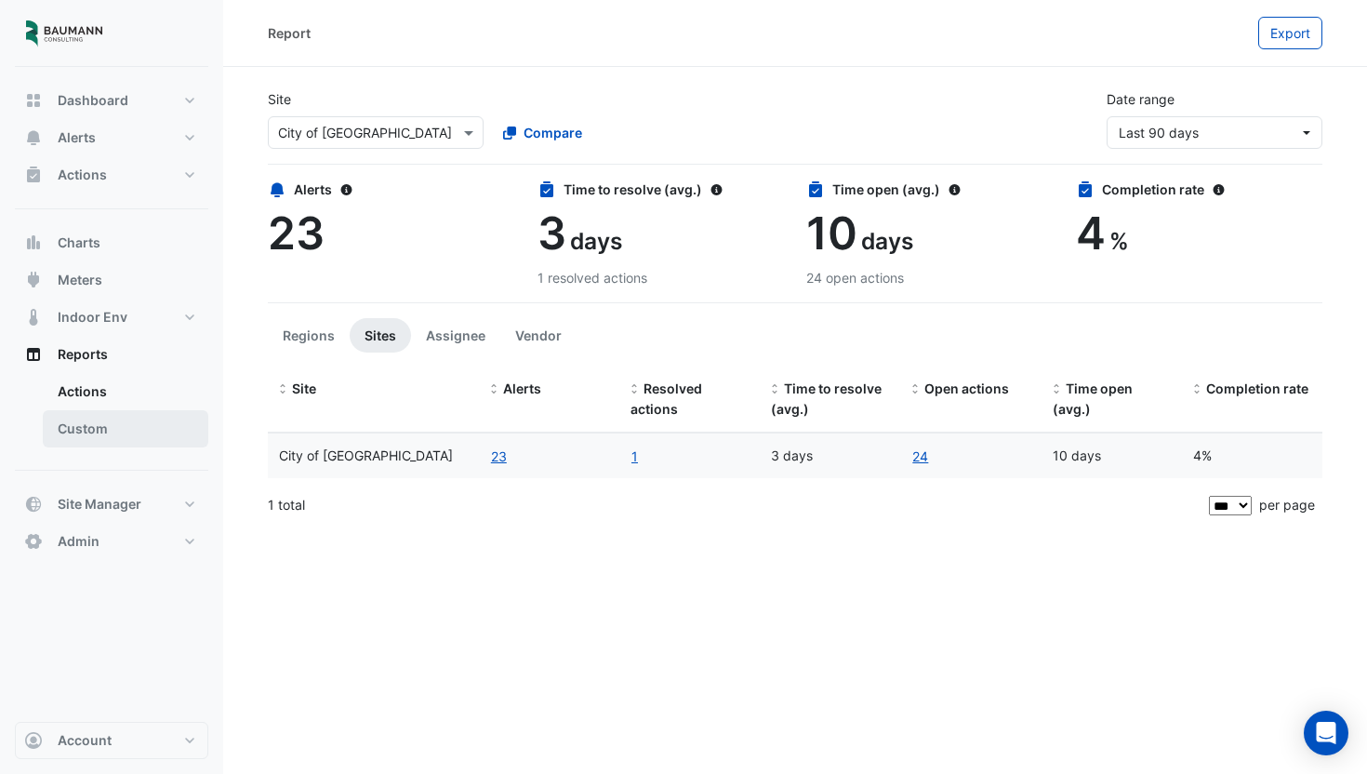
click at [132, 428] on link "Custom" at bounding box center [126, 428] width 166 height 37
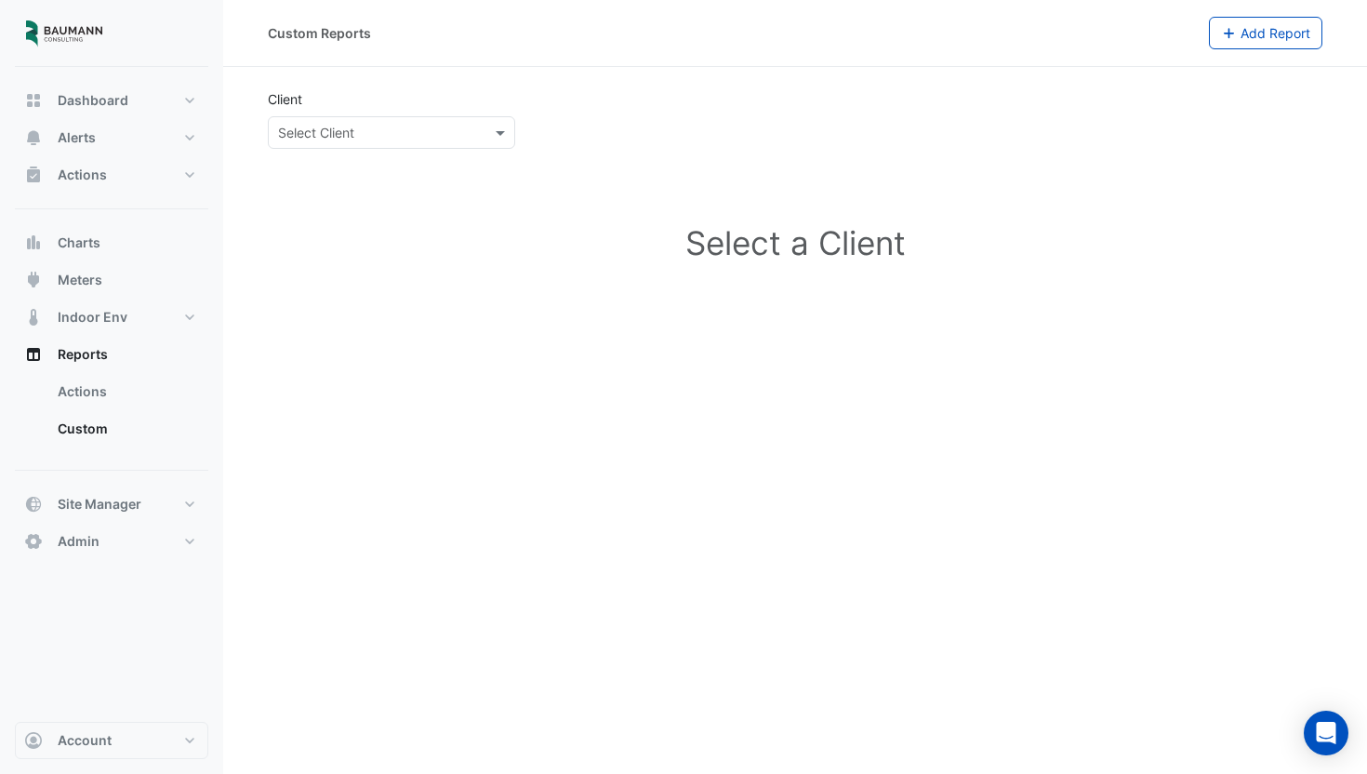
click at [370, 120] on div "Select Client" at bounding box center [391, 132] width 247 height 33
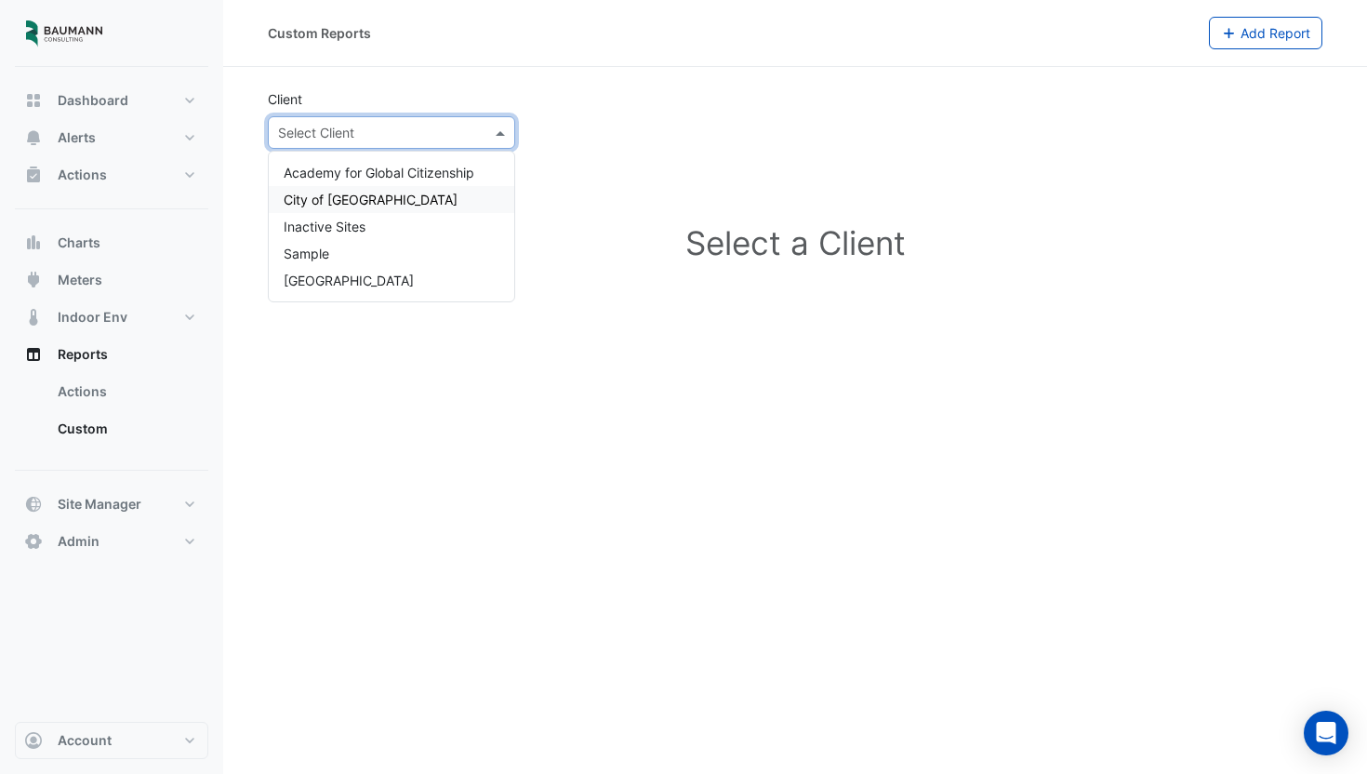
click at [359, 192] on span "City of [GEOGRAPHIC_DATA]" at bounding box center [371, 200] width 174 height 16
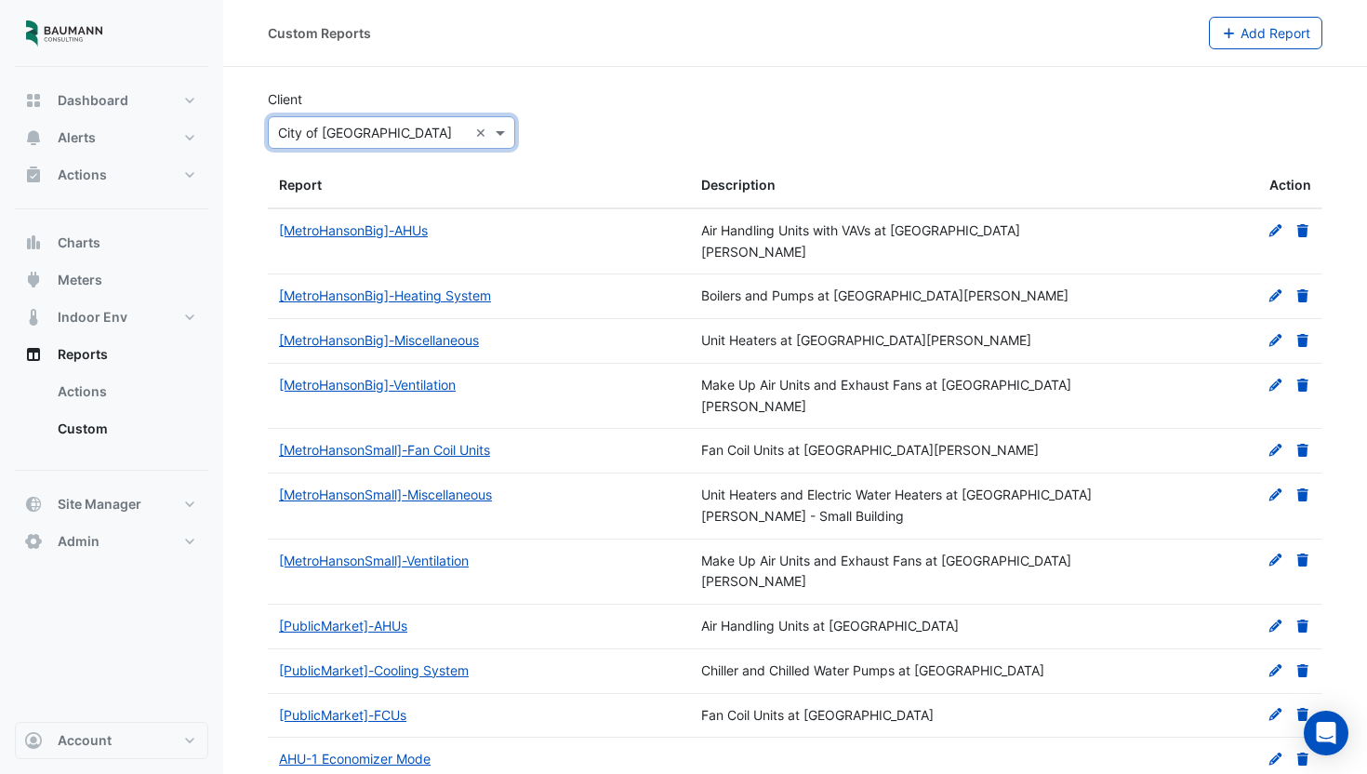
scroll to position [37, 0]
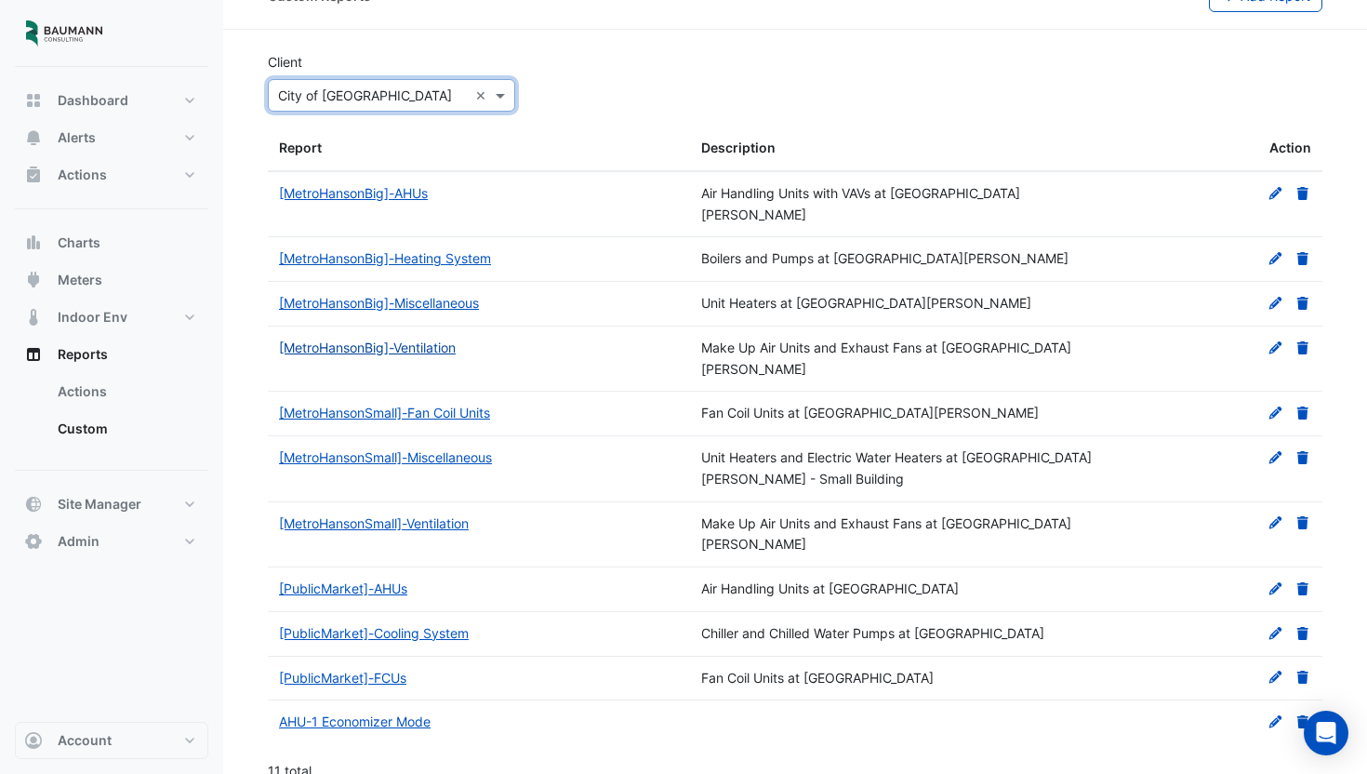
click at [423, 339] on link "[MetroHansonBig]-Ventilation" at bounding box center [367, 347] width 177 height 16
click at [362, 670] on link "[PublicMarket]-FCUs" at bounding box center [342, 678] width 127 height 16
click at [386, 625] on link "[PublicMarket]-Cooling System" at bounding box center [374, 633] width 190 height 16
